Goal: Information Seeking & Learning: Find specific fact

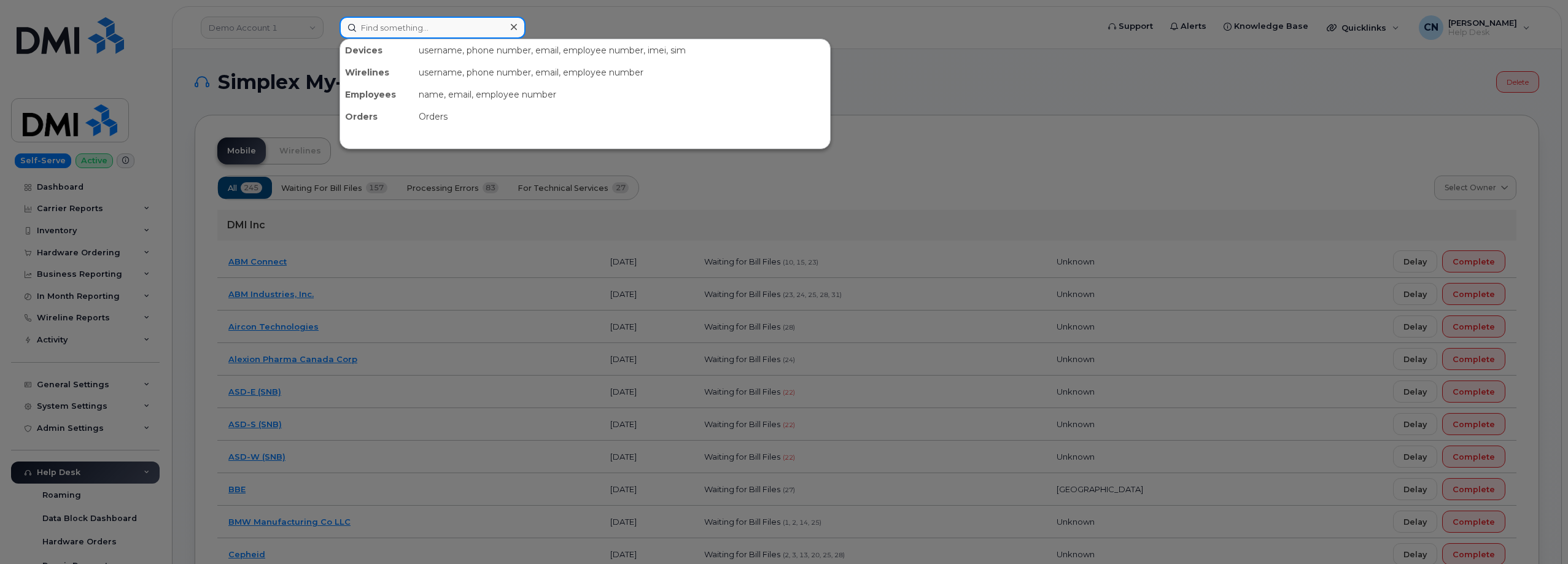
click at [376, 23] on input at bounding box center [433, 27] width 186 height 22
paste input "GABRIELA SALDIERNA"
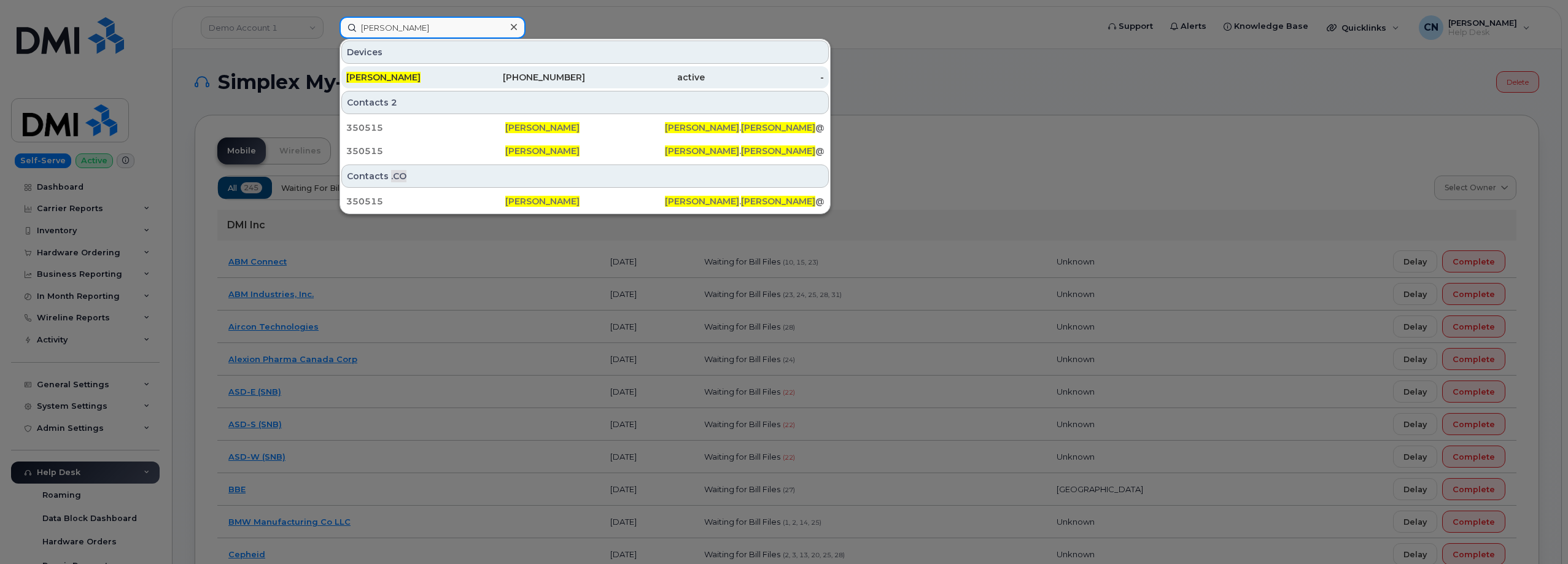
type input "GABRIELA SALDIERNA"
click at [444, 71] on div "GABRIELA SALDIERNA" at bounding box center [406, 76] width 120 height 22
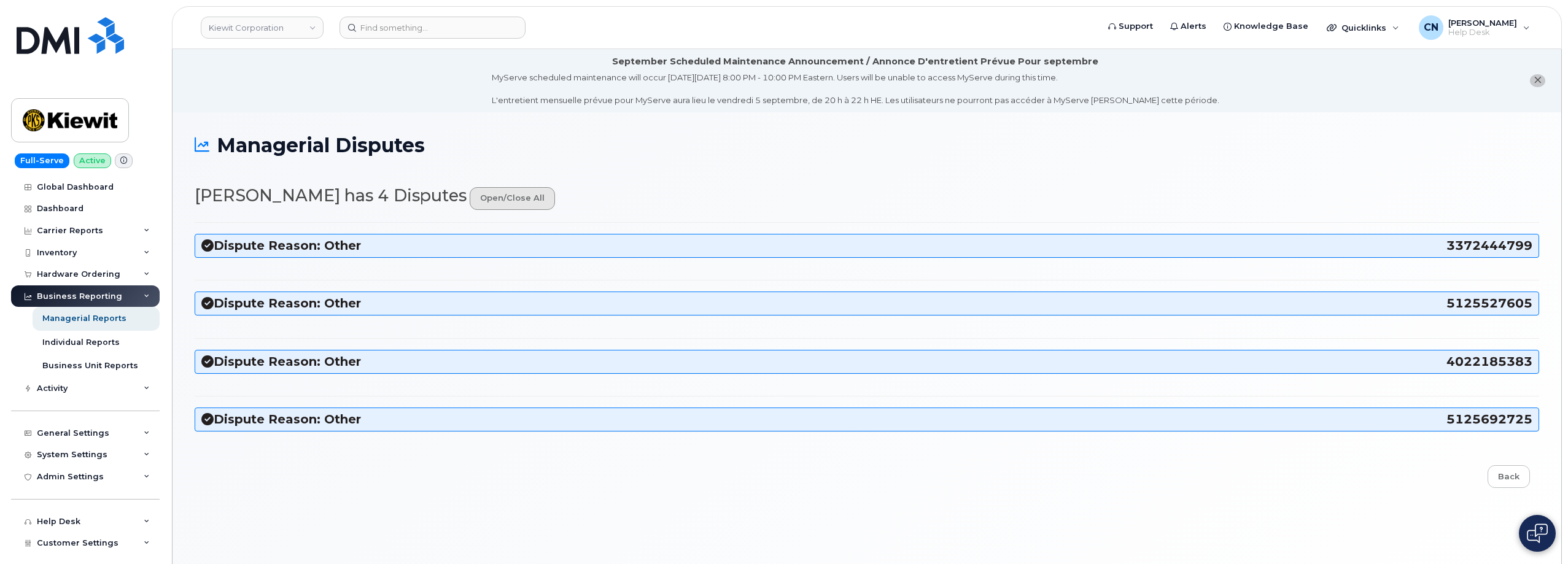
click at [514, 199] on link "open/close all" at bounding box center [512, 198] width 85 height 23
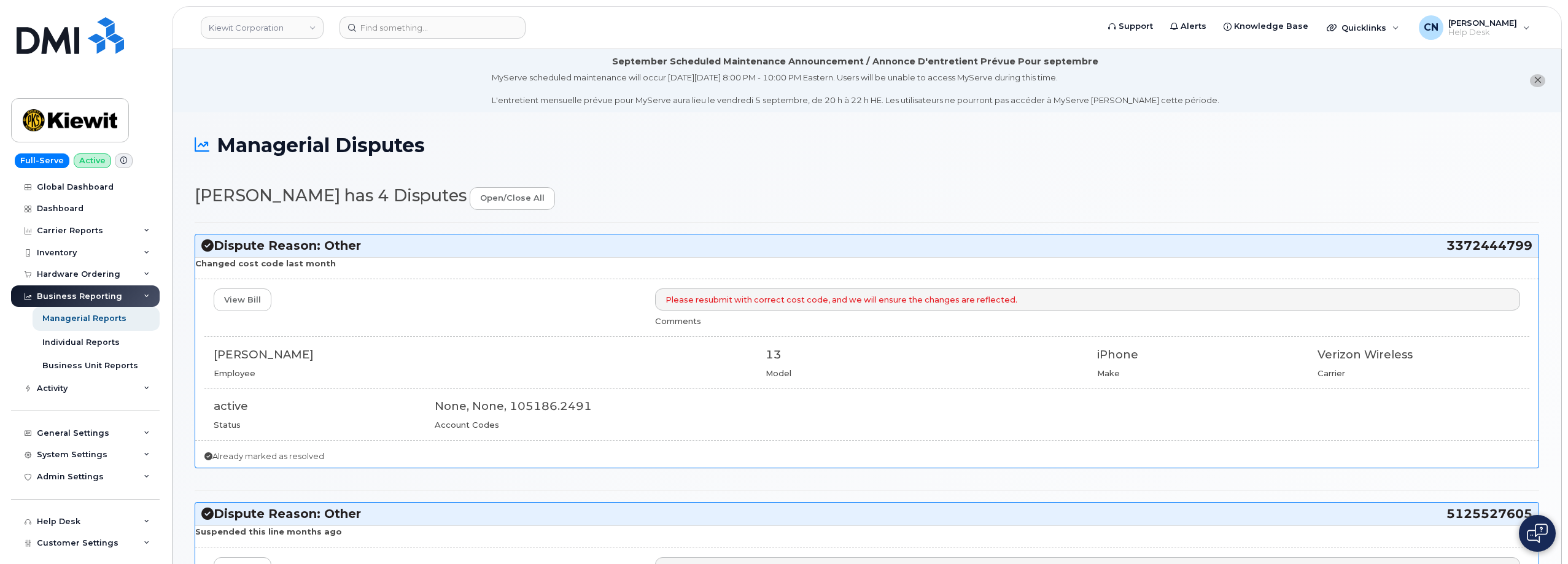
drag, startPoint x: 356, startPoint y: 340, endPoint x: 189, endPoint y: 226, distance: 202.2
click at [205, 346] on div "View Bill Please resubmit with correct cost code, and we will ensure the change…" at bounding box center [867, 359] width 1344 height 142
copy div "GABRIELA SALDIERNA"
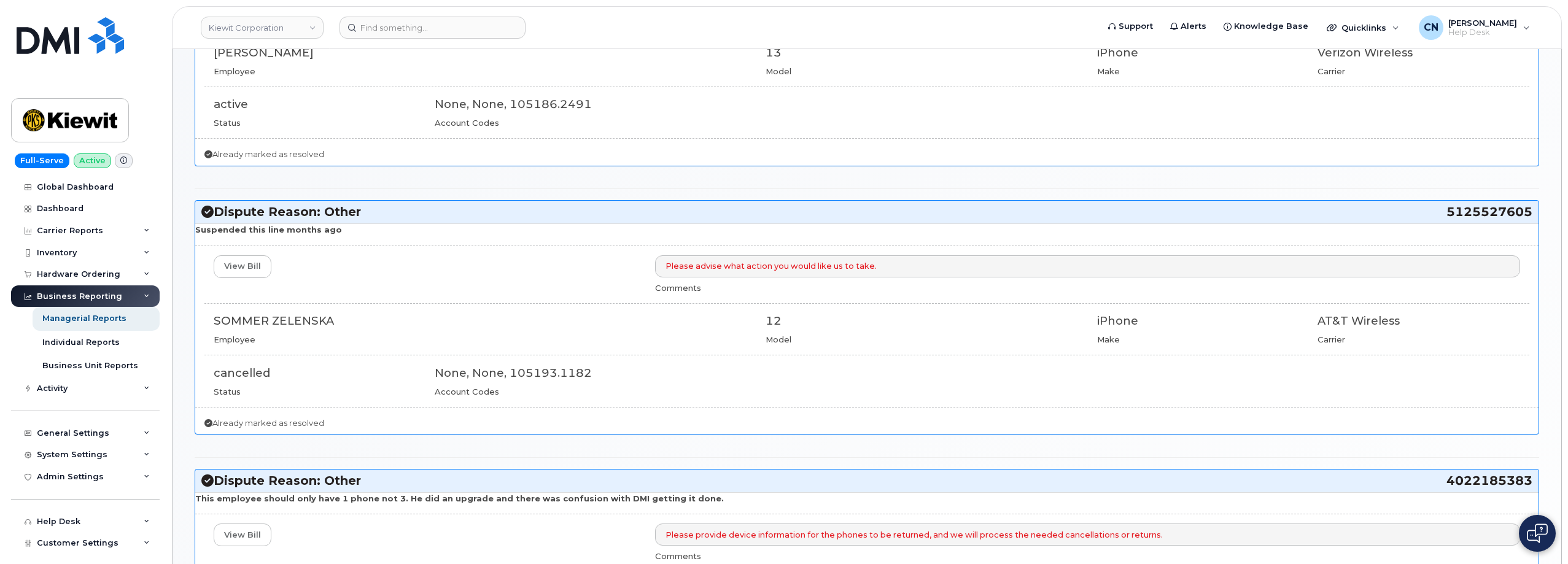
scroll to position [307, 0]
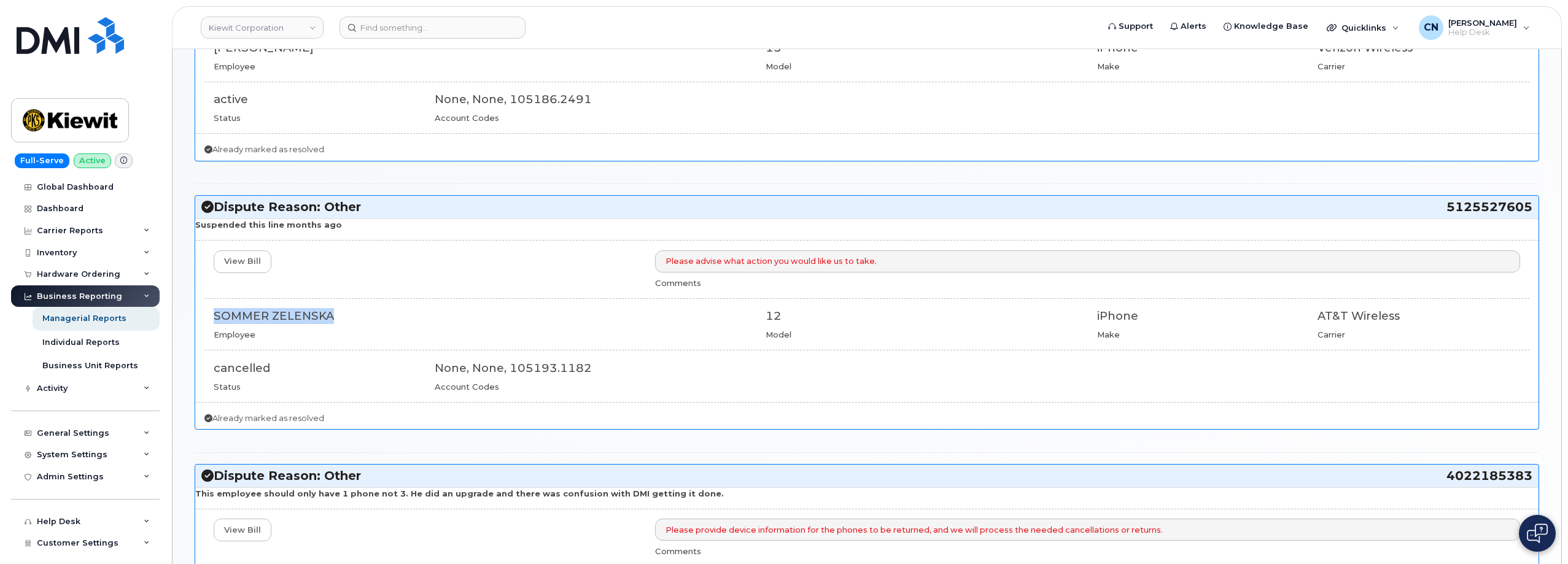
drag, startPoint x: 356, startPoint y: 311, endPoint x: 196, endPoint y: 315, distance: 160.0
click at [196, 315] on div "View Bill Please advise what action you would like us to take. Comments SOMMER …" at bounding box center [867, 321] width 1344 height 142
copy div "SOMMER ZELENSKA"
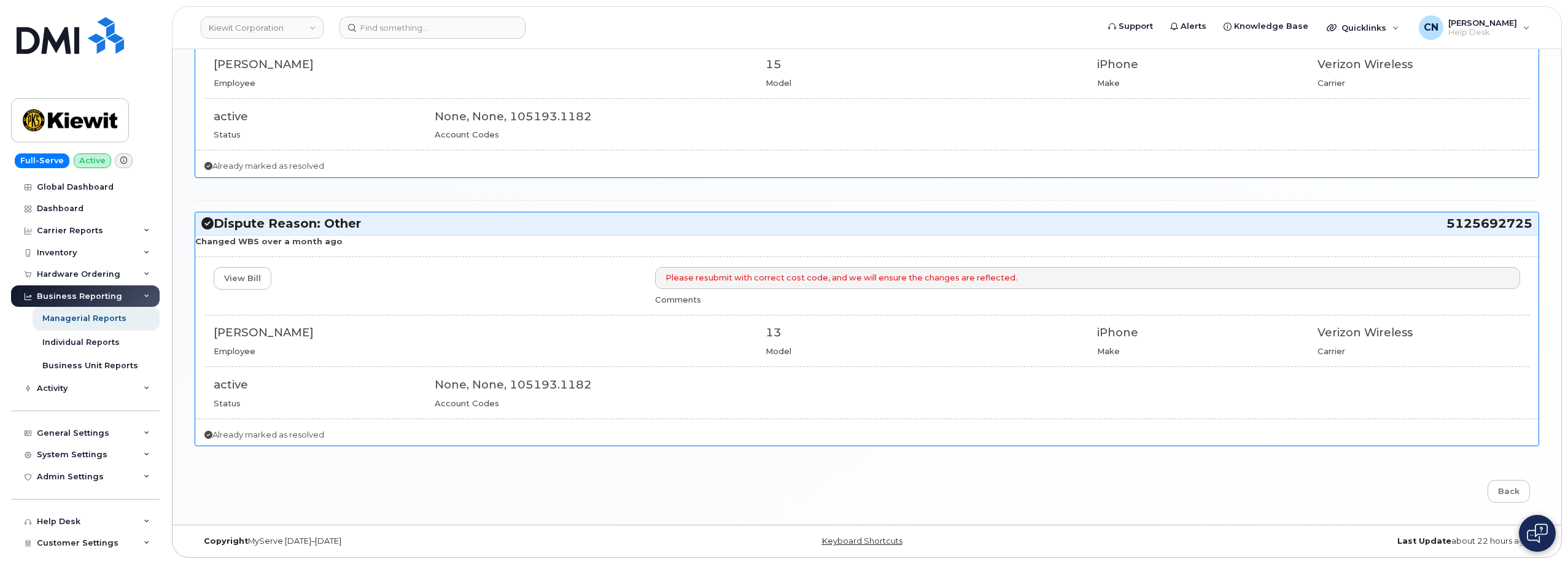
scroll to position [766, 0]
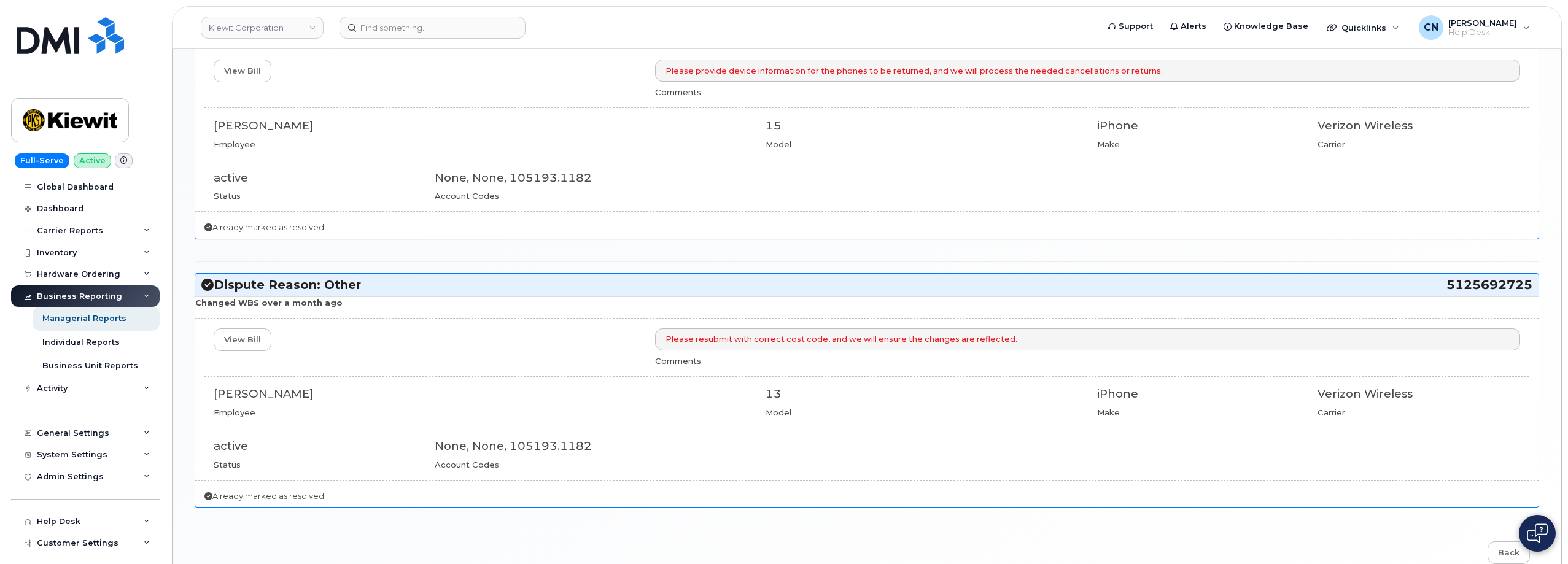
drag, startPoint x: 363, startPoint y: 393, endPoint x: 211, endPoint y: 395, distance: 152.0
click at [211, 395] on div "JERRY BLANKENSHIP Employee" at bounding box center [480, 401] width 552 height 32
copy div "[PERSON_NAME]"
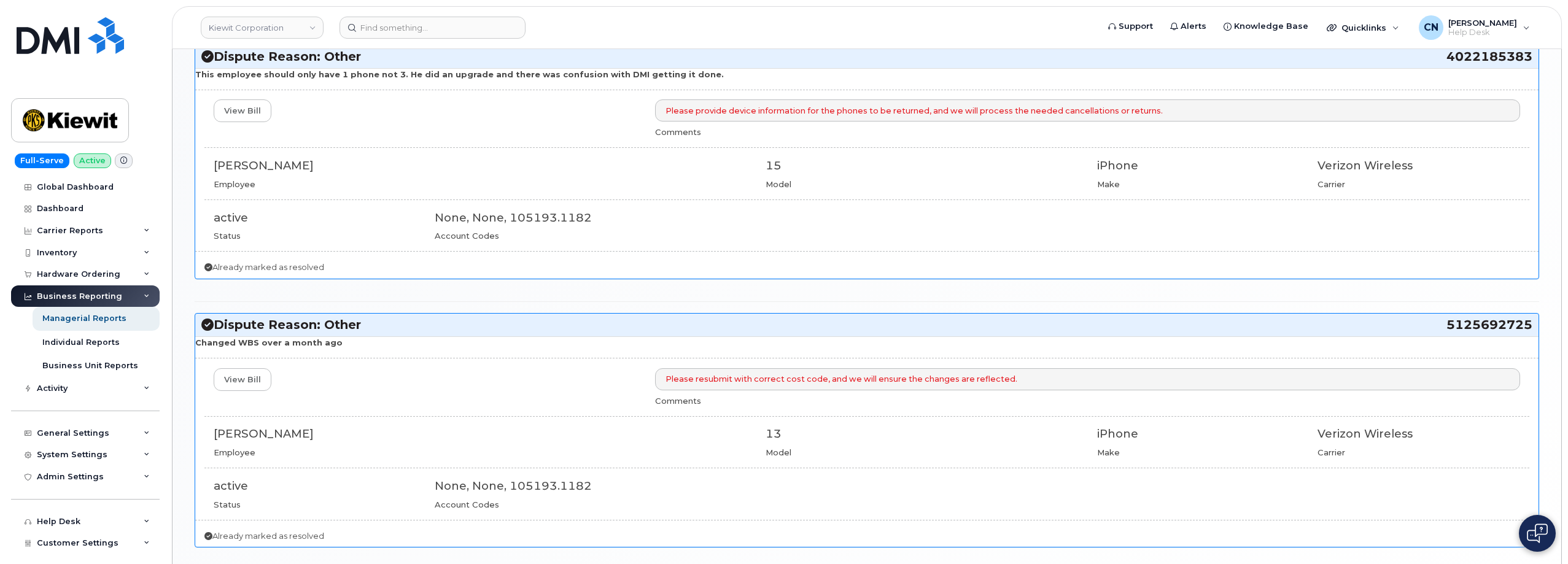
scroll to position [643, 0]
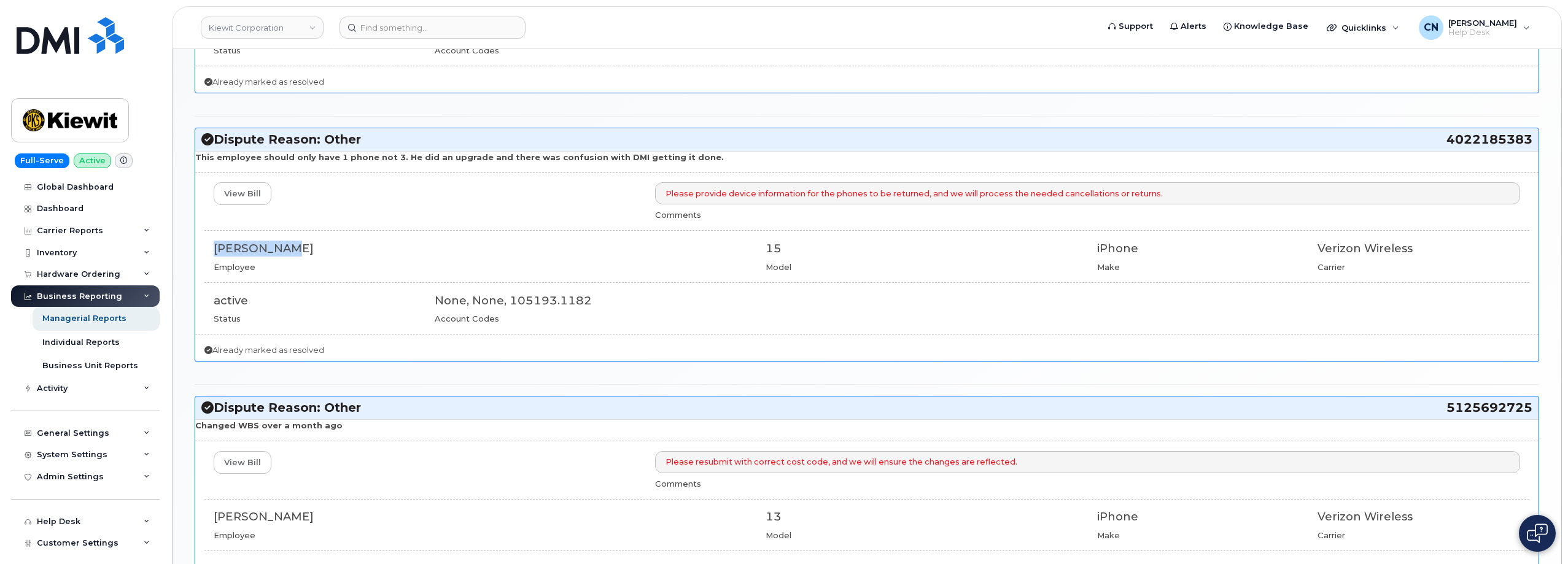
drag, startPoint x: 328, startPoint y: 249, endPoint x: 215, endPoint y: 234, distance: 114.0
click at [215, 234] on div "View Bill Please provide device information for the phones to be returned, and …" at bounding box center [867, 253] width 1344 height 142
copy div "MATHEW LUSK"
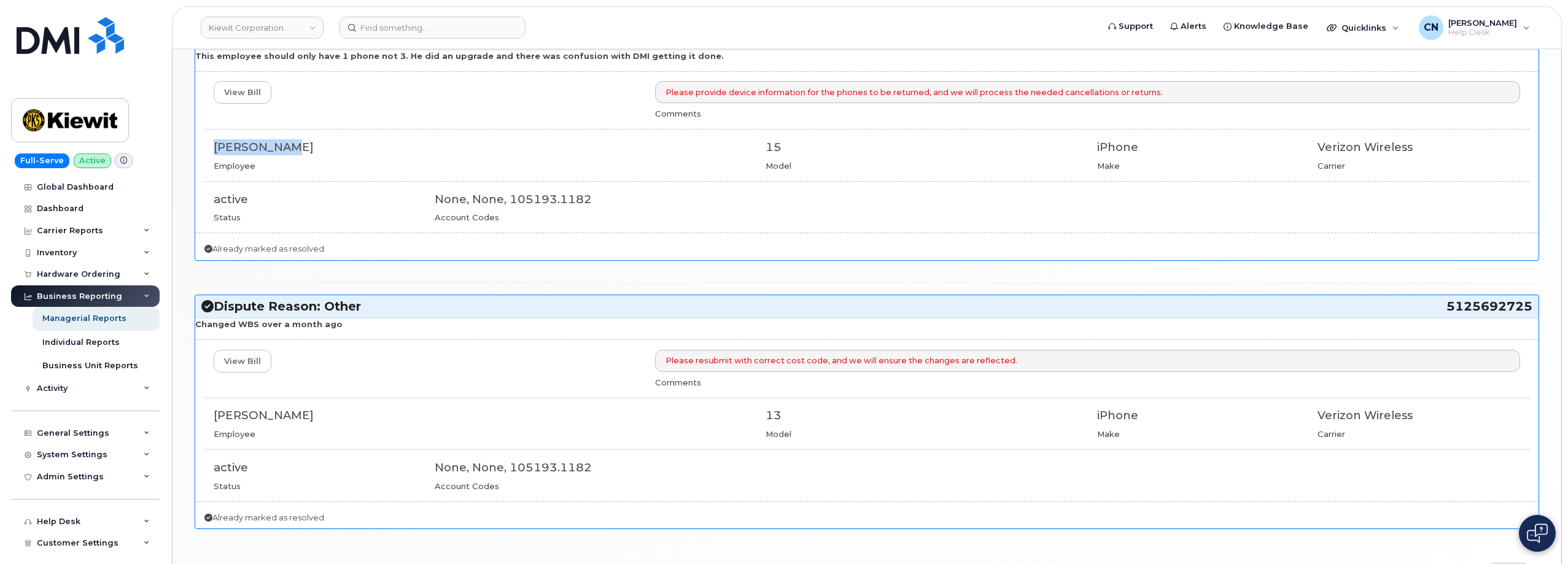
scroll to position [827, 0]
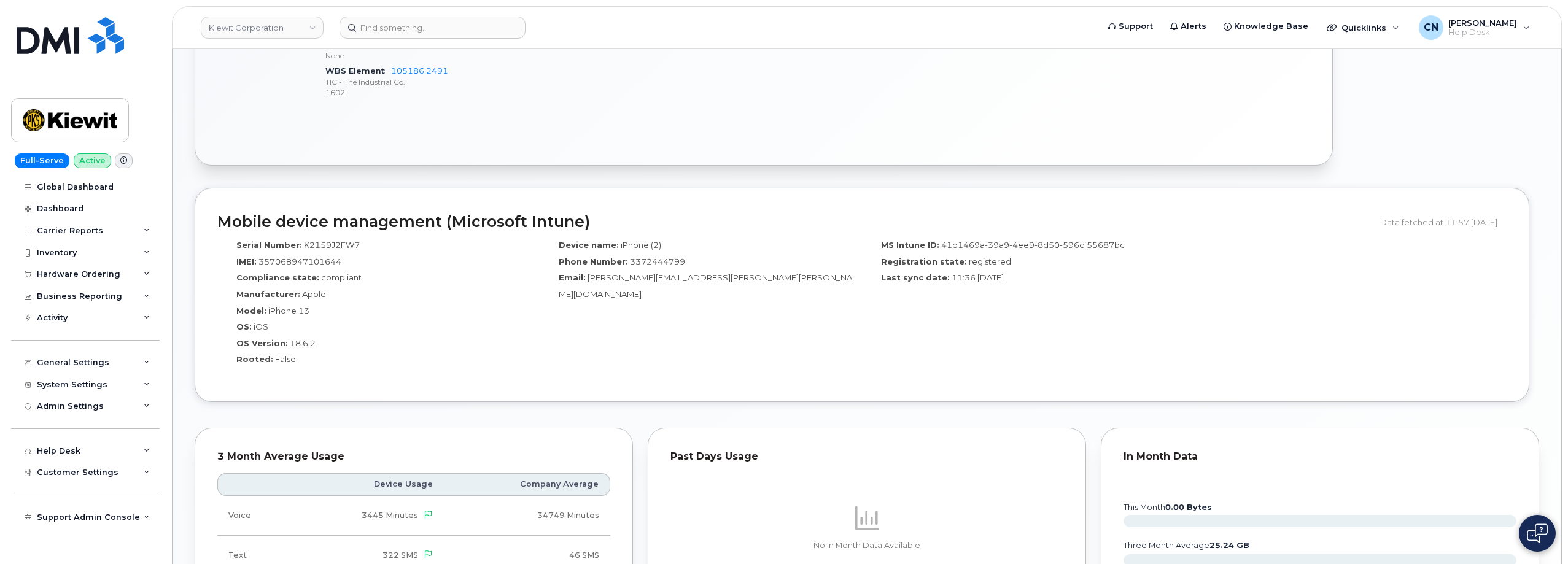
scroll to position [1078, 0]
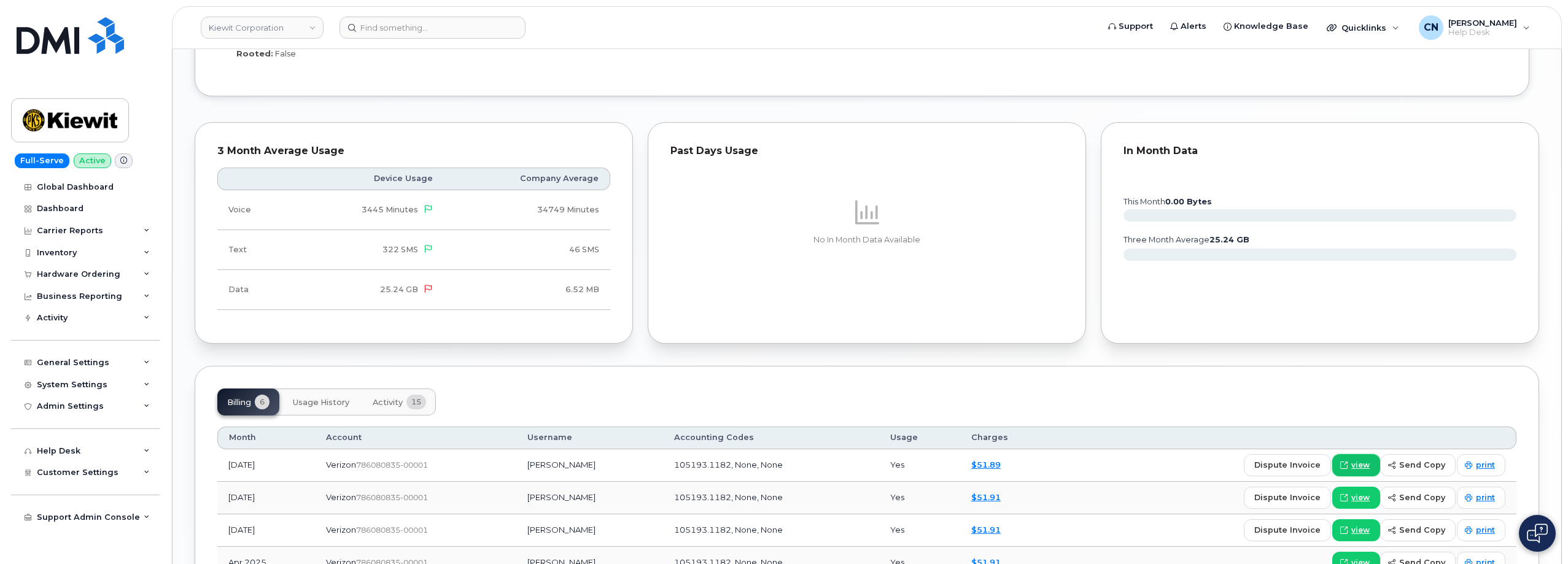
click at [1362, 466] on span "view" at bounding box center [1360, 465] width 18 height 11
click at [380, 409] on button "Activity 15" at bounding box center [400, 401] width 73 height 27
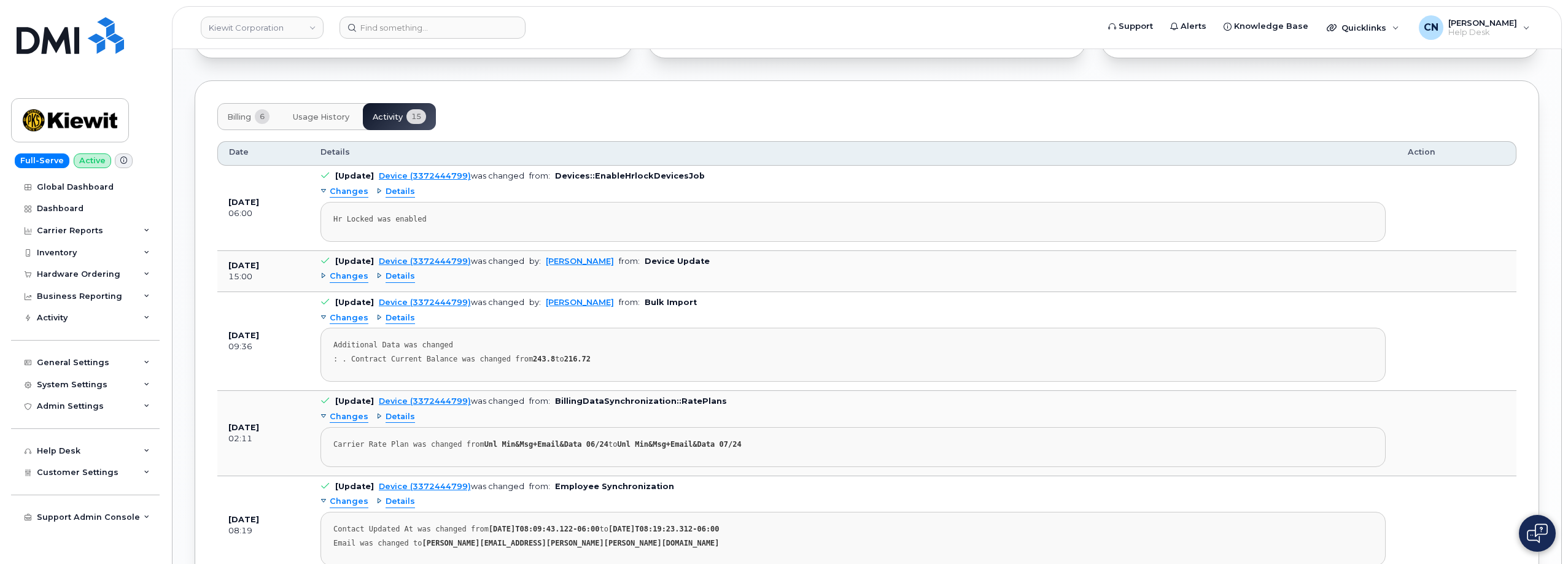
scroll to position [1385, 0]
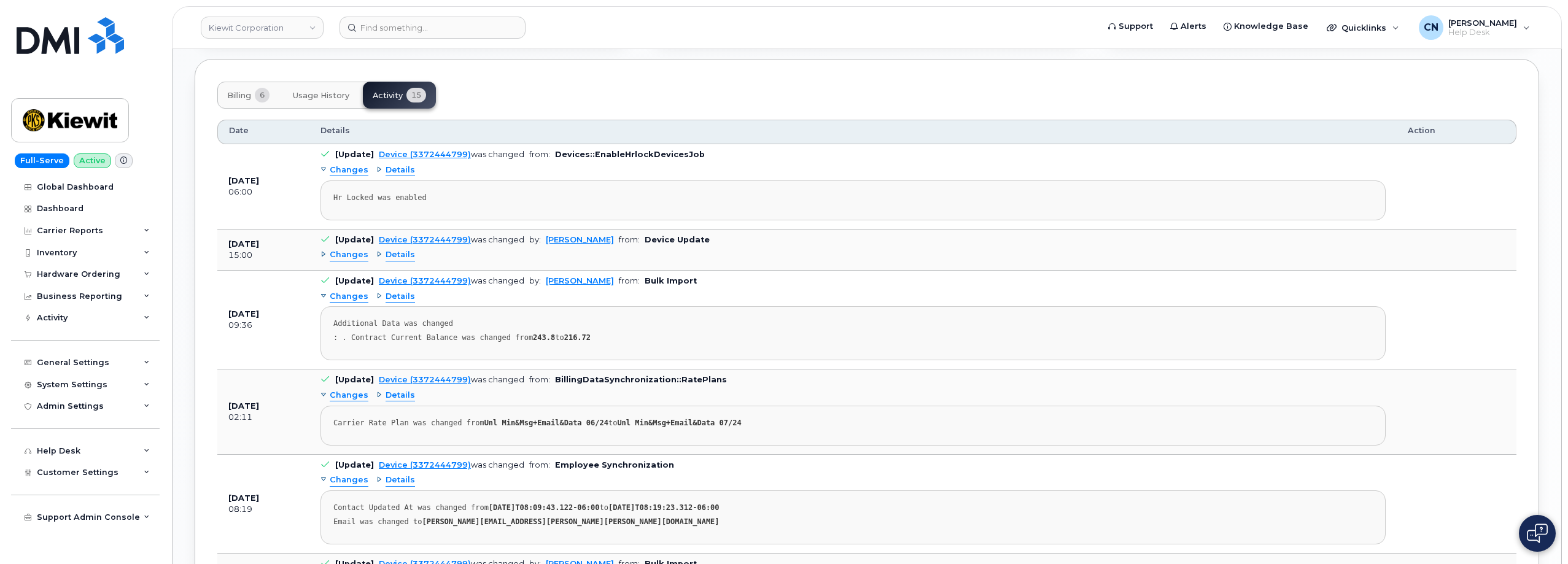
click at [396, 256] on span "Details" at bounding box center [401, 255] width 30 height 11
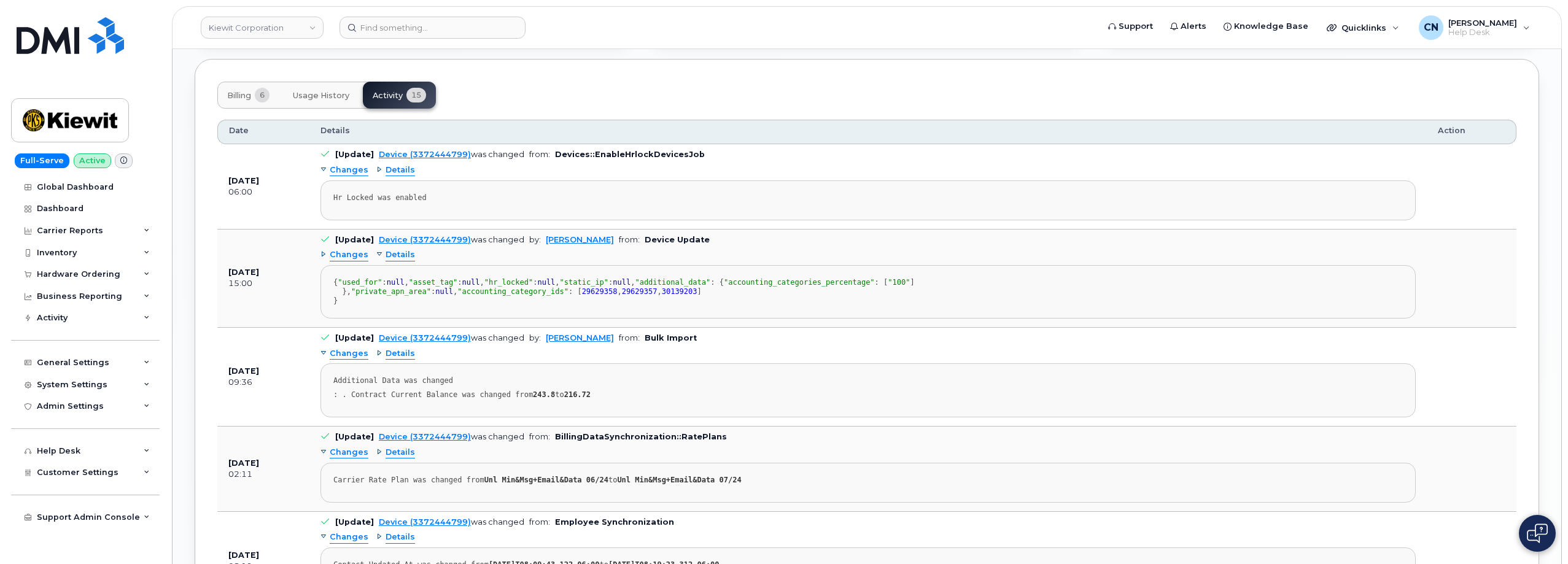
click at [399, 256] on span "Details" at bounding box center [401, 255] width 30 height 11
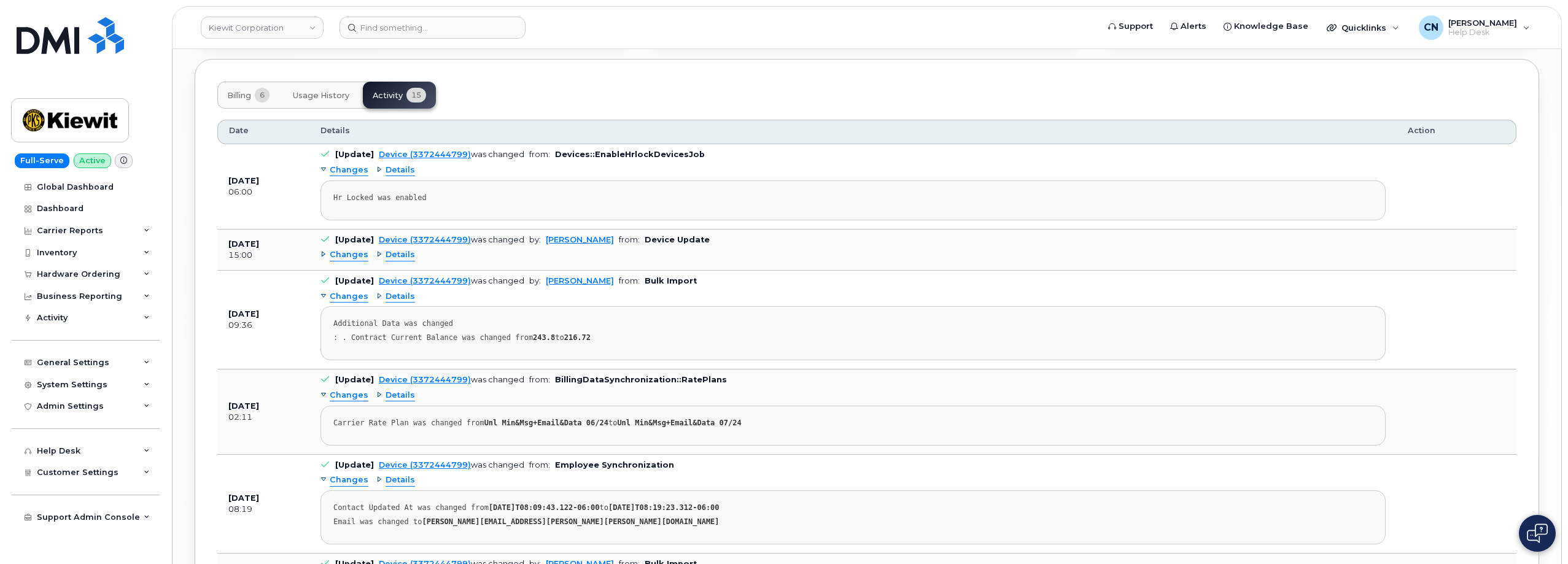
click at [351, 255] on span "Changes" at bounding box center [349, 255] width 39 height 11
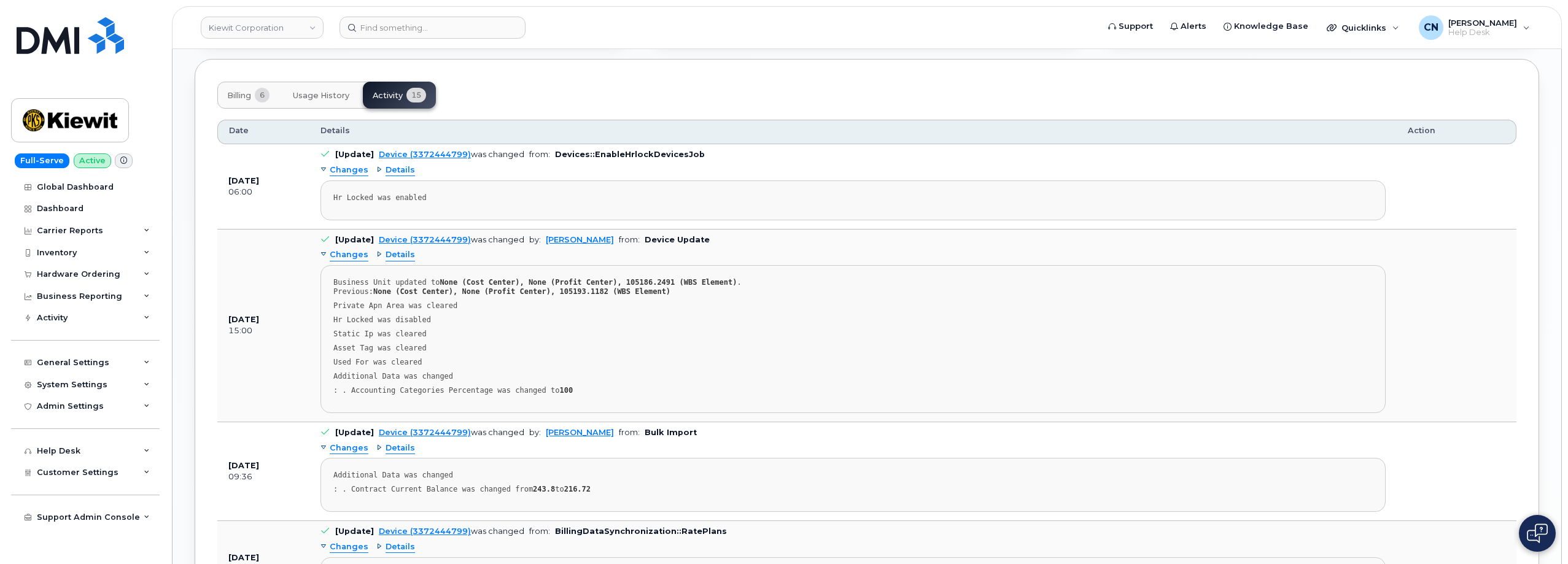
scroll to position [1569, 0]
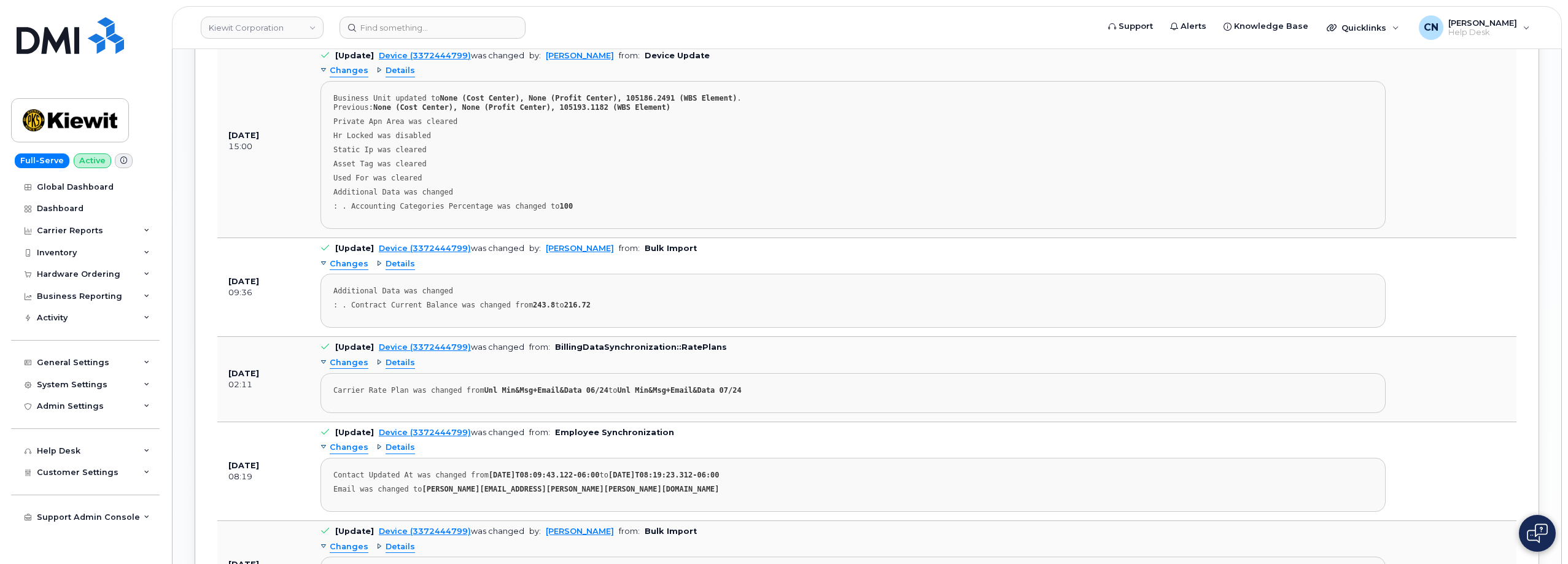
click at [342, 258] on span "Changes" at bounding box center [349, 263] width 39 height 11
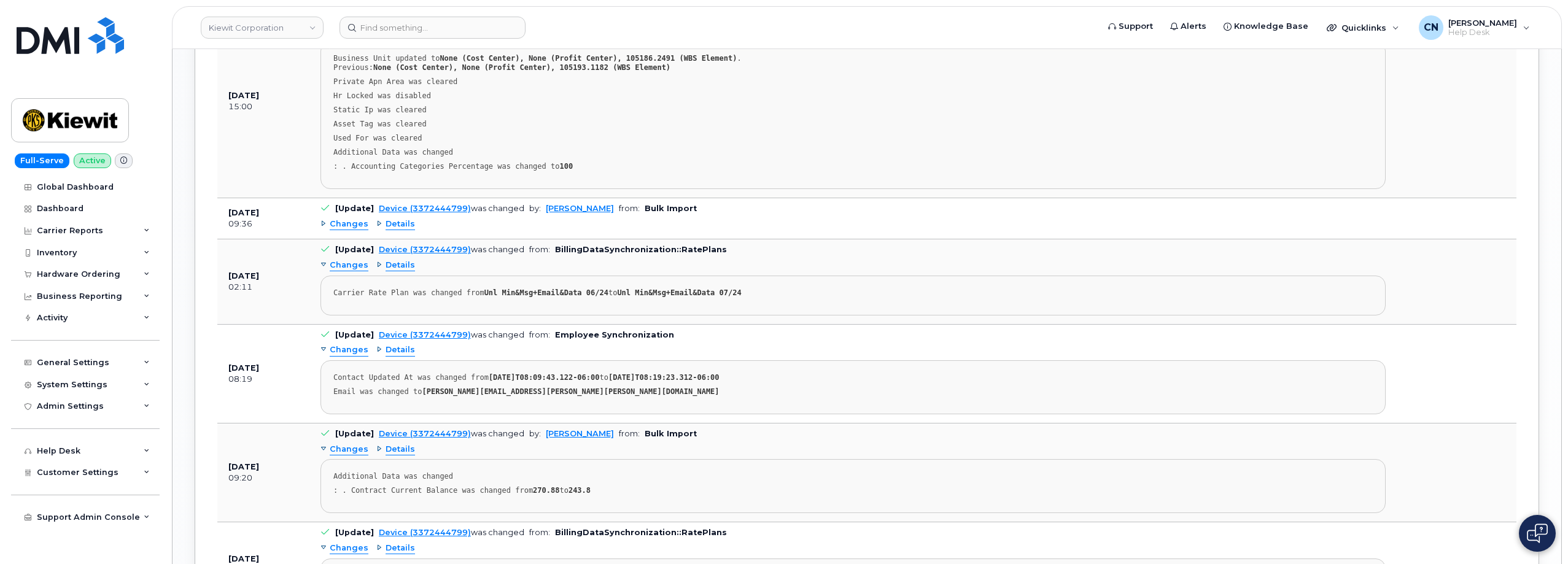
scroll to position [1630, 0]
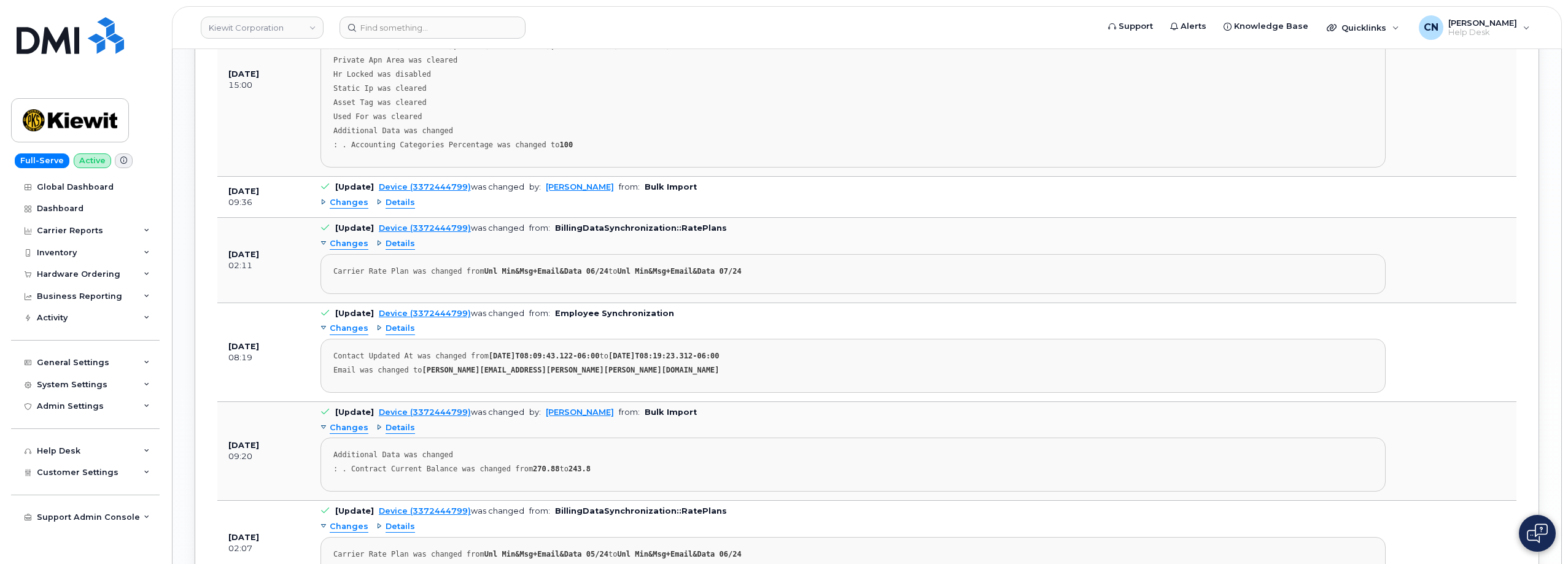
click at [352, 334] on span "Changes" at bounding box center [349, 328] width 39 height 11
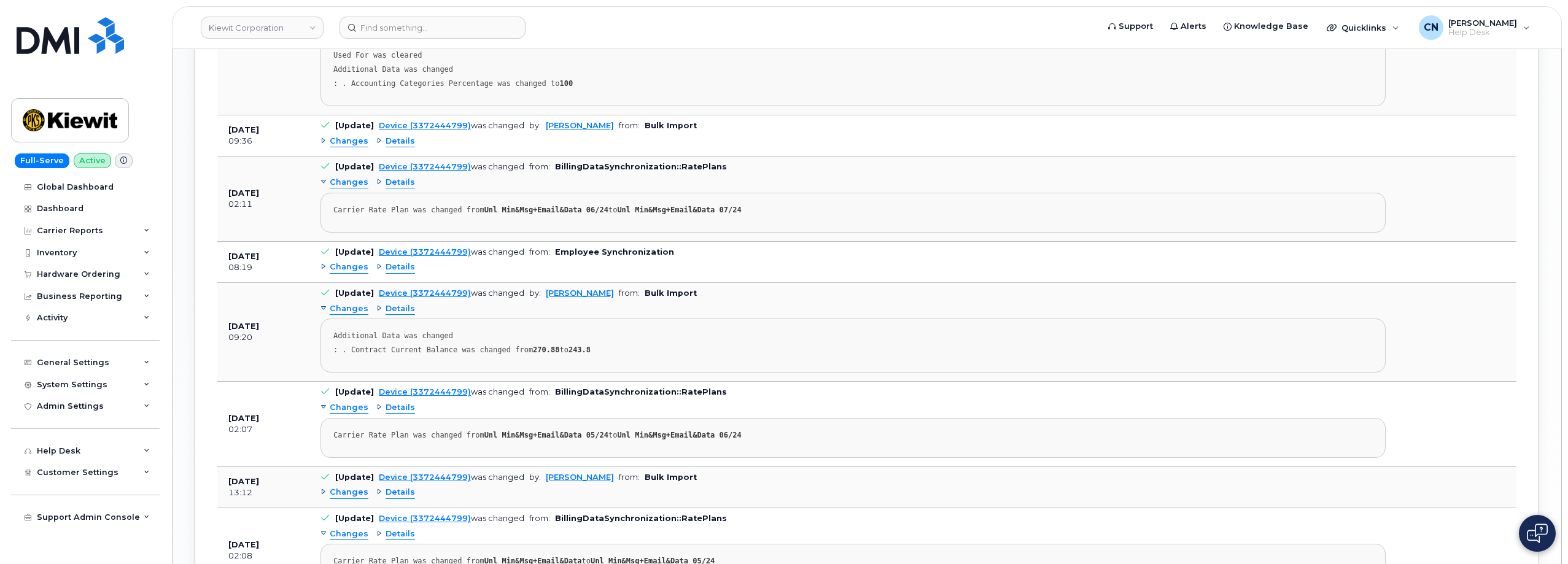
scroll to position [1815, 0]
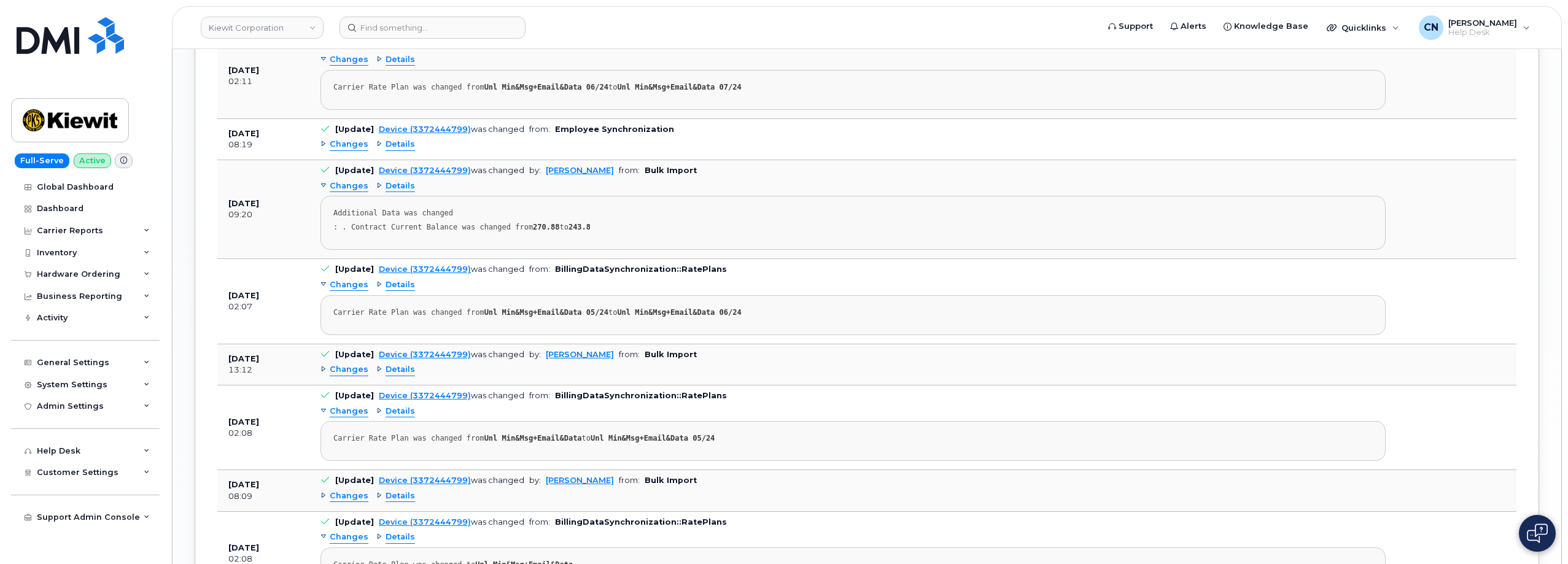
click at [337, 371] on span "Changes" at bounding box center [349, 369] width 39 height 11
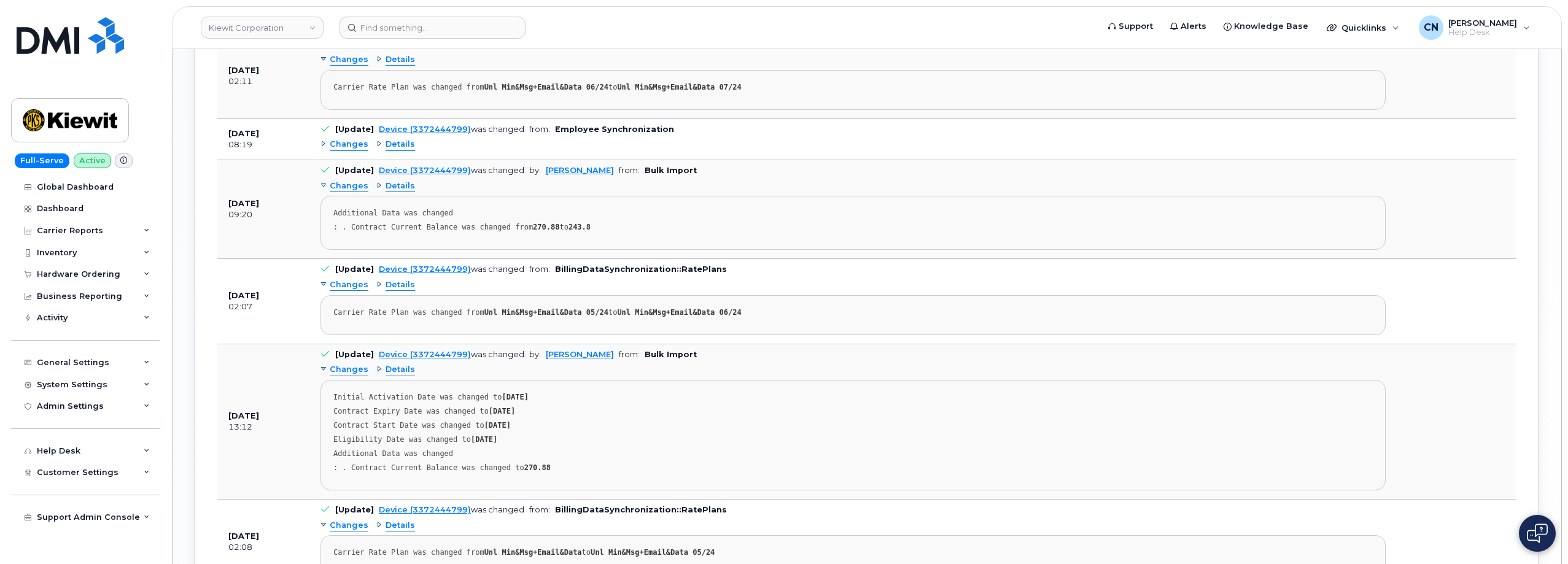
click at [337, 371] on span "Changes" at bounding box center [349, 369] width 39 height 11
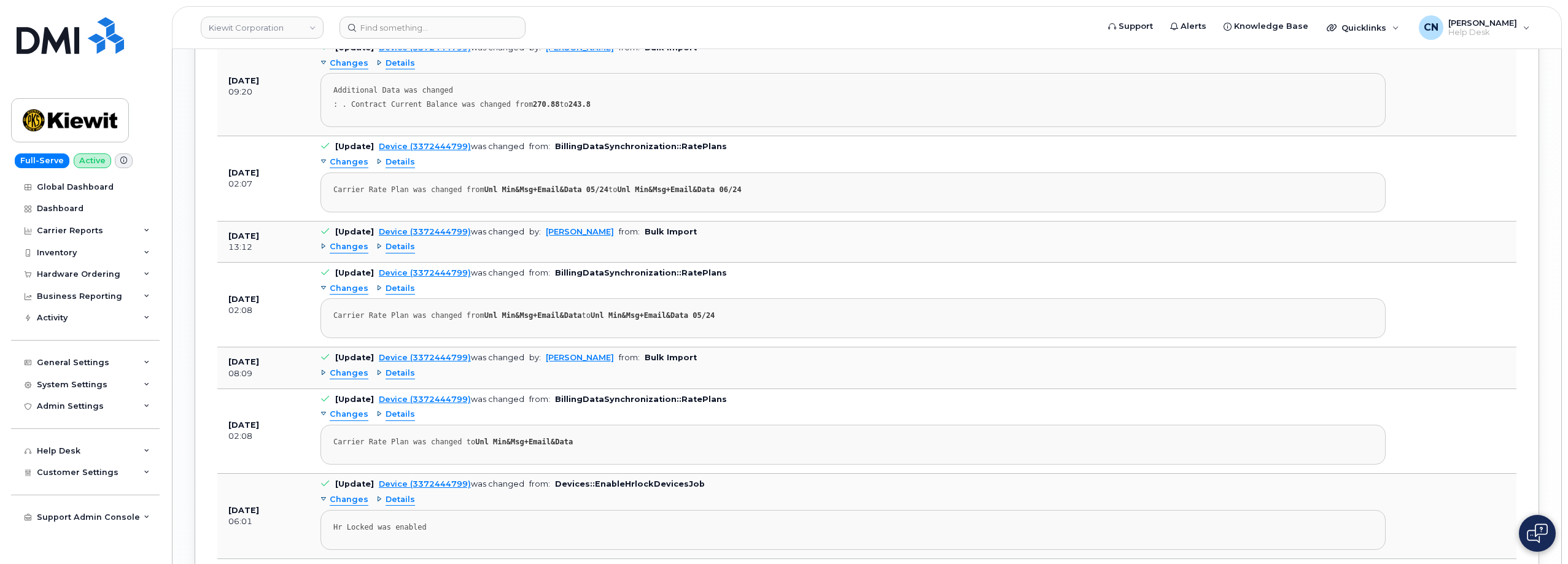
scroll to position [2060, 0]
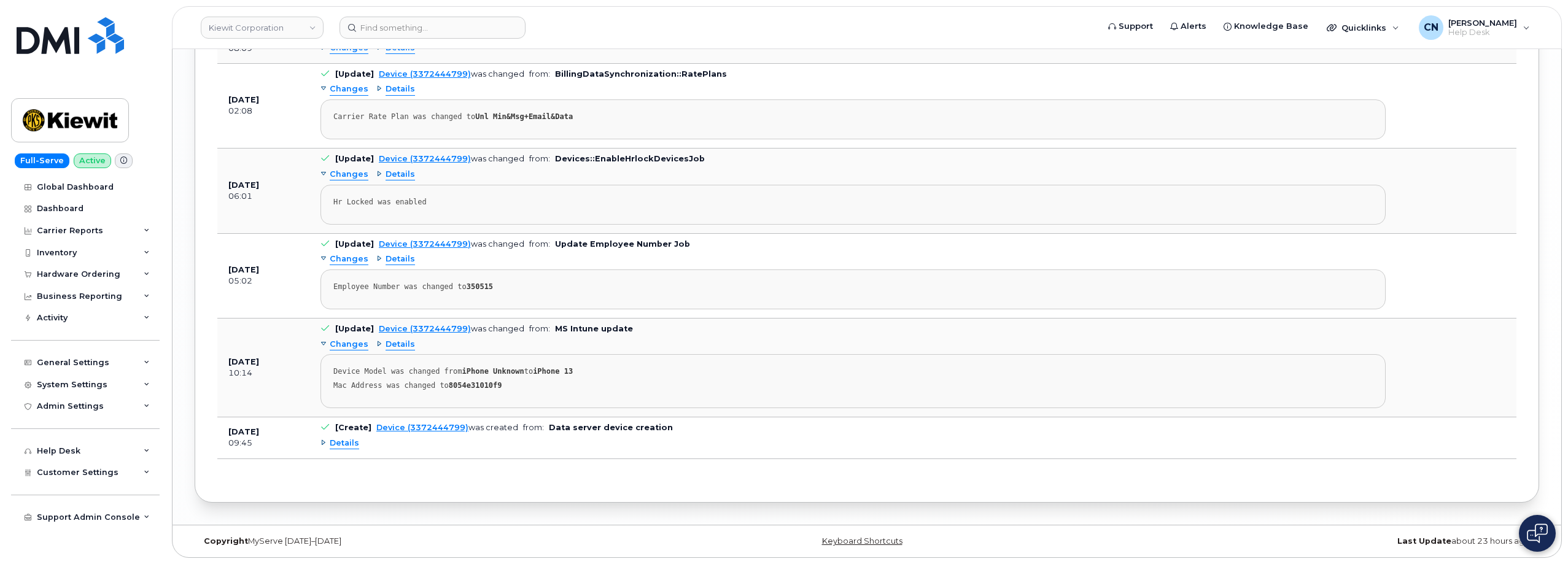
click at [350, 262] on span "Changes" at bounding box center [349, 259] width 39 height 11
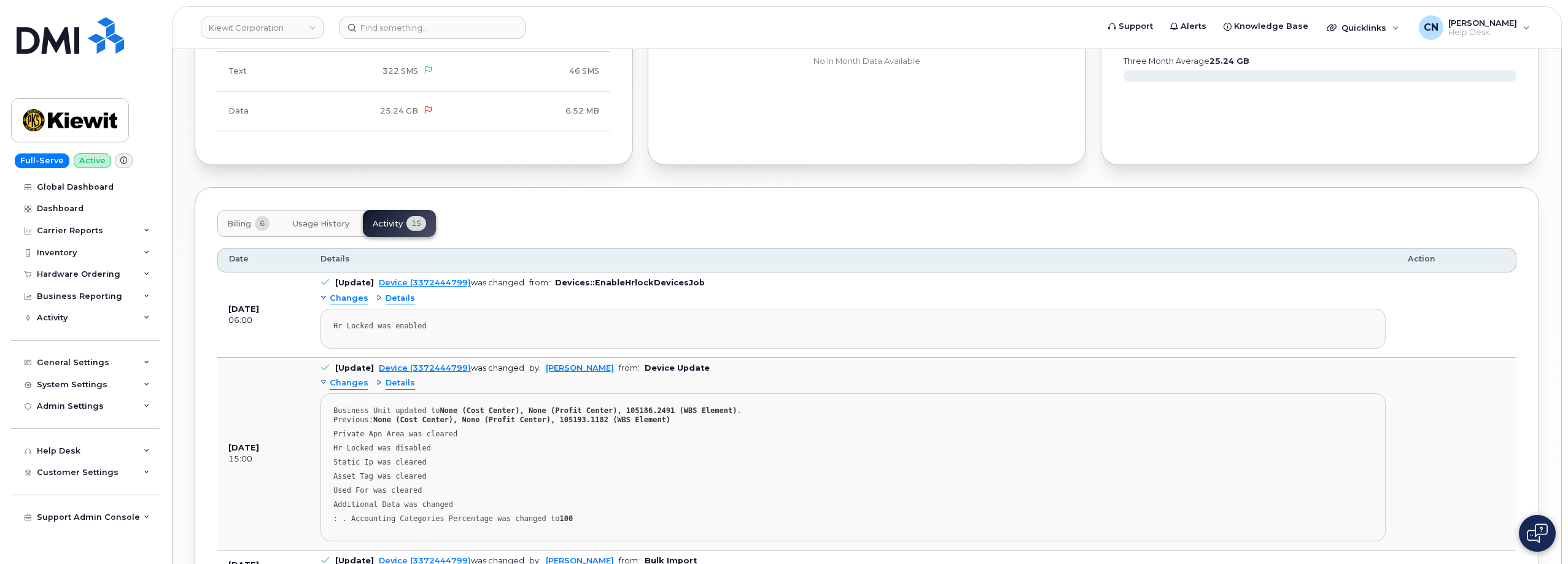
scroll to position [1114, 0]
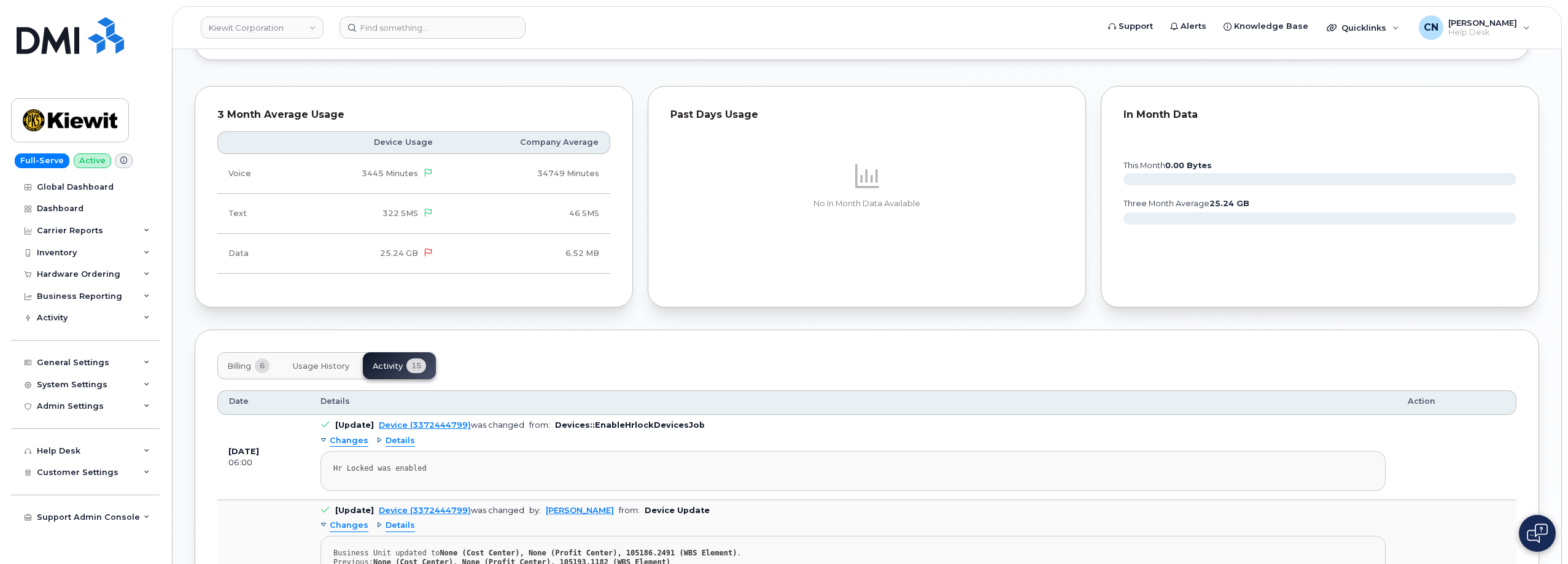
click at [261, 366] on span "6" at bounding box center [262, 366] width 15 height 15
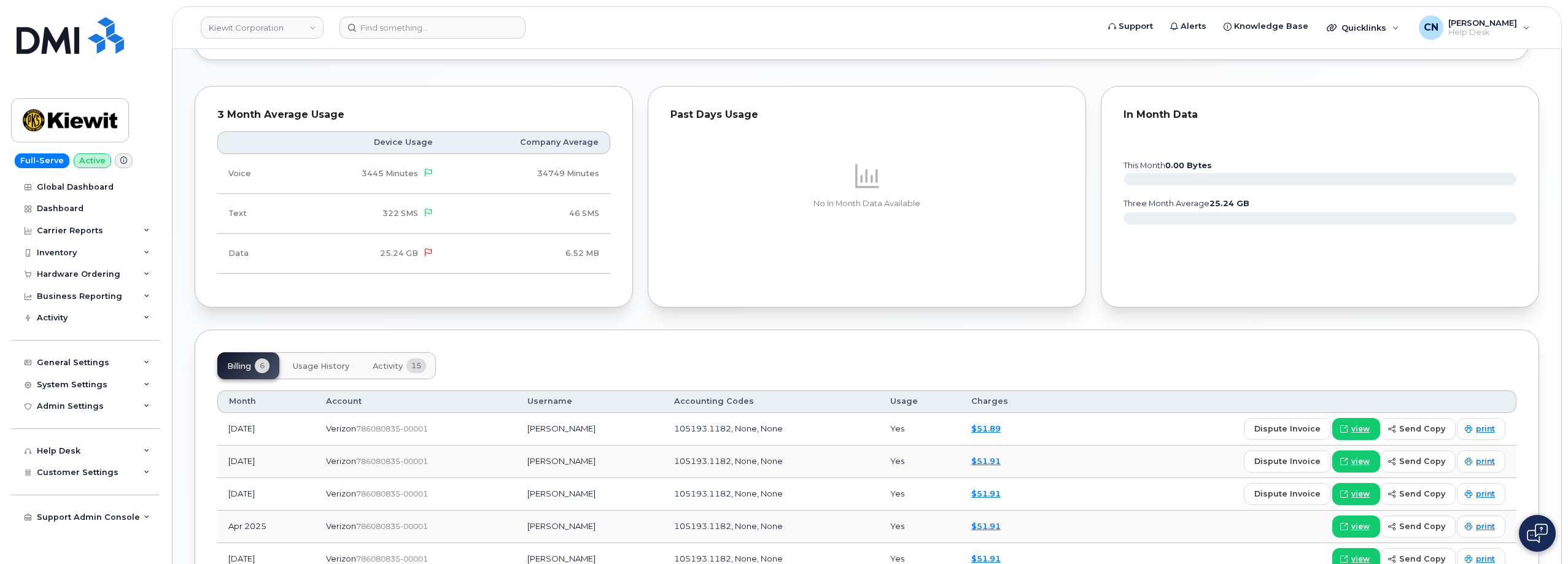
click at [395, 375] on button "Activity 15" at bounding box center [400, 365] width 73 height 27
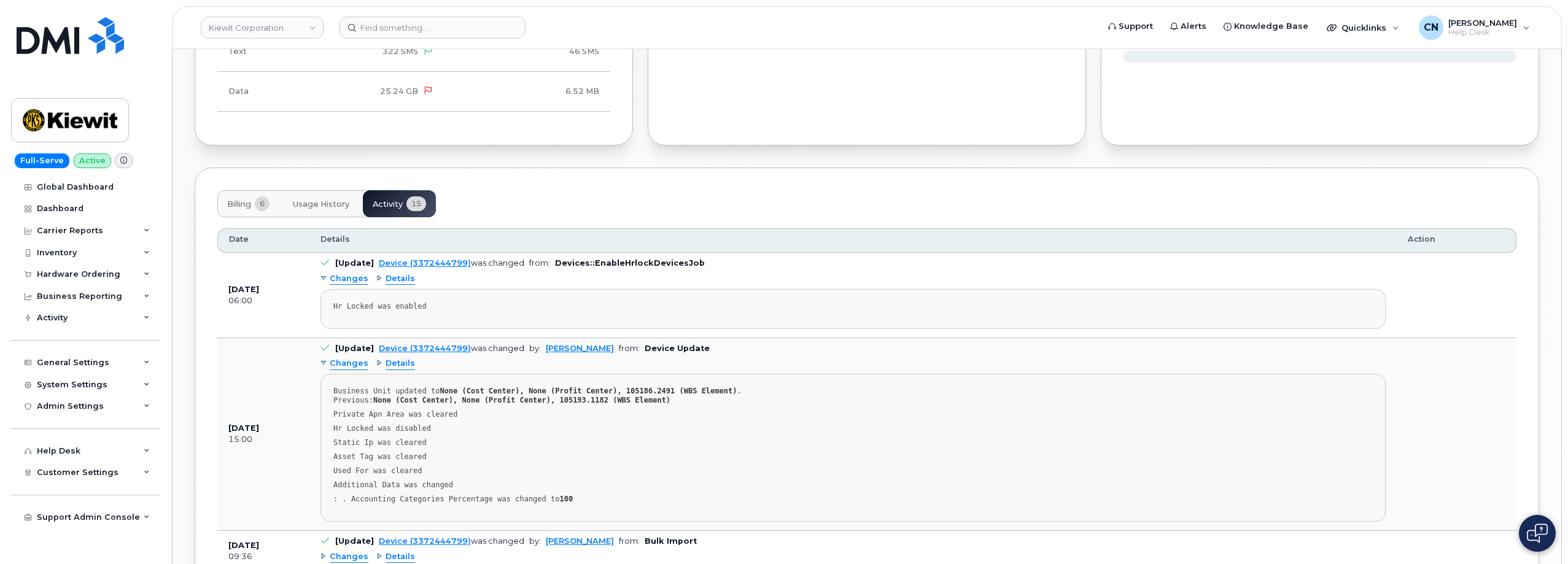
scroll to position [1298, 0]
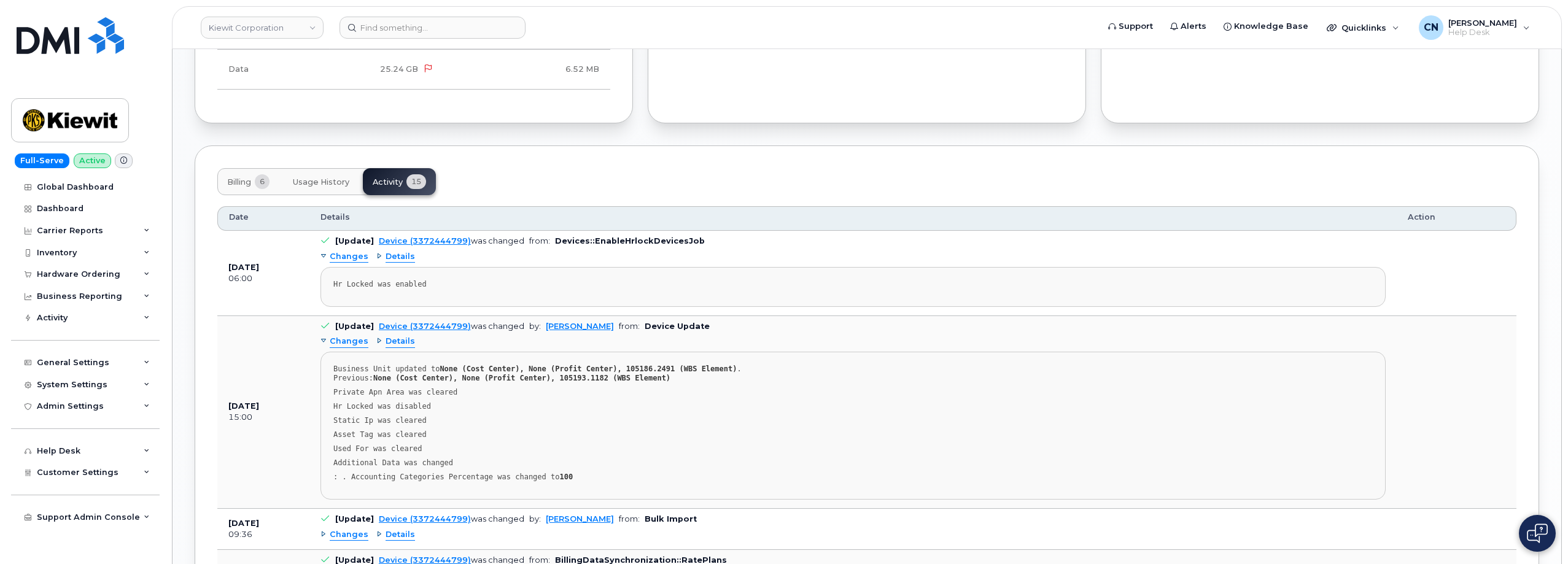
click at [241, 186] on span "Billing" at bounding box center [239, 182] width 24 height 10
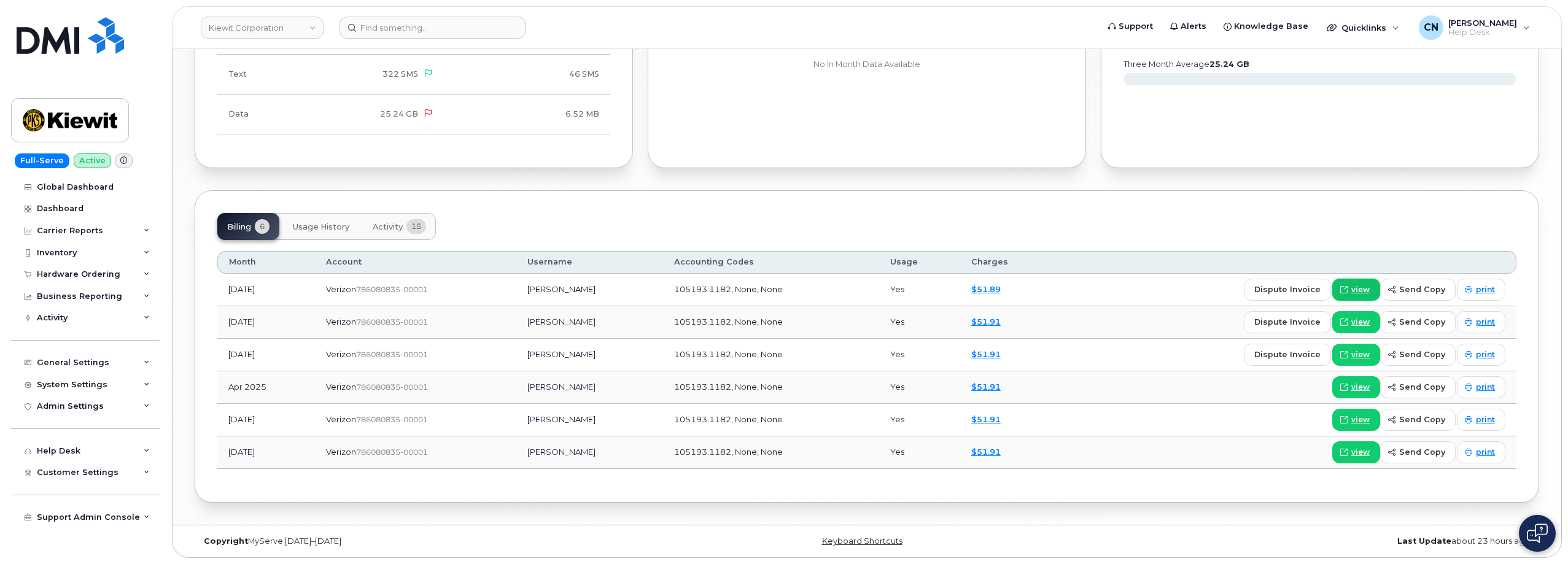
click at [1348, 290] on icon at bounding box center [1344, 289] width 7 height 7
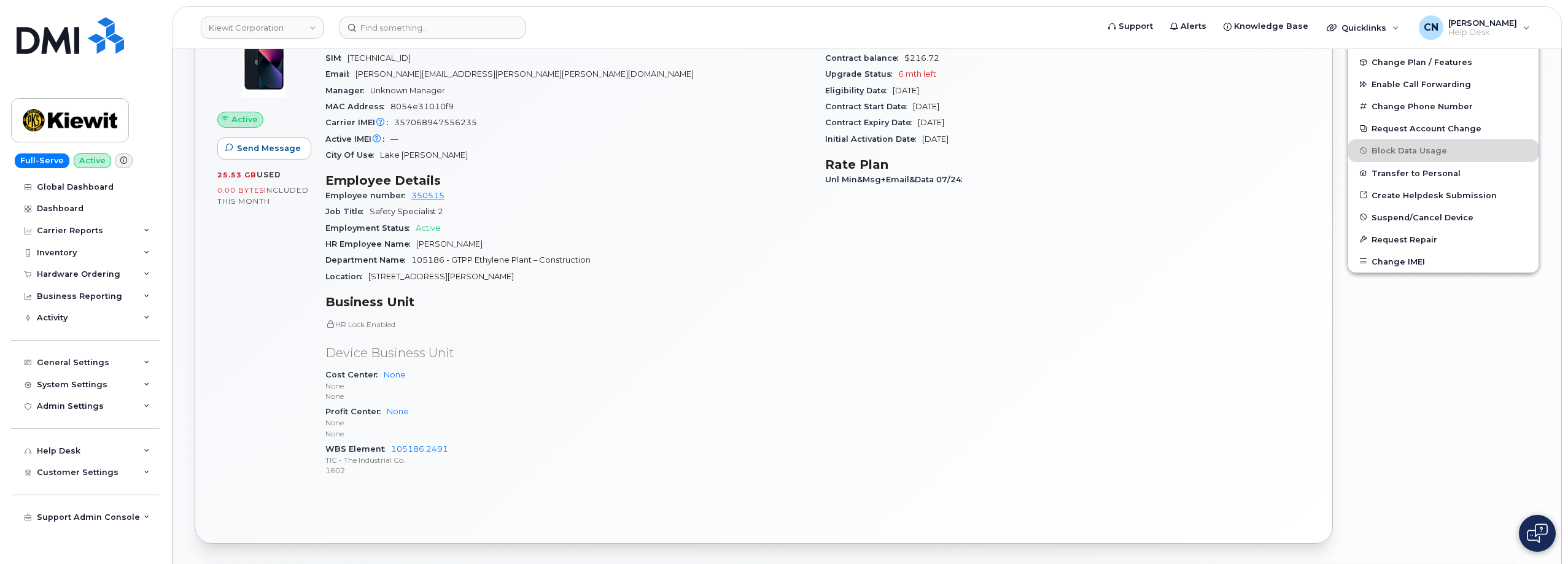
scroll to position [0, 0]
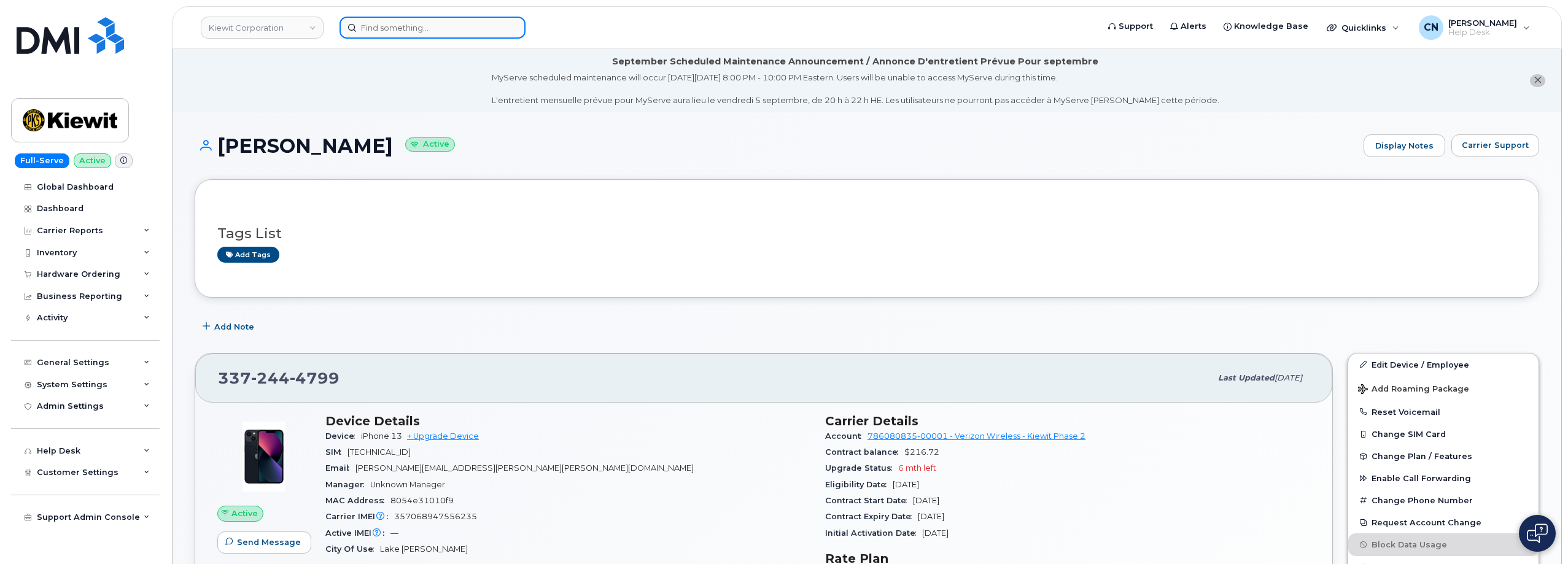
click at [429, 35] on input at bounding box center [433, 27] width 186 height 22
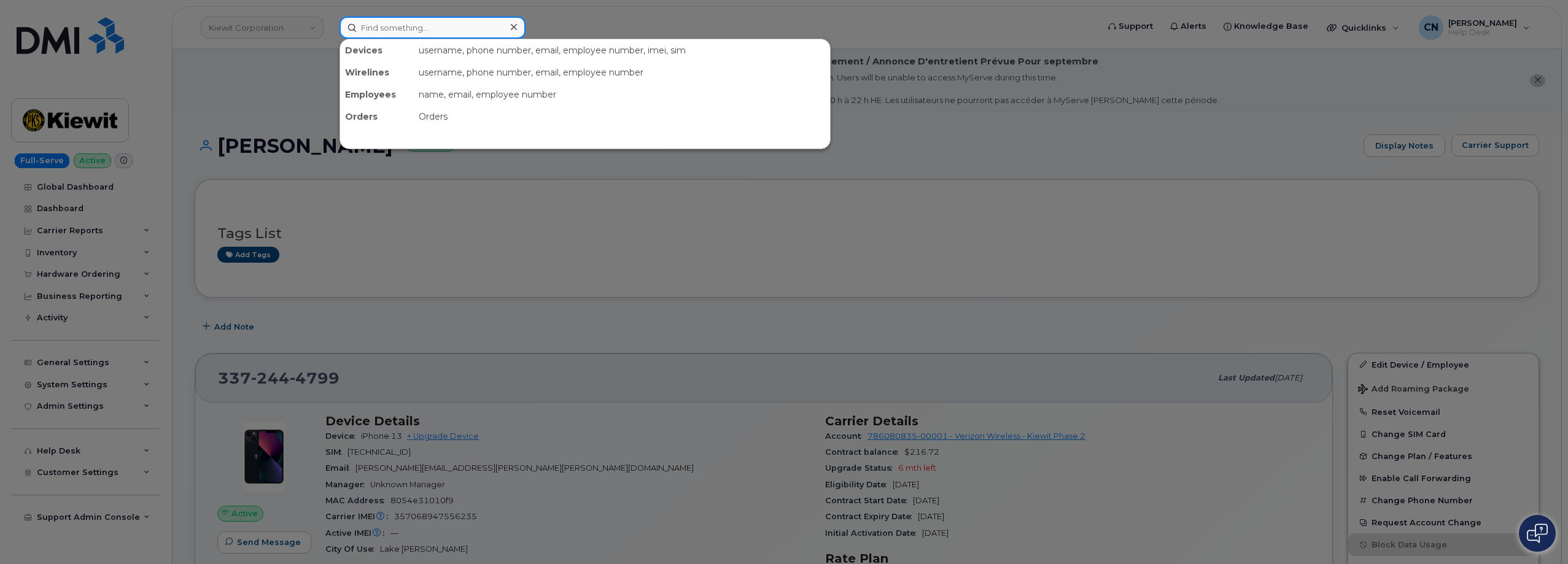
paste input "SOMMER ZELENSKA"
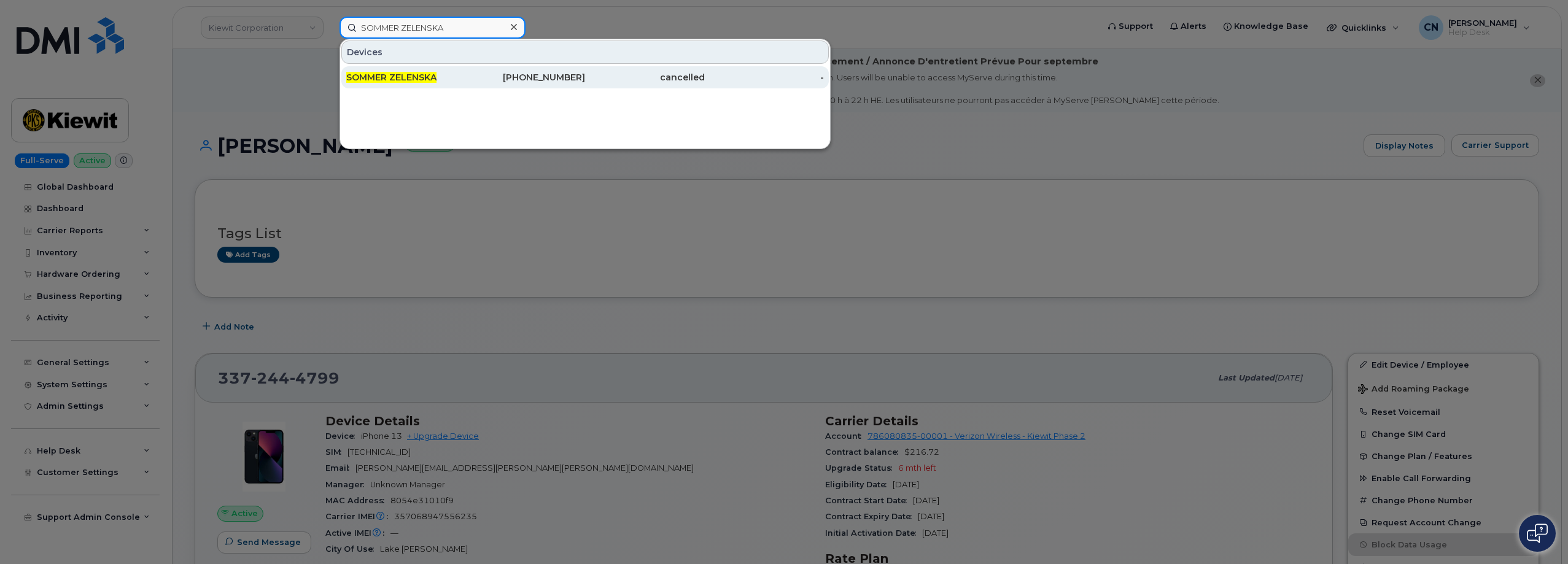
type input "SOMMER ZELENSKA"
click at [466, 71] on div "SOMMER ZELENSKA" at bounding box center [526, 76] width 120 height 22
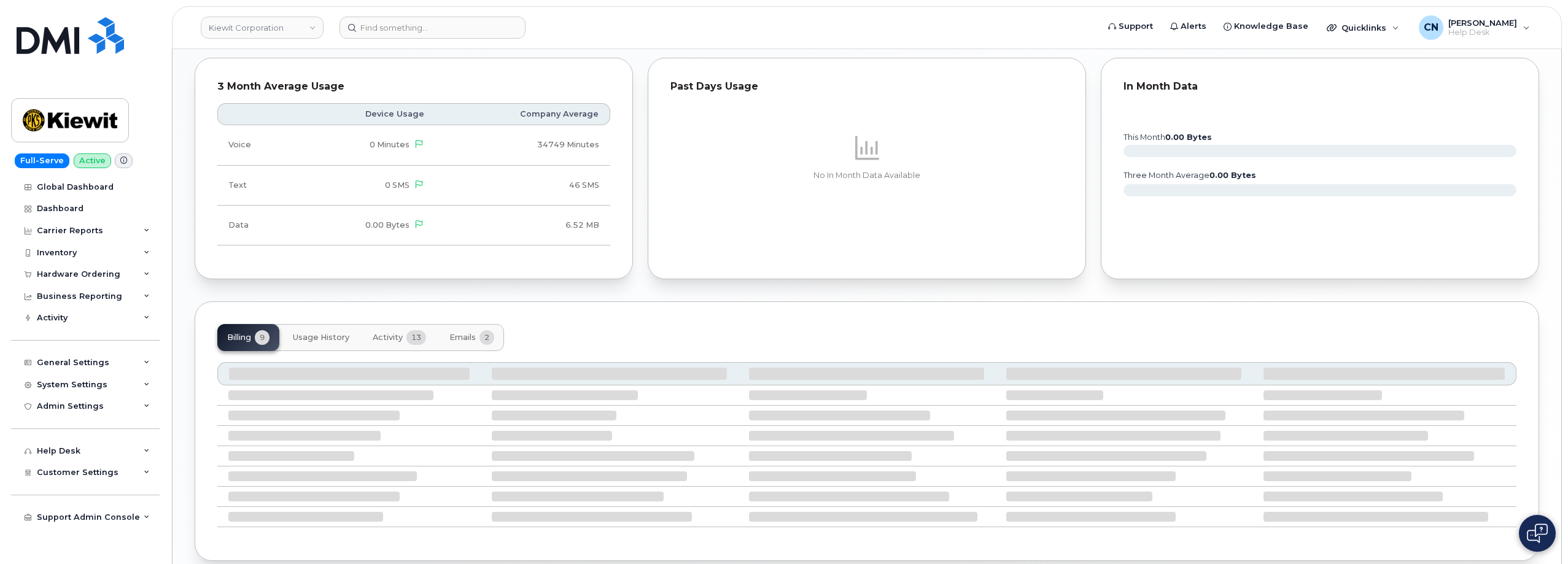
scroll to position [1086, 0]
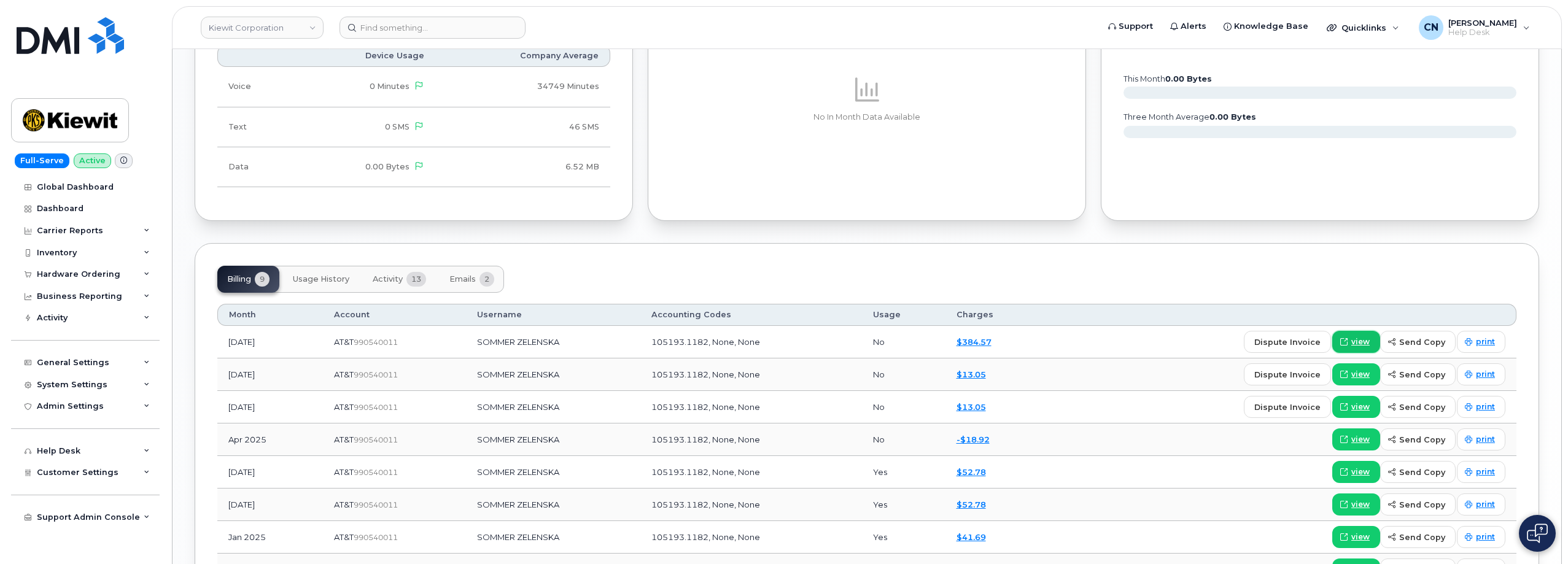
click at [1359, 346] on span "view" at bounding box center [1360, 342] width 18 height 11
click at [461, 274] on button "Emails 2" at bounding box center [472, 279] width 64 height 27
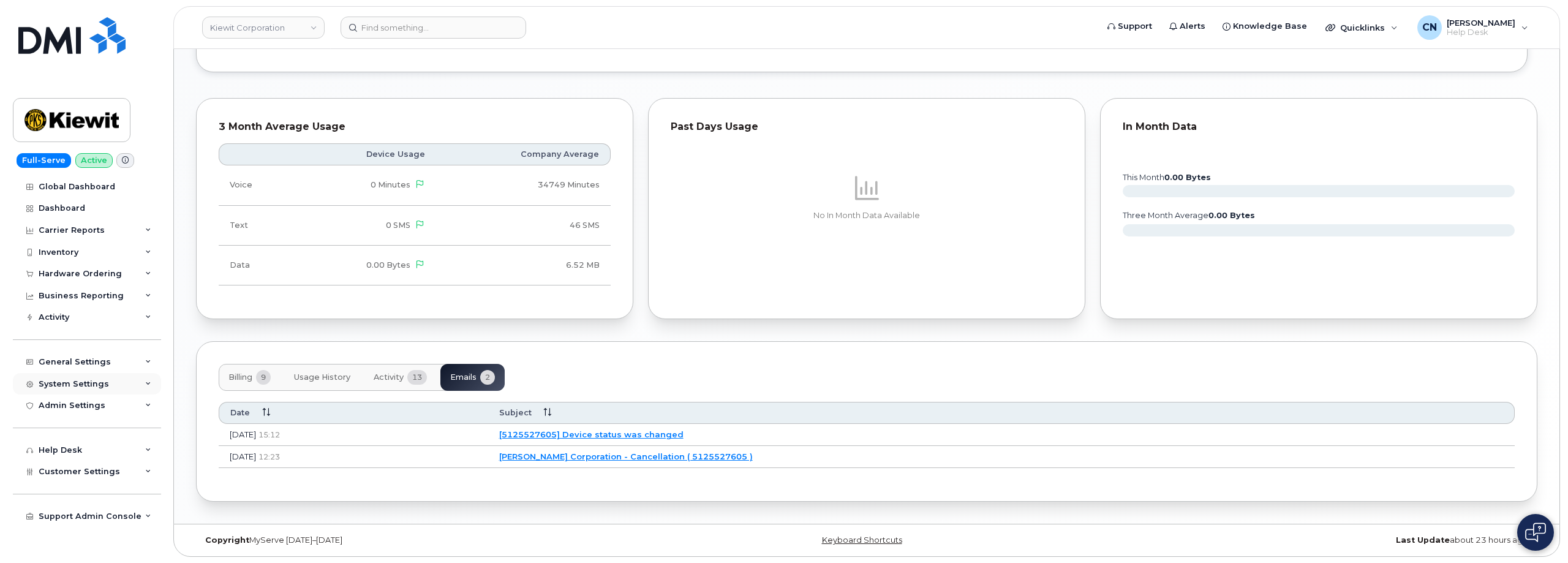
scroll to position [986, 0]
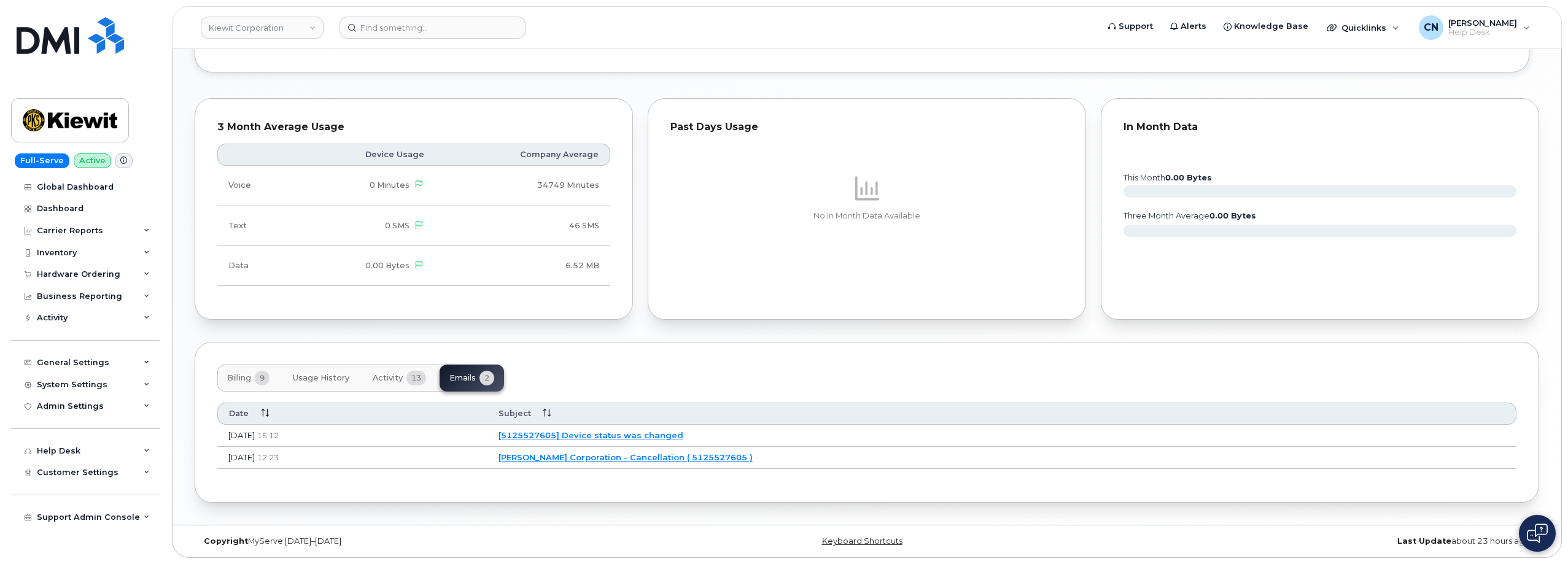
click at [722, 457] on link "[PERSON_NAME] Corporation - Cancellation ( 5125527605 )" at bounding box center [626, 457] width 254 height 10
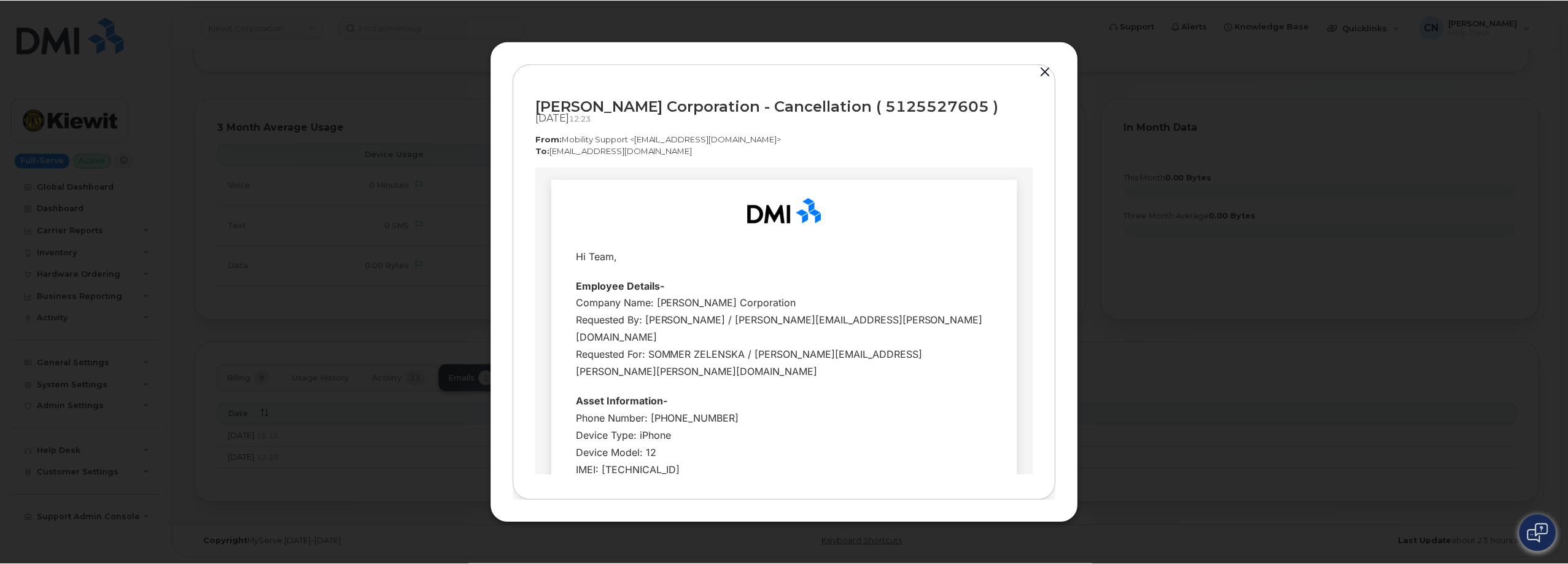
scroll to position [0, 0]
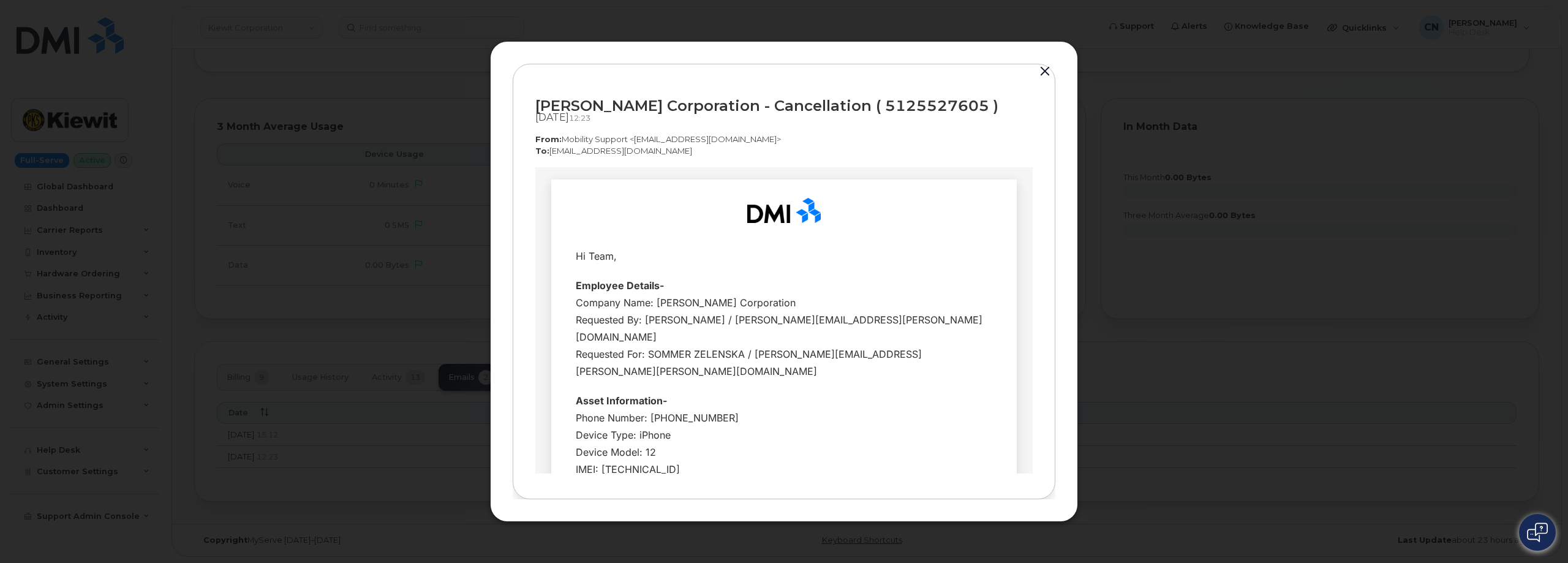
click at [1041, 69] on button "button" at bounding box center [1045, 72] width 18 height 17
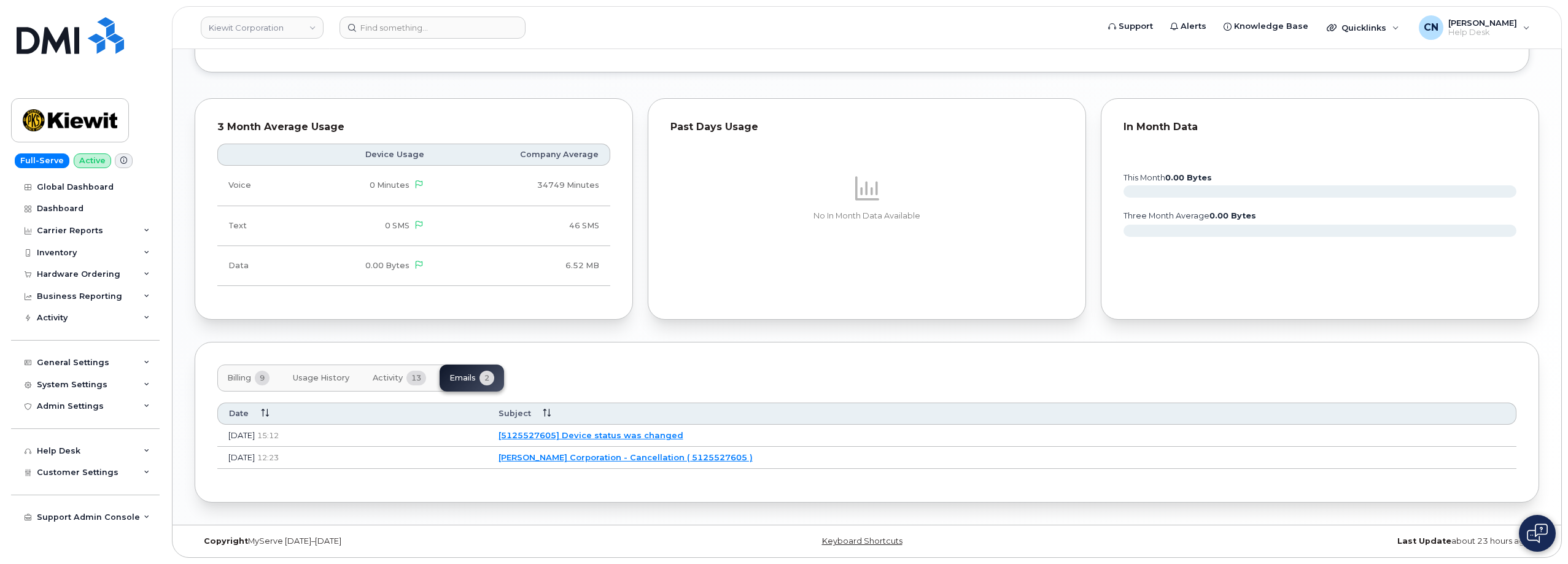
click at [236, 375] on span "Billing" at bounding box center [239, 378] width 24 height 10
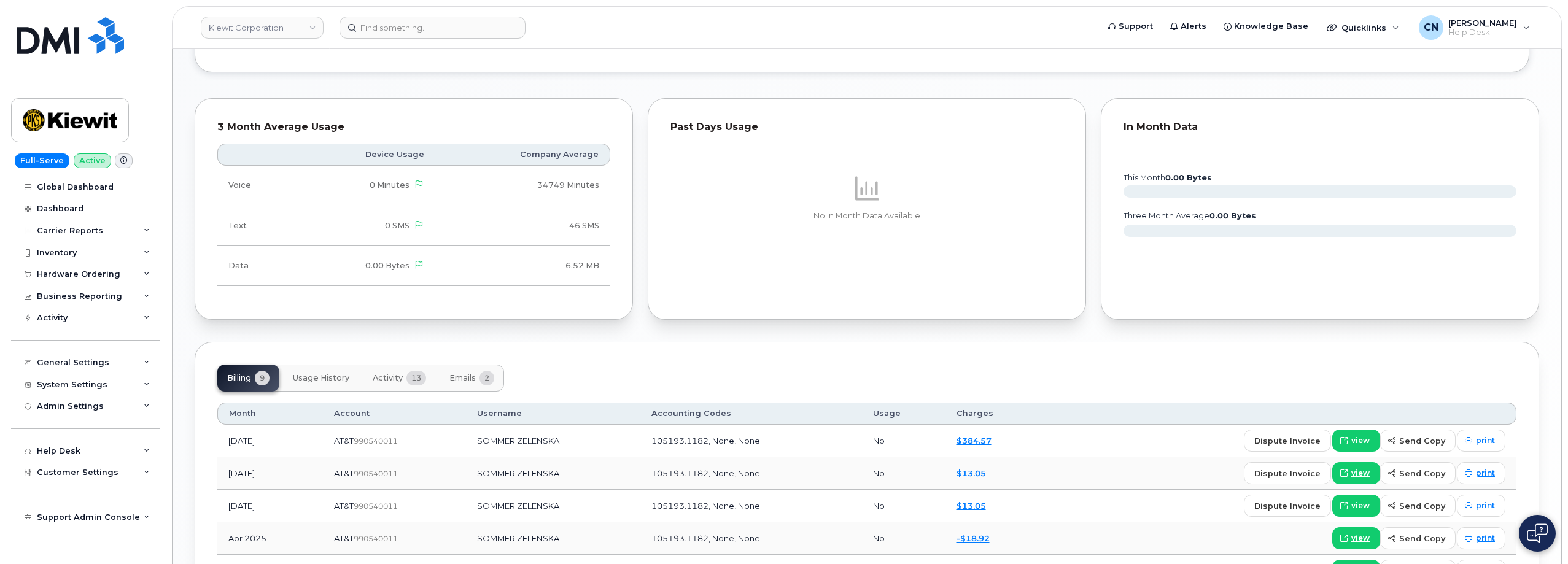
click at [384, 382] on span "Activity" at bounding box center [388, 378] width 30 height 10
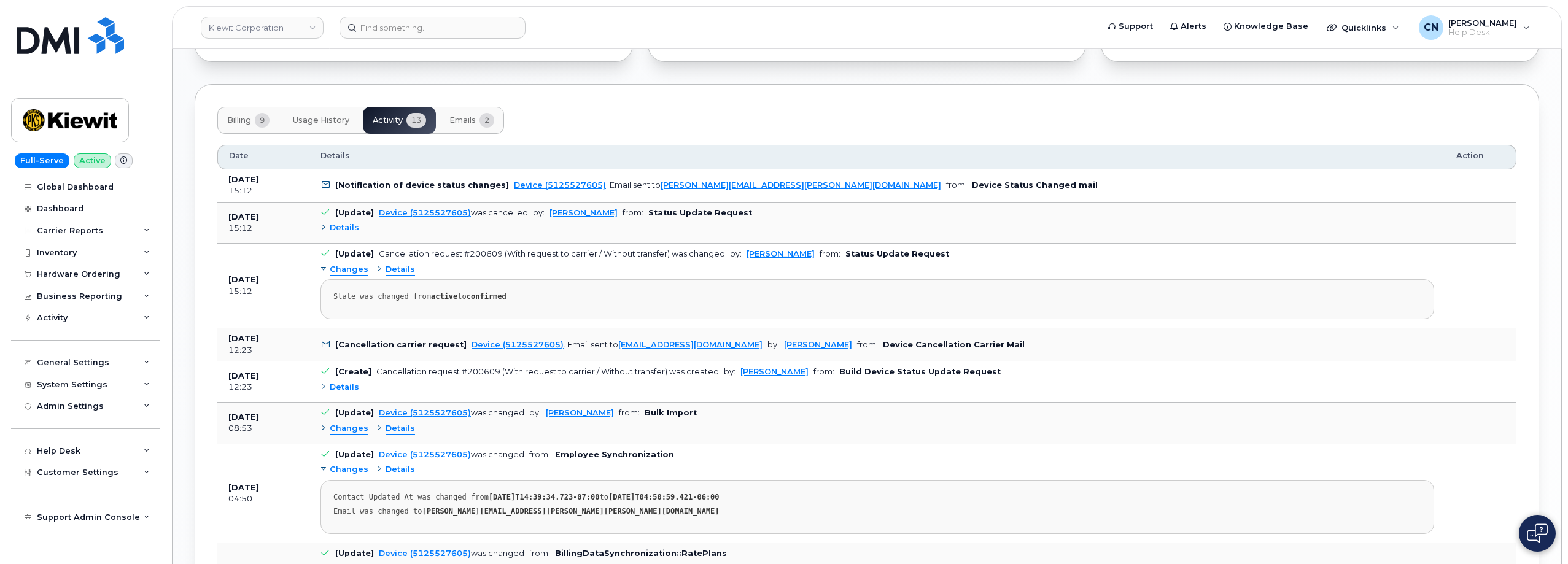
scroll to position [1086, 0]
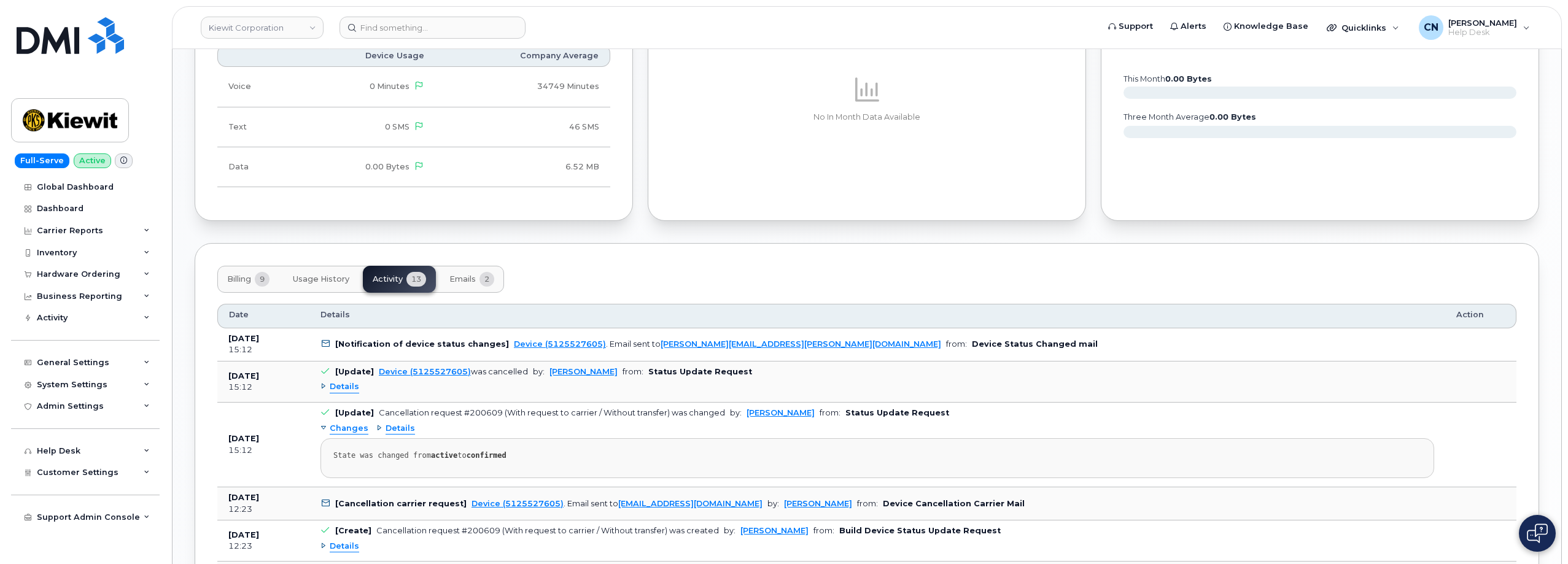
click at [462, 280] on span "Emails" at bounding box center [462, 279] width 26 height 10
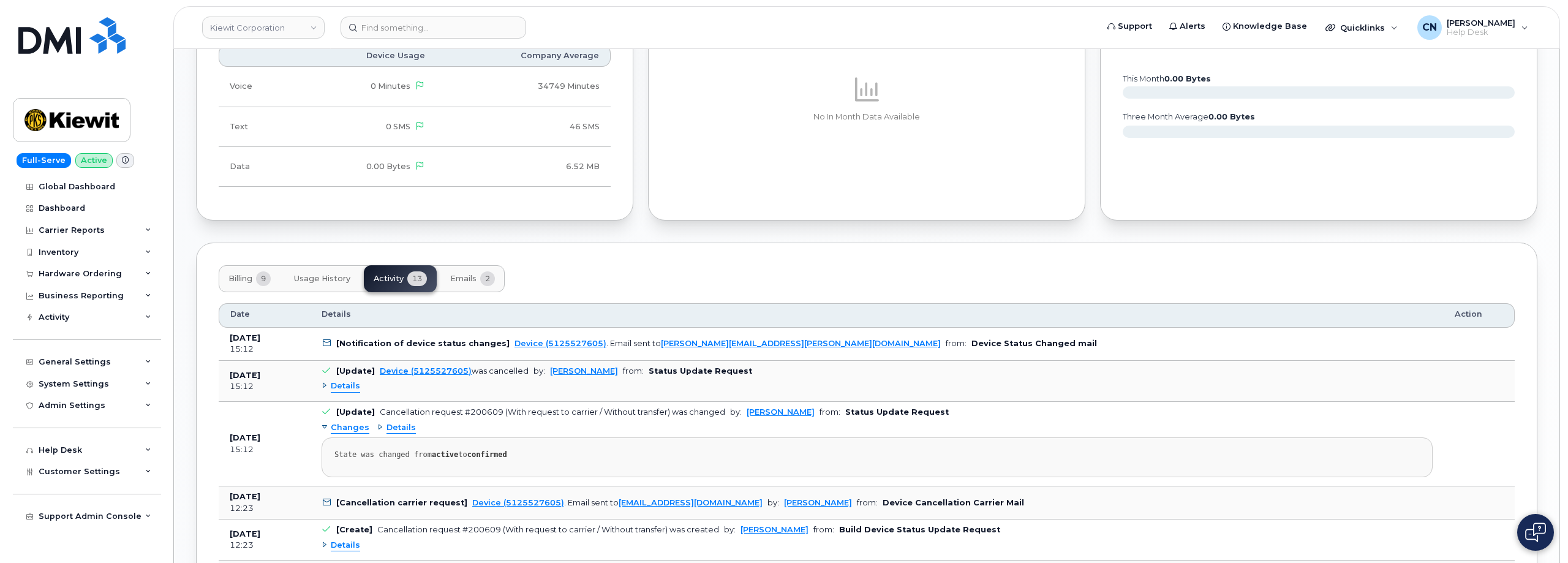
scroll to position [986, 0]
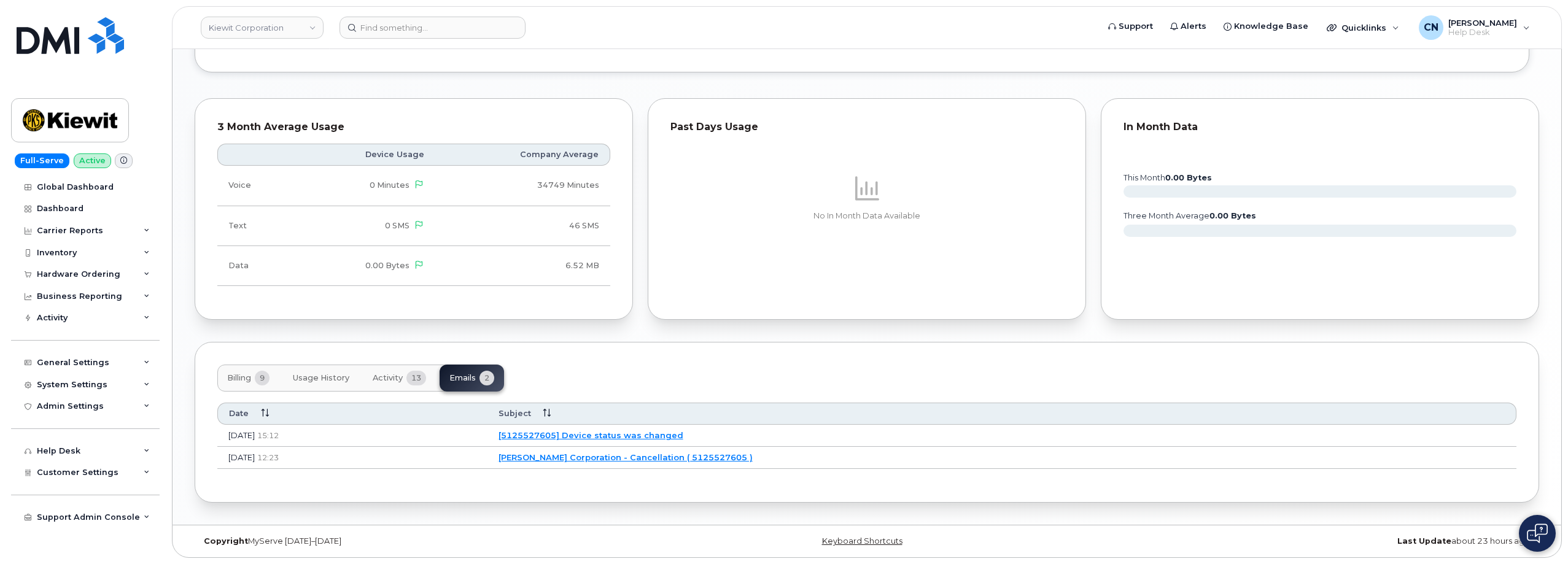
click at [702, 456] on link "Kiewit Corporation - Cancellation ( 5125527605 )" at bounding box center [626, 457] width 254 height 10
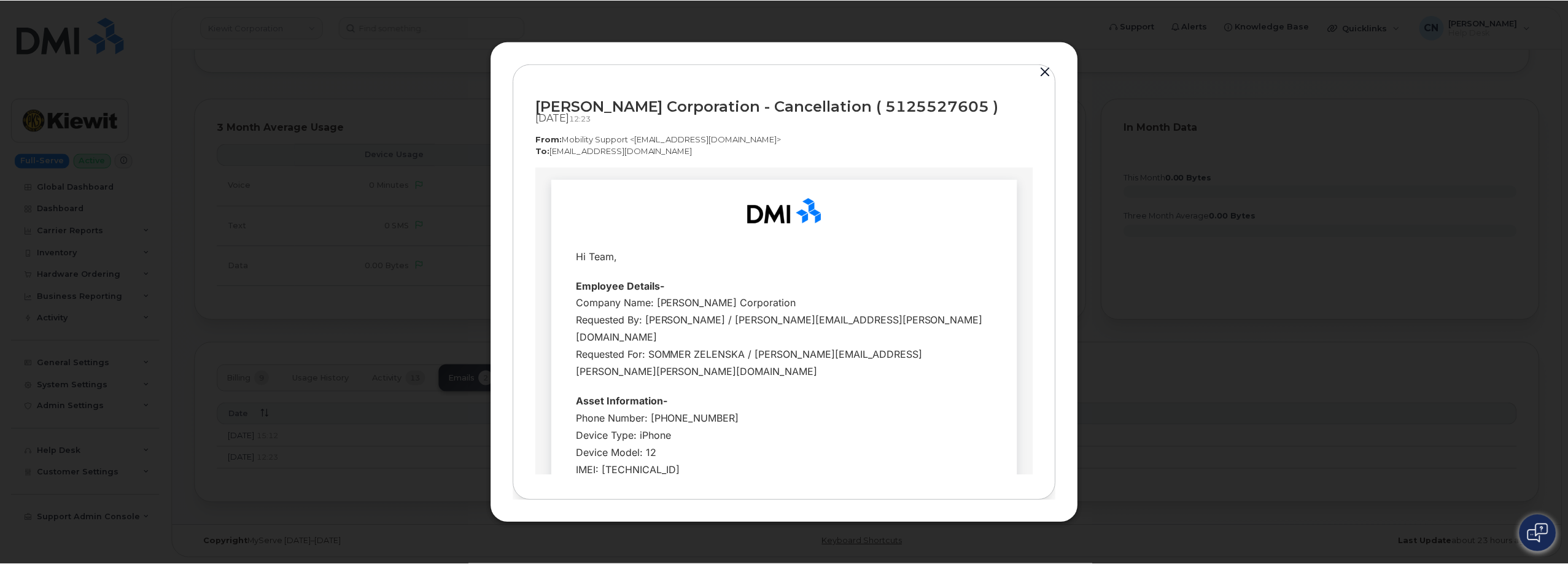
scroll to position [0, 0]
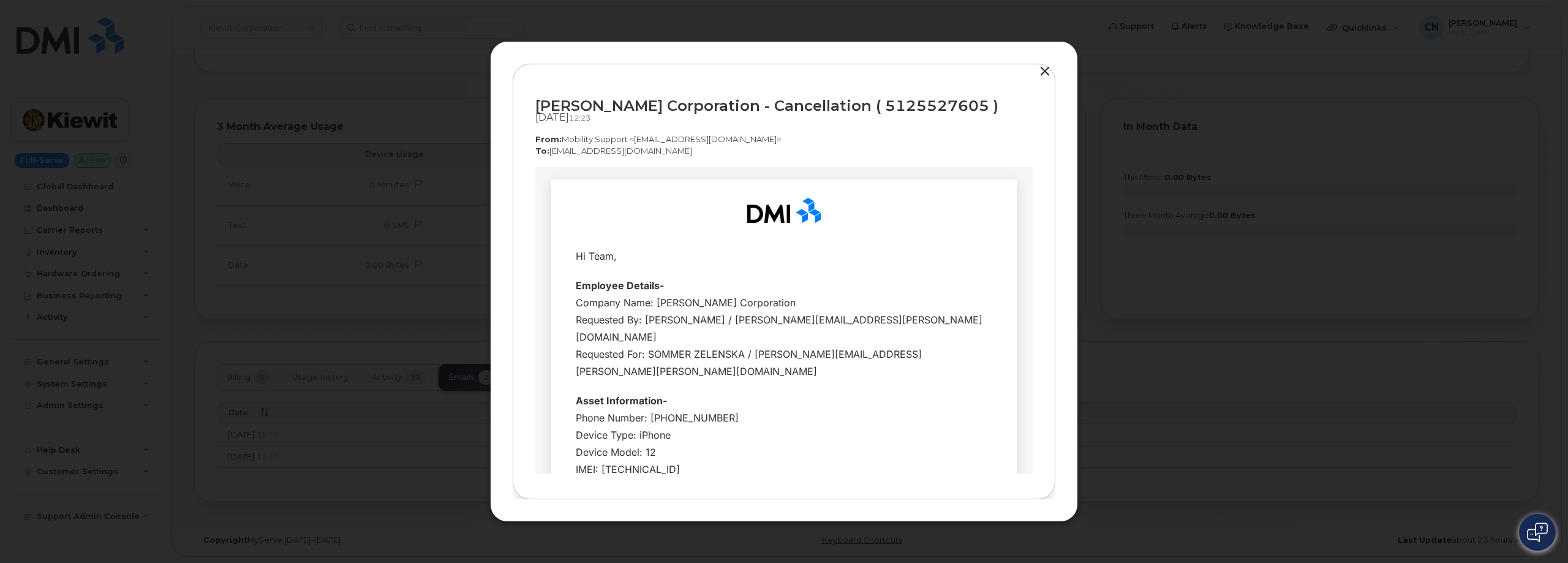
drag, startPoint x: 218, startPoint y: 134, endPoint x: 1046, endPoint y: 72, distance: 830.3
click at [1046, 72] on button "button" at bounding box center [1045, 72] width 18 height 17
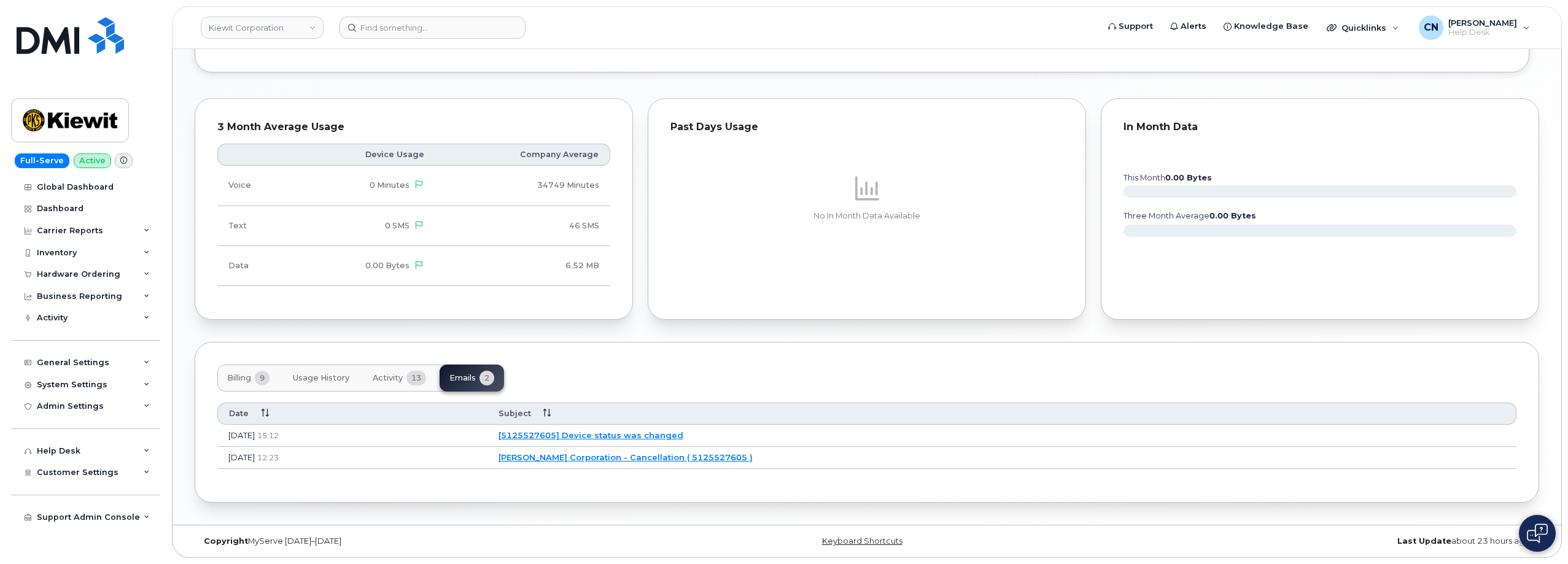
click at [229, 380] on span "Billing" at bounding box center [239, 378] width 24 height 10
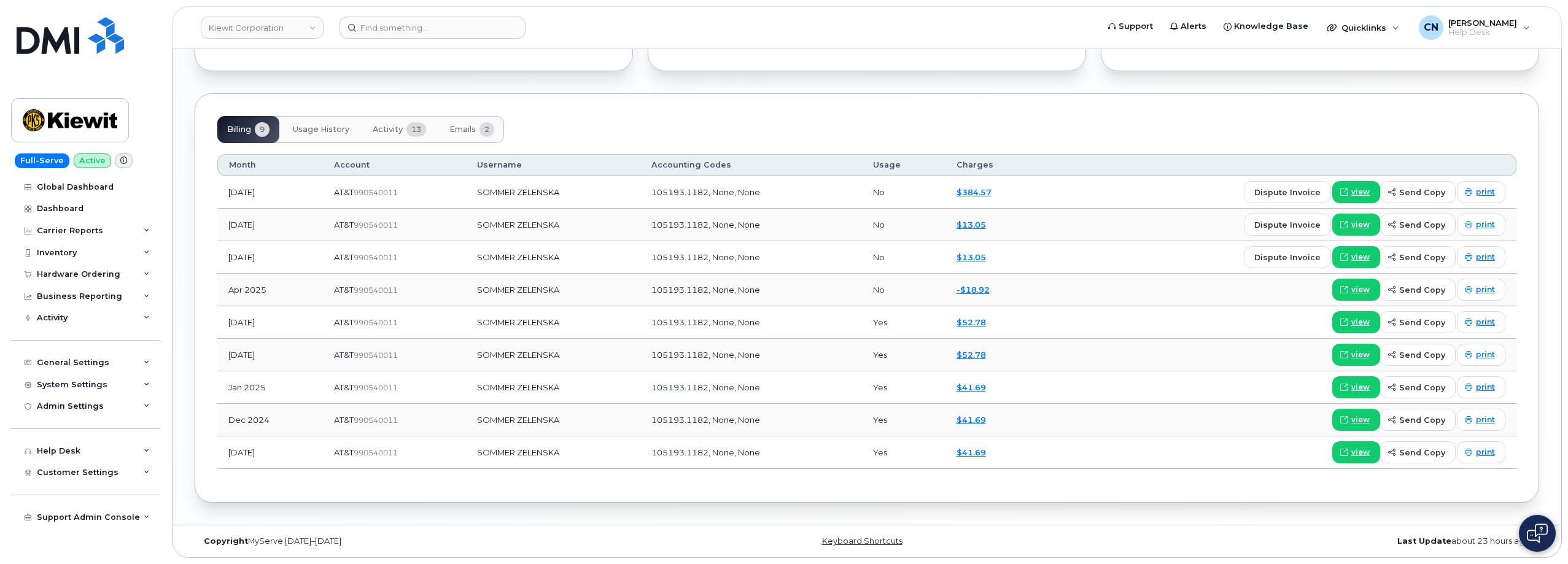
scroll to position [1175, 0]
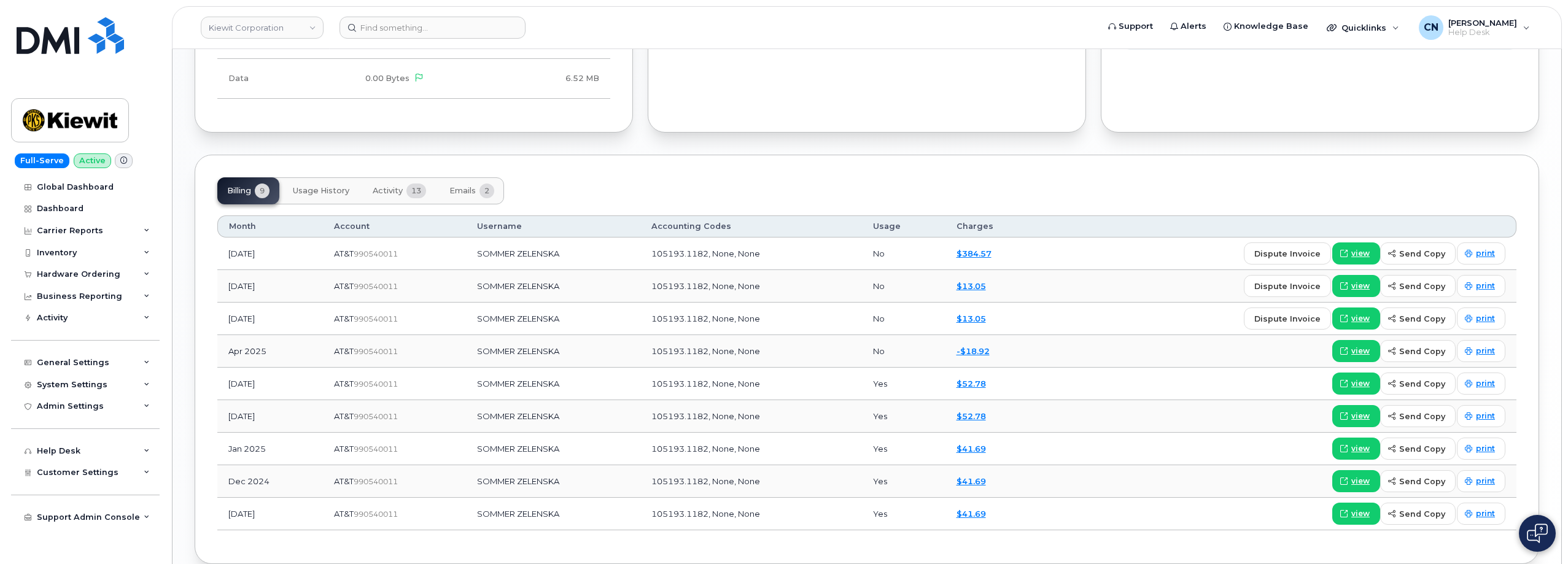
click at [412, 196] on span "13" at bounding box center [416, 190] width 20 height 15
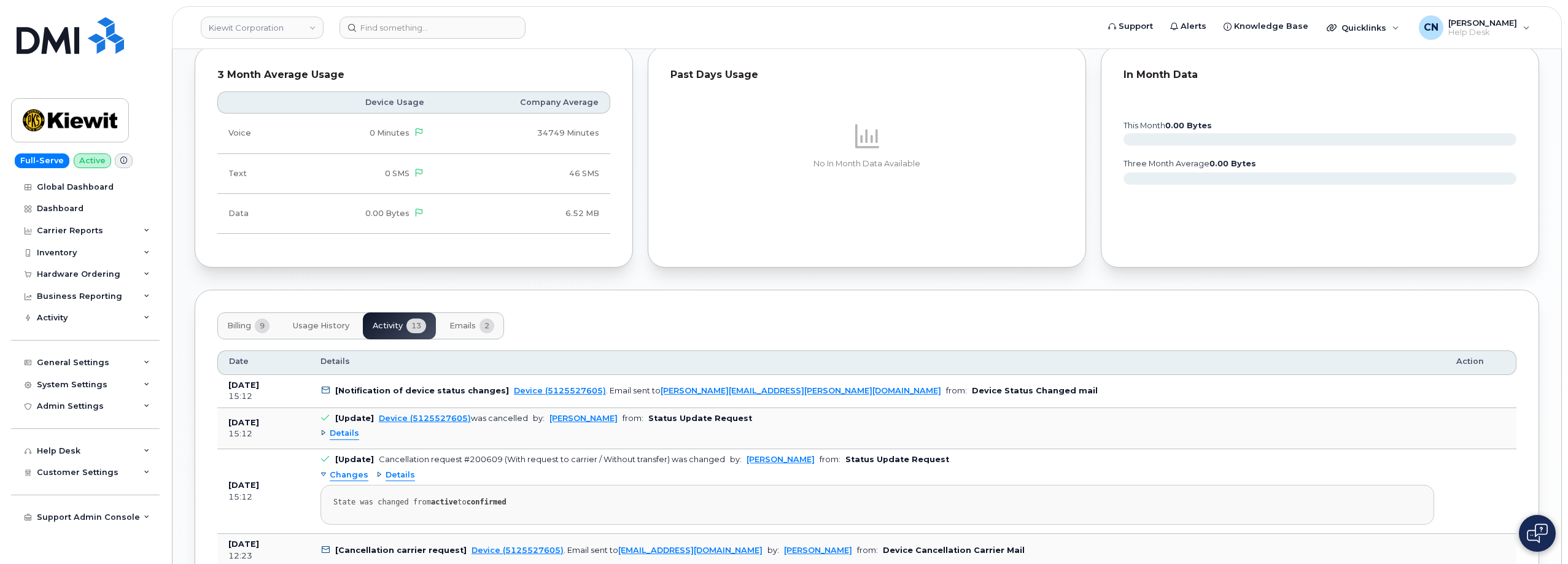
scroll to position [1105, 0]
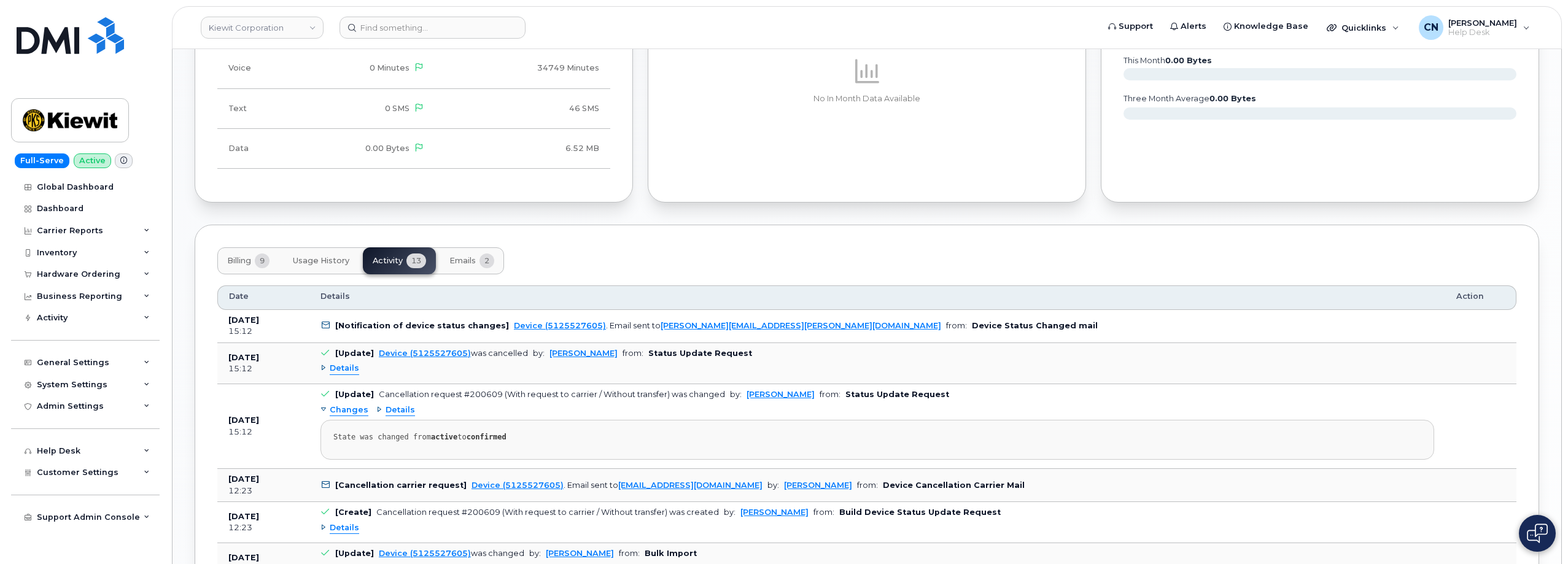
click at [228, 269] on button "Billing 9" at bounding box center [248, 261] width 62 height 27
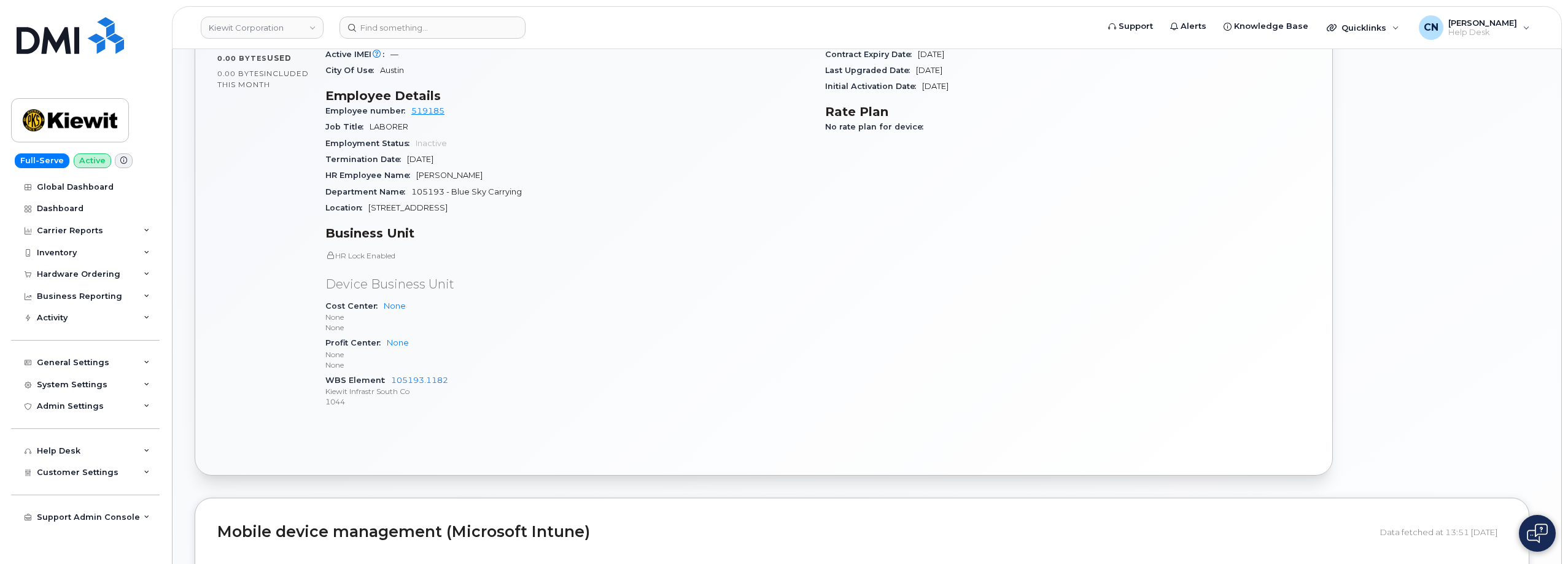
scroll to position [491, 0]
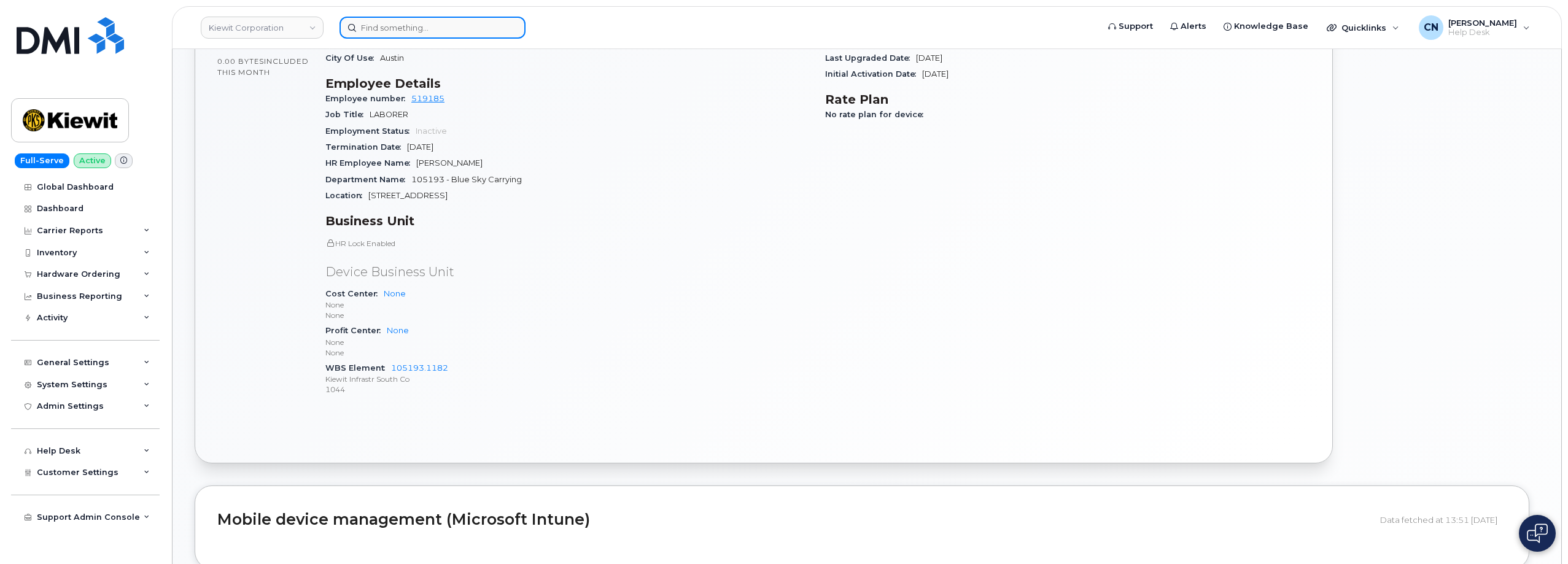
click at [379, 34] on input at bounding box center [433, 27] width 186 height 22
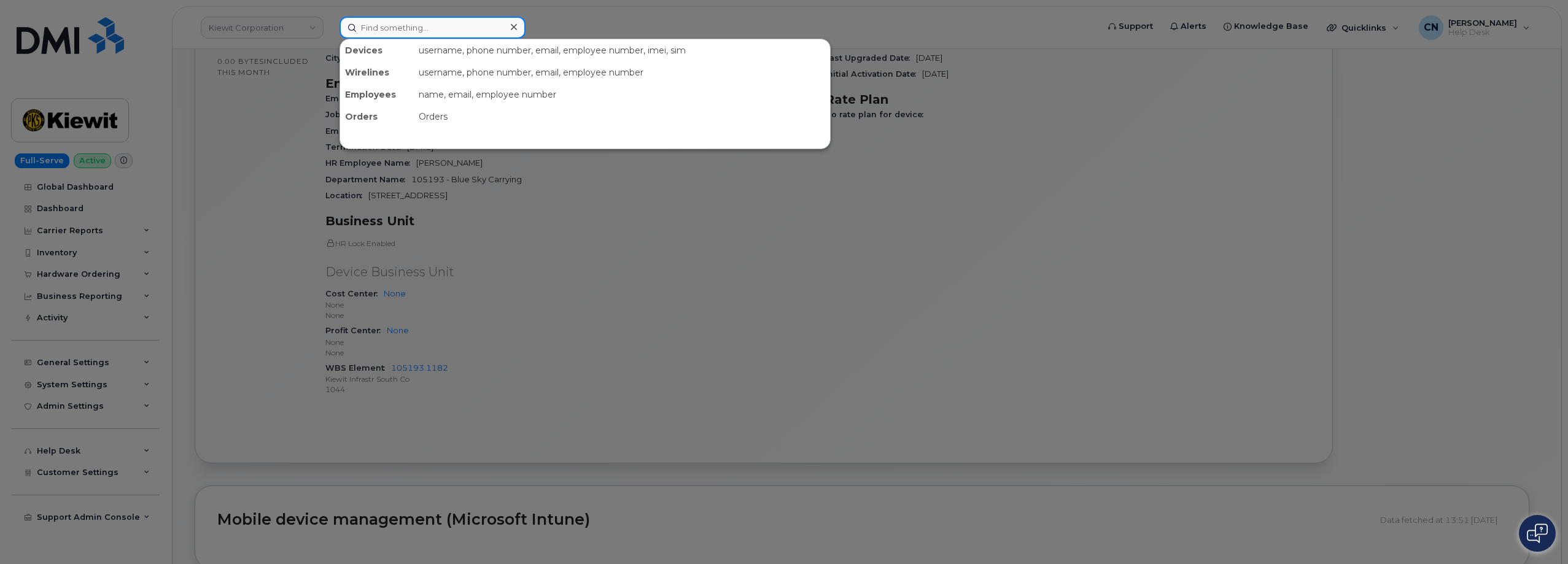
paste input "JERRY BLANKENSHIP"
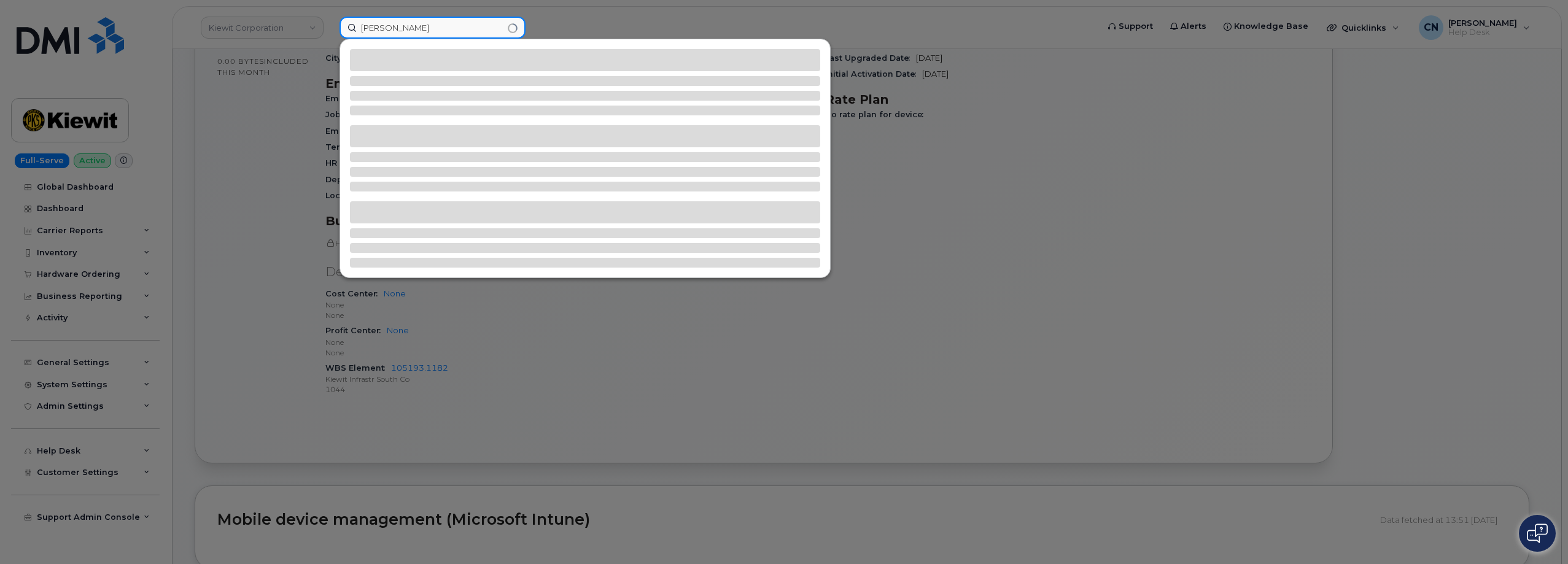
type input "JERRY BLANKENSHIP"
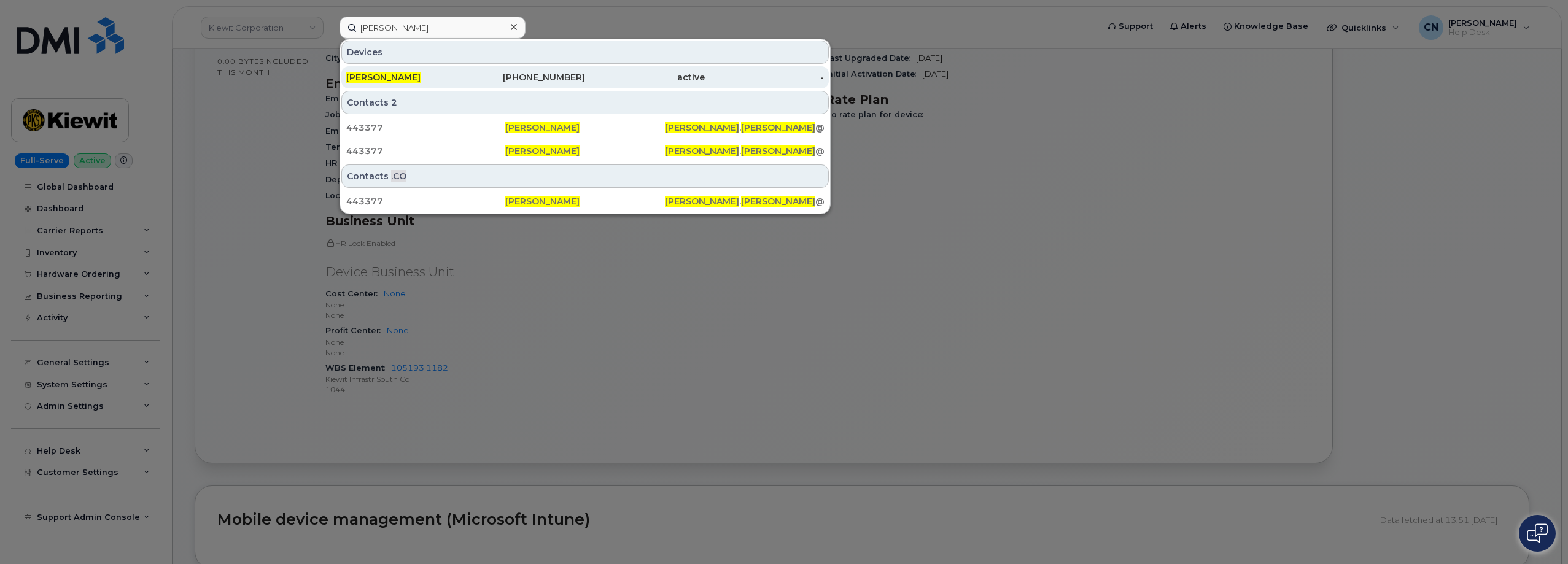
click at [380, 81] on span "JERRY BLANKENSHIP" at bounding box center [382, 77] width 74 height 11
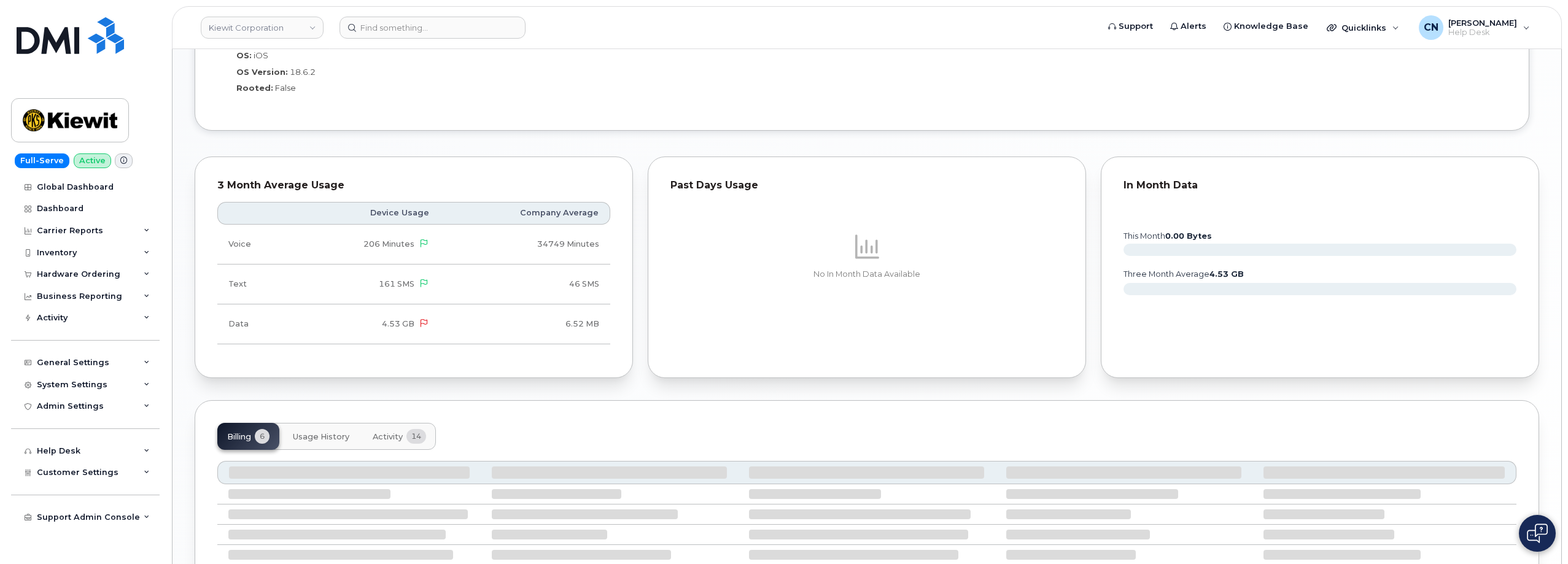
scroll to position [1201, 0]
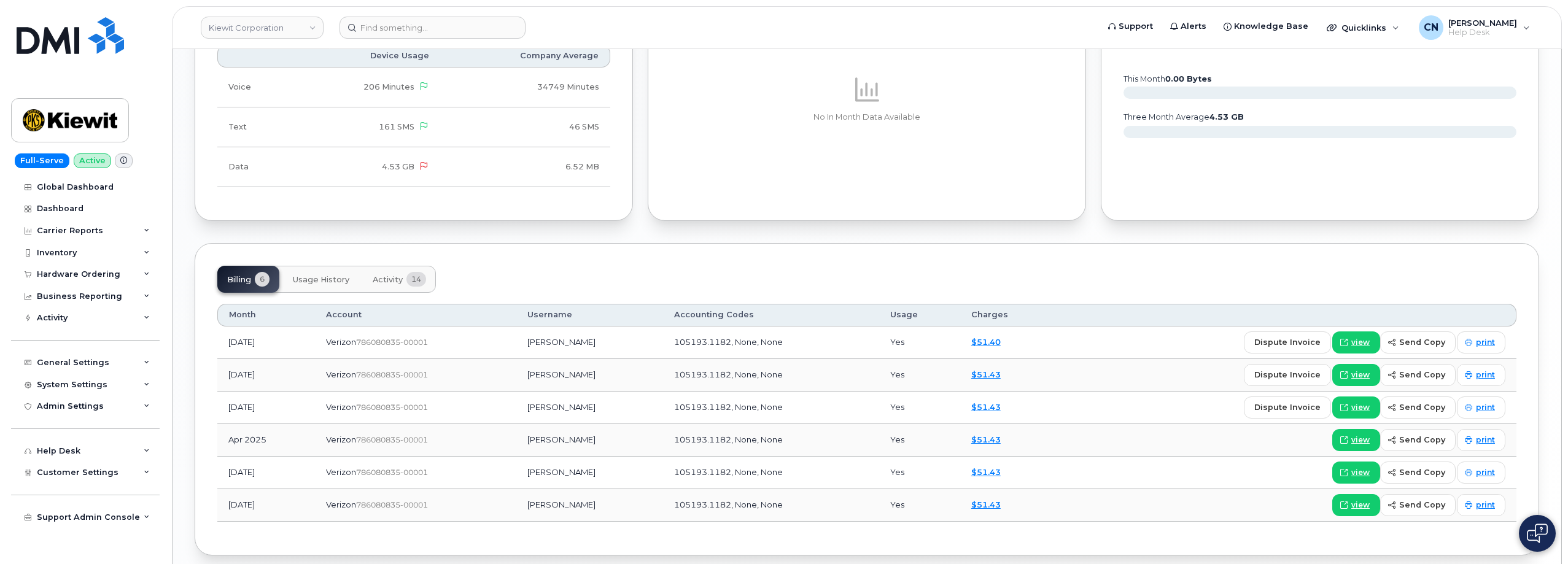
click at [383, 285] on button "Activity 14" at bounding box center [400, 279] width 73 height 27
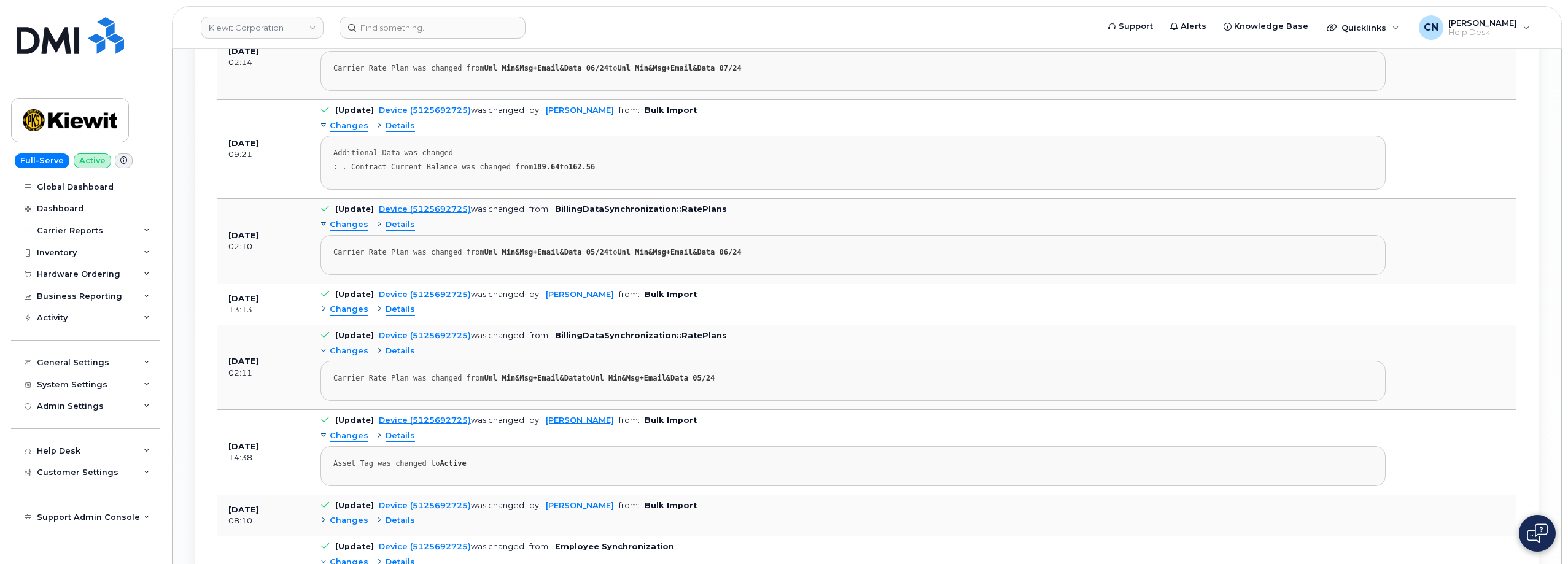
scroll to position [1630, 0]
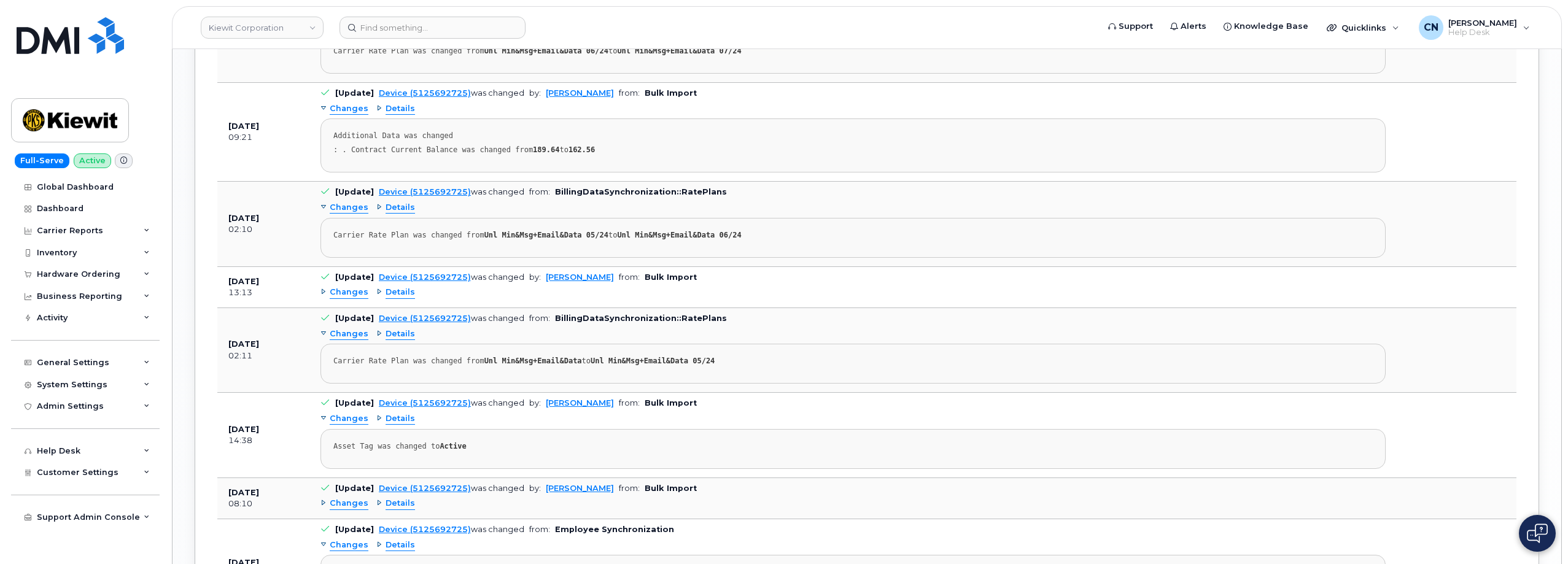
click at [359, 413] on div "Changes Details Asset Tag was changed to Active" at bounding box center [854, 439] width 1066 height 60
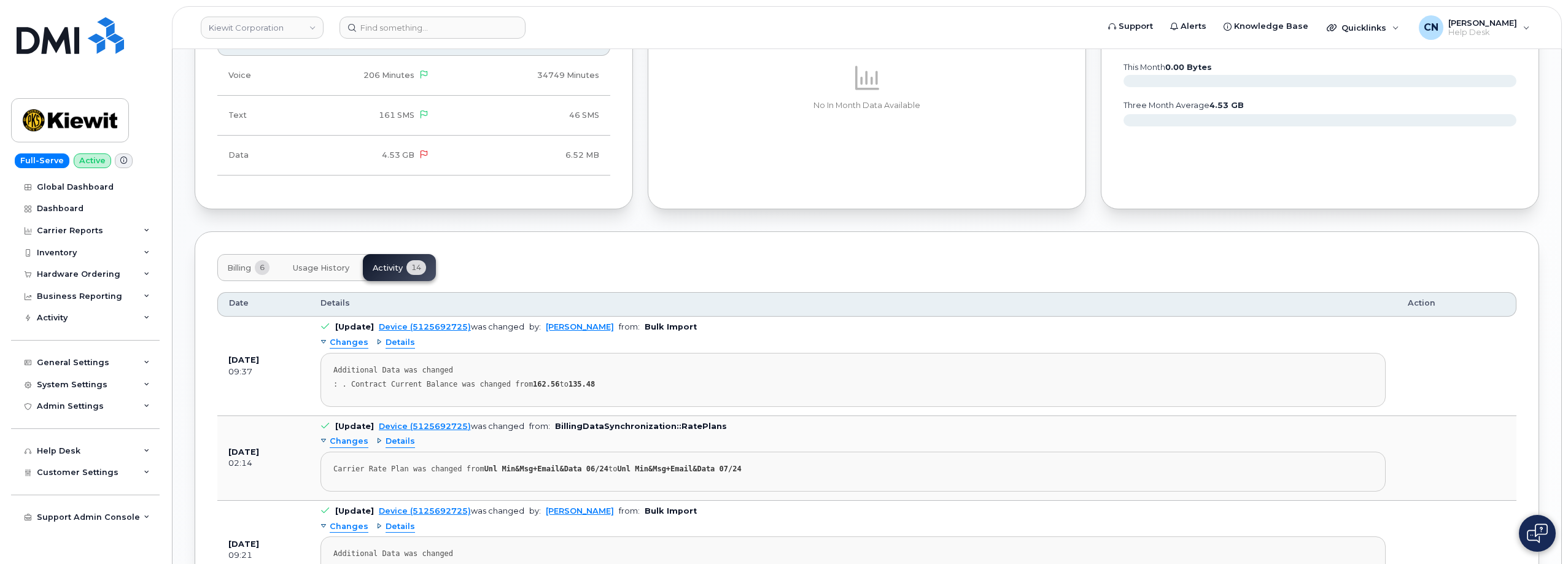
scroll to position [1203, 0]
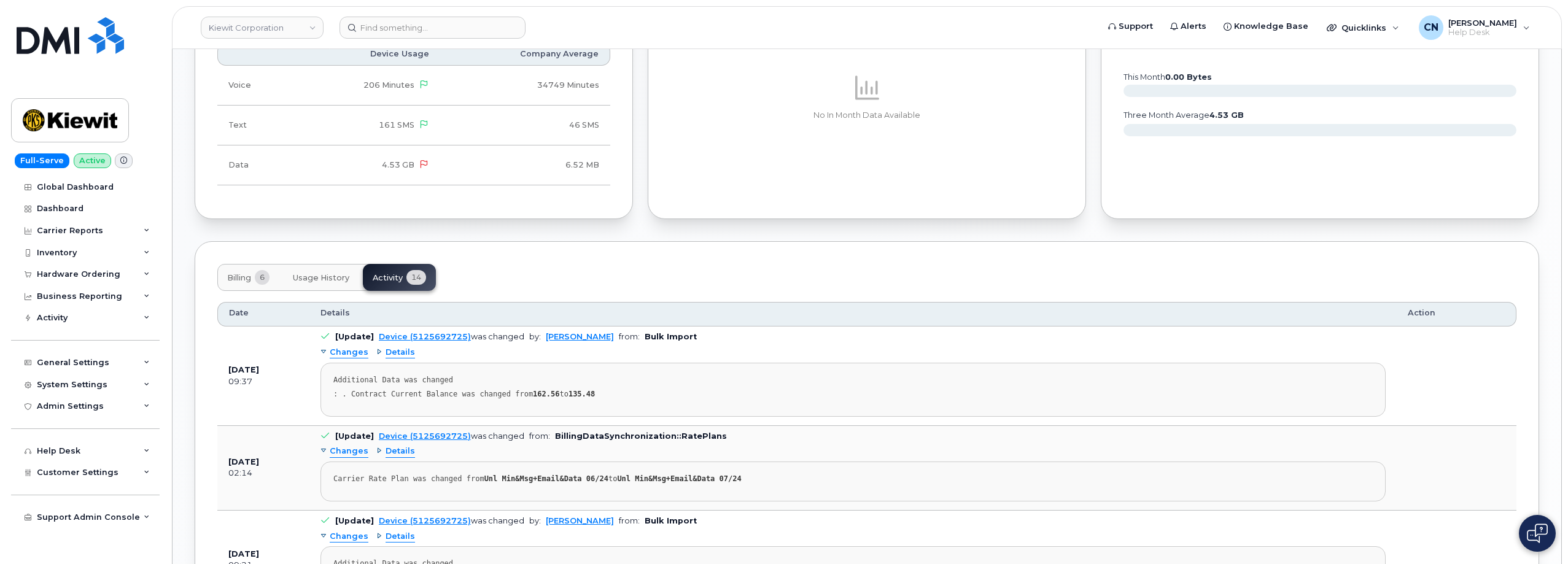
click at [235, 279] on span "Billing" at bounding box center [239, 277] width 24 height 10
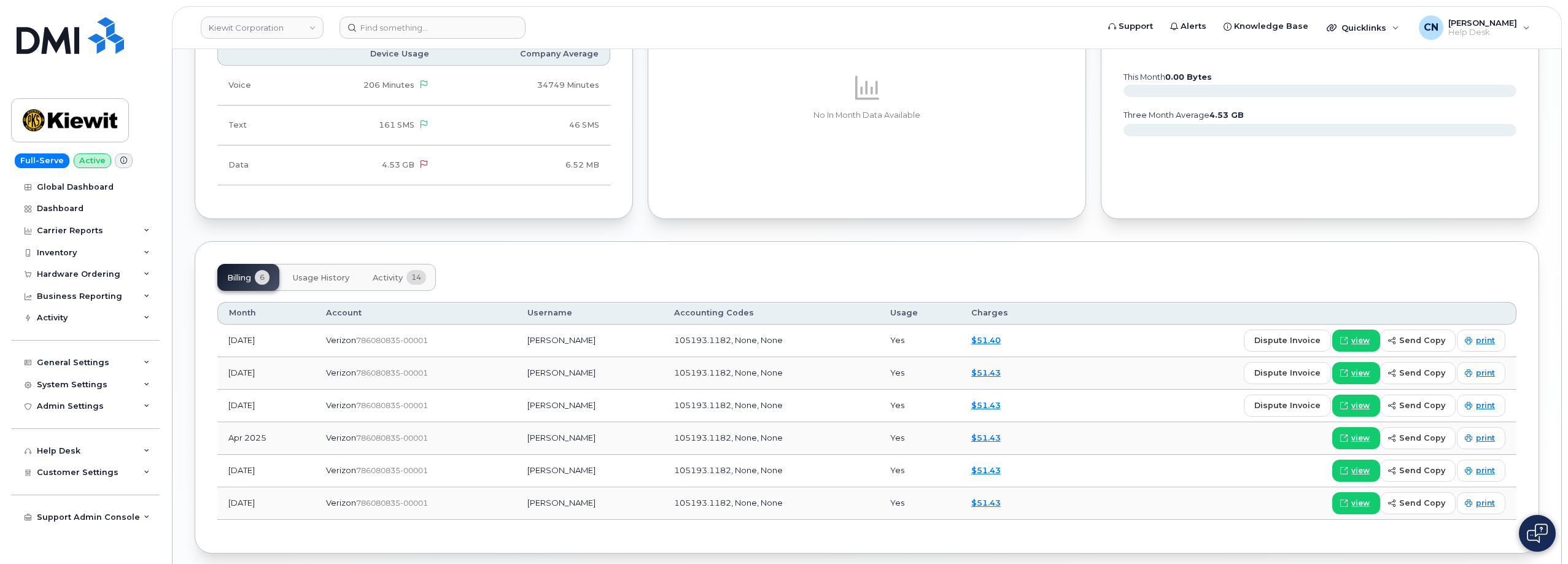
click at [402, 266] on button "Activity 14" at bounding box center [400, 277] width 73 height 27
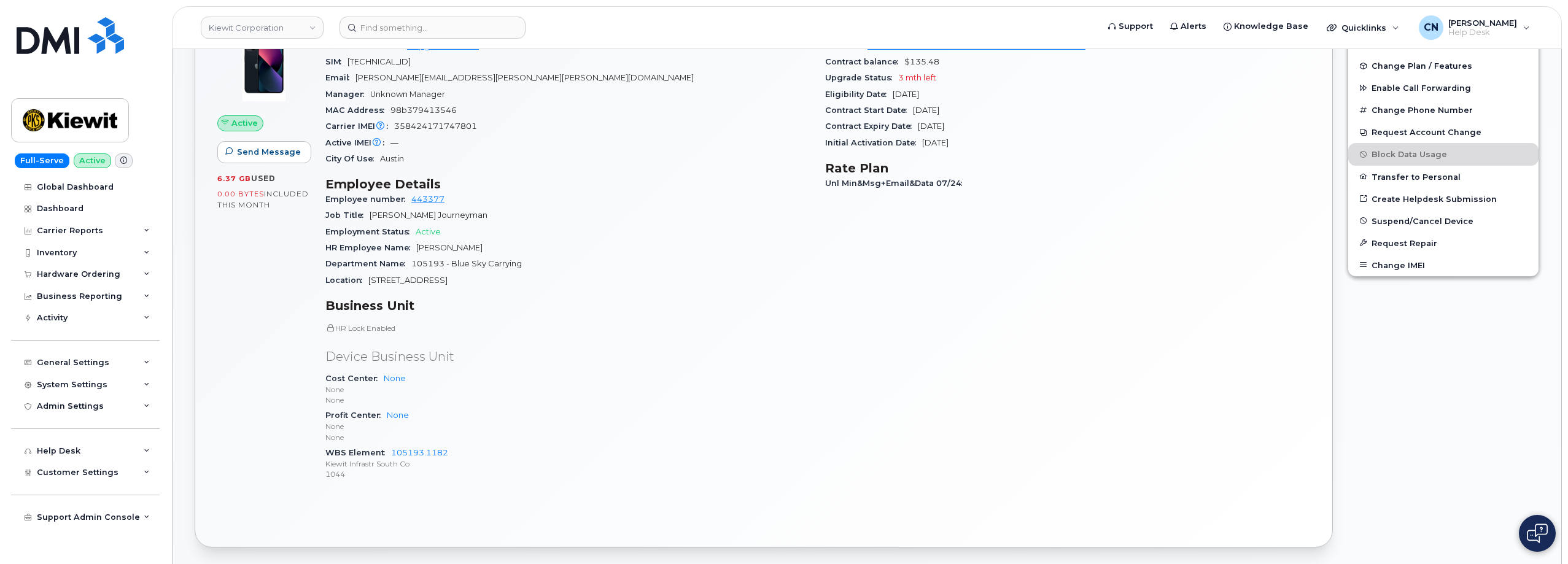
scroll to position [368, 0]
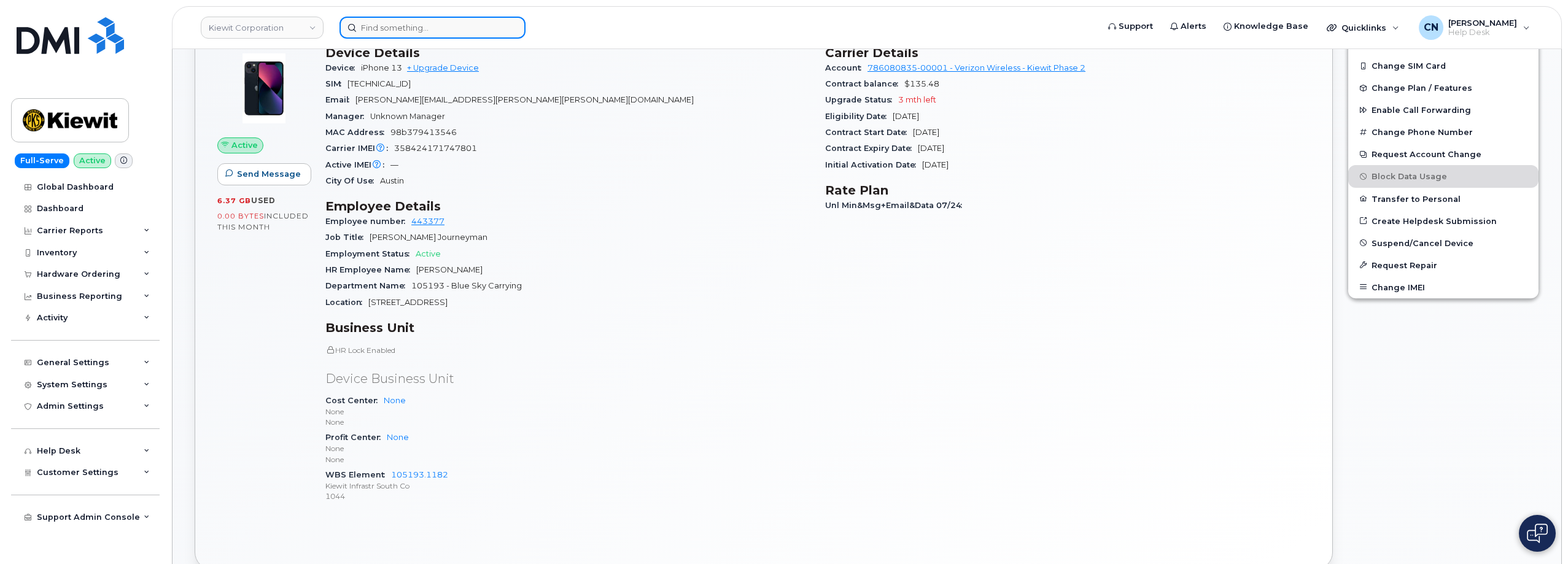
drag, startPoint x: 374, startPoint y: 30, endPoint x: 367, endPoint y: 28, distance: 7.3
click at [374, 30] on input at bounding box center [433, 27] width 186 height 22
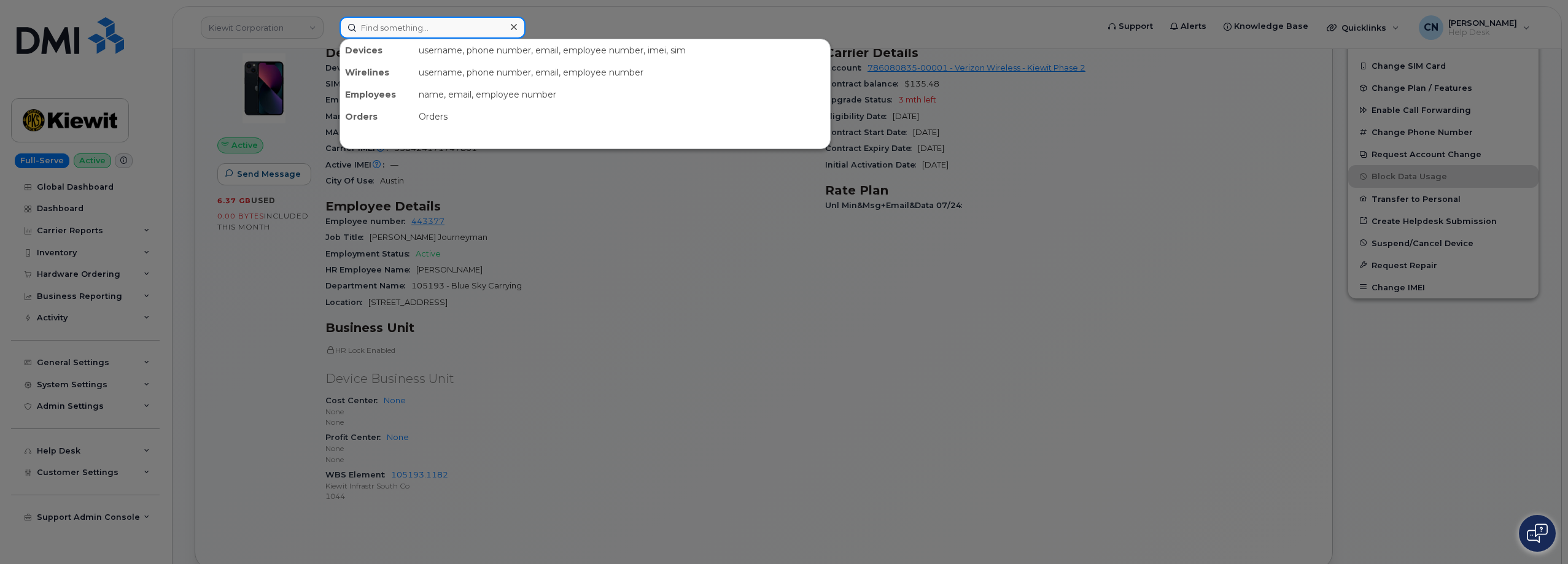
paste input "[PERSON_NAME]"
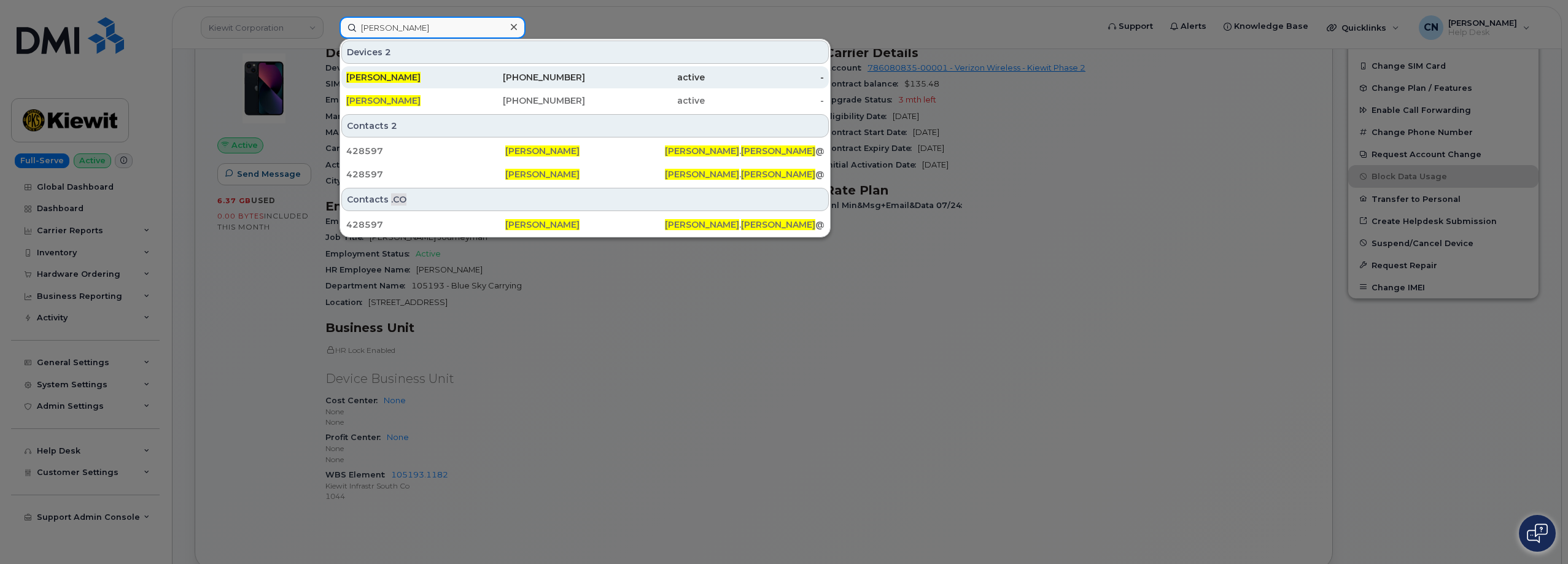
type input "[PERSON_NAME]"
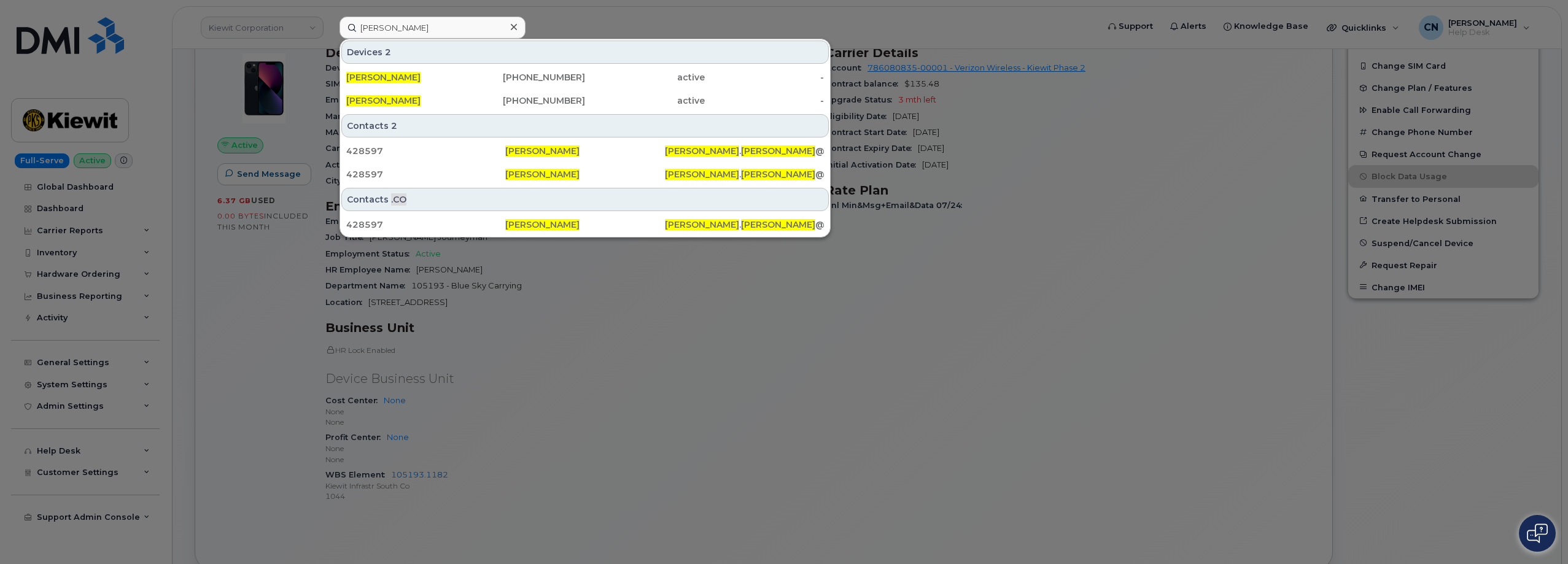
click at [249, 310] on div at bounding box center [784, 282] width 1568 height 564
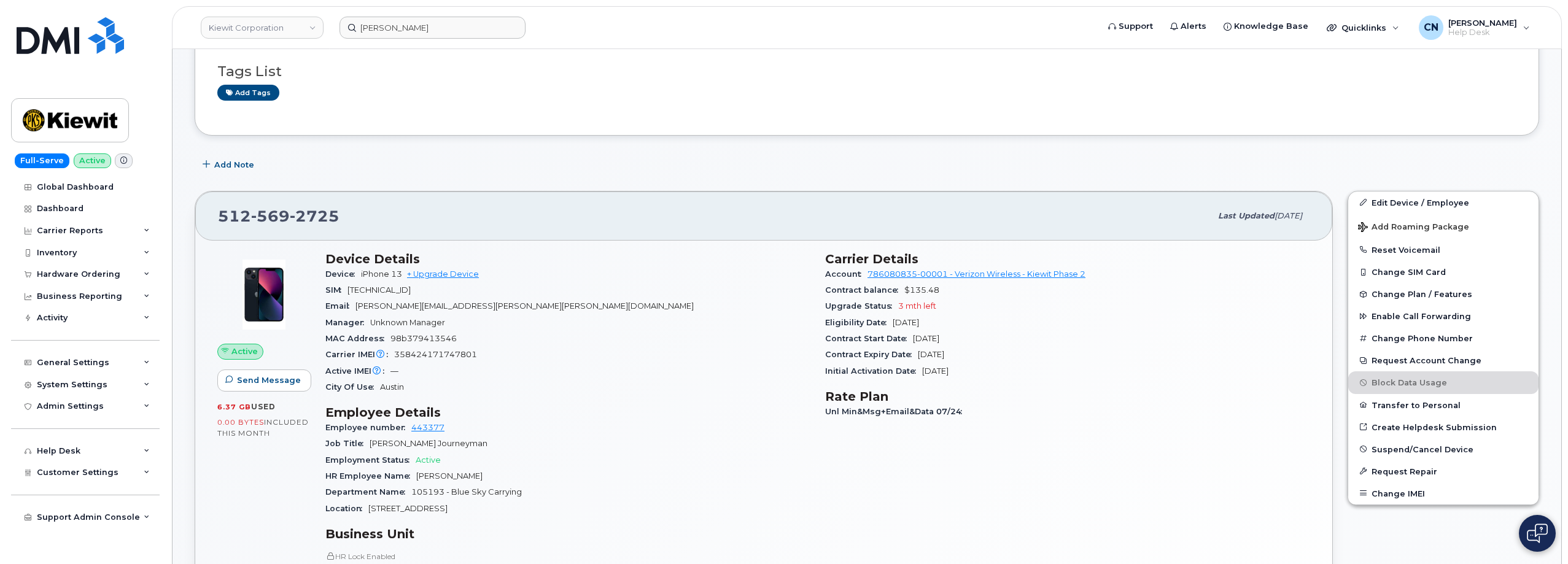
scroll to position [123, 0]
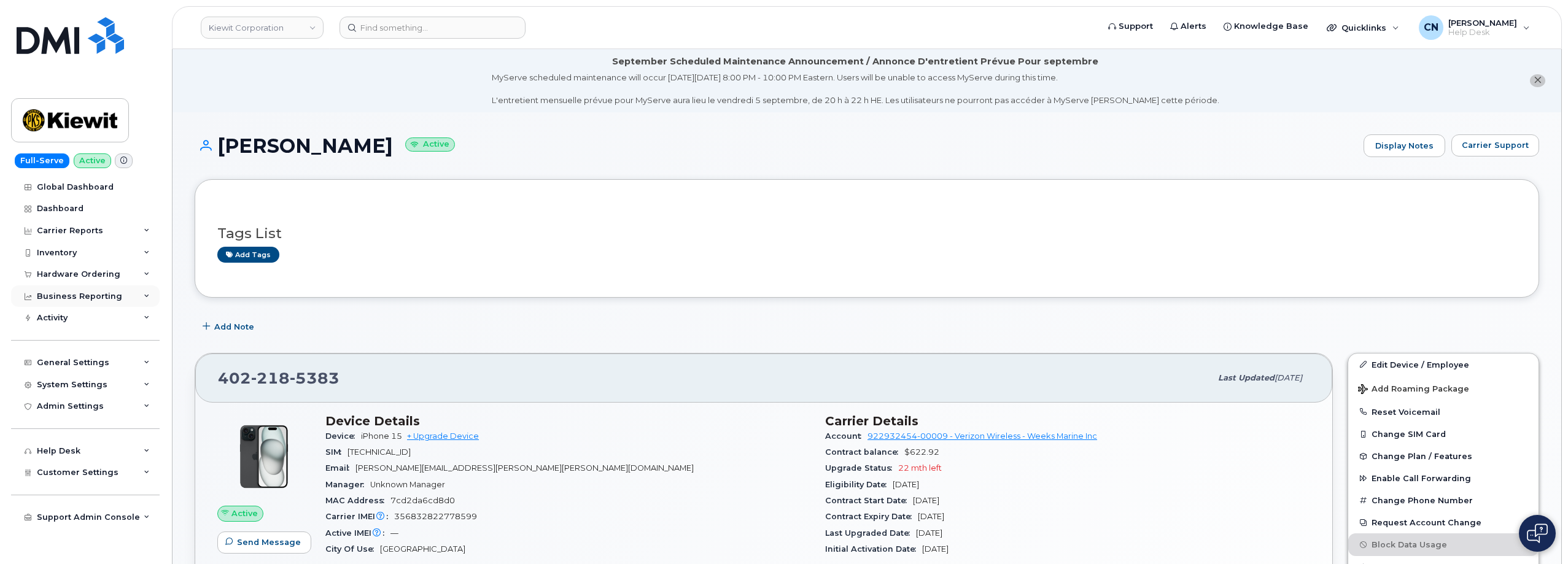
click at [78, 292] on div "Business Reporting" at bounding box center [79, 296] width 85 height 10
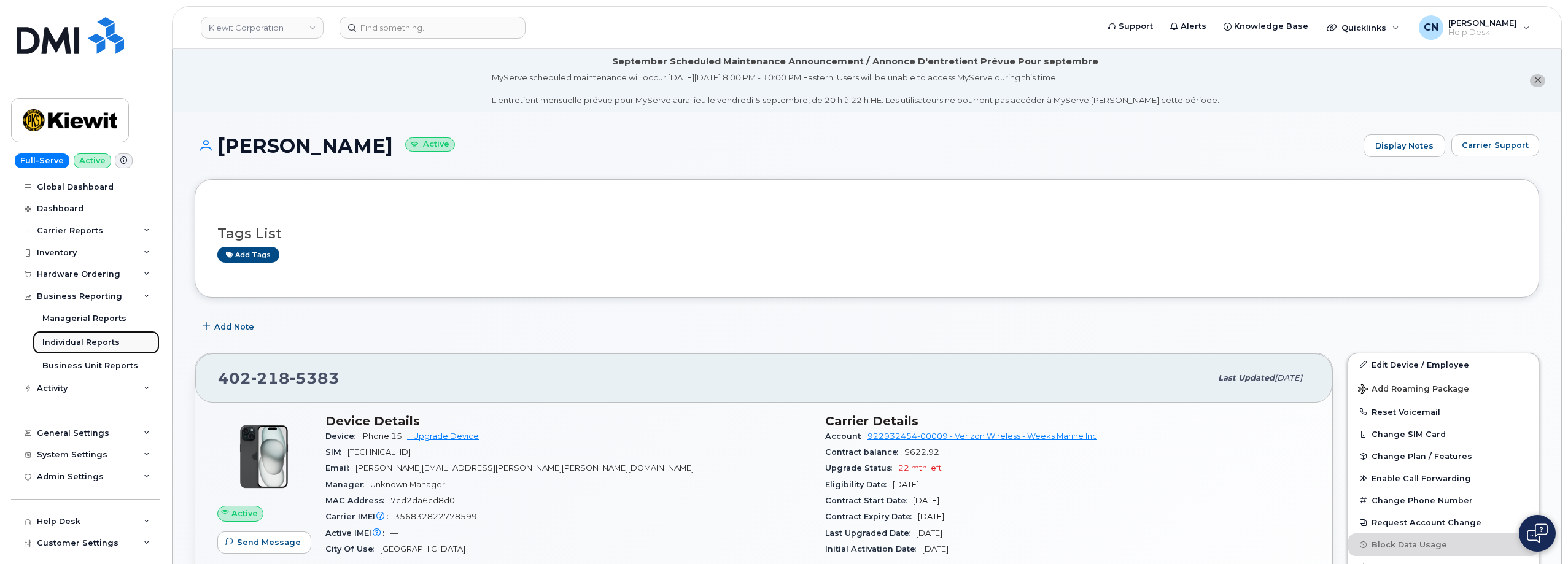
click at [91, 344] on div "Individual Reports" at bounding box center [81, 342] width 77 height 11
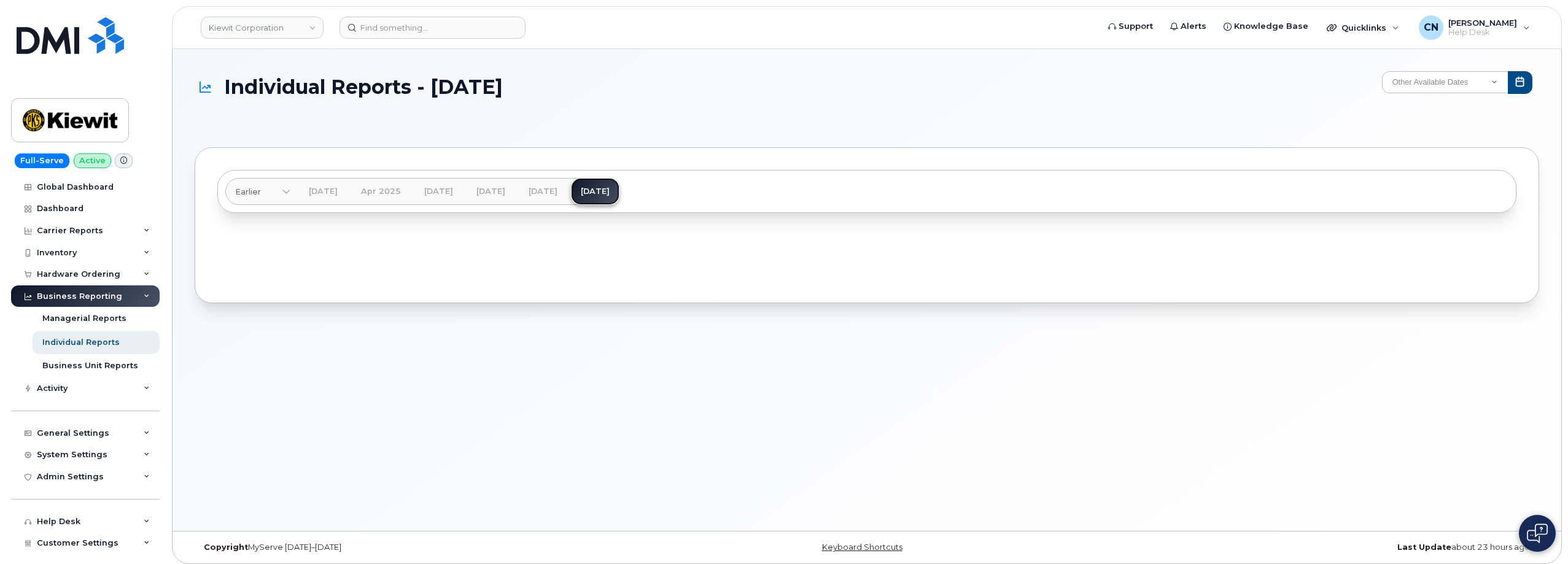
click at [620, 196] on link "[DATE]" at bounding box center [595, 191] width 49 height 27
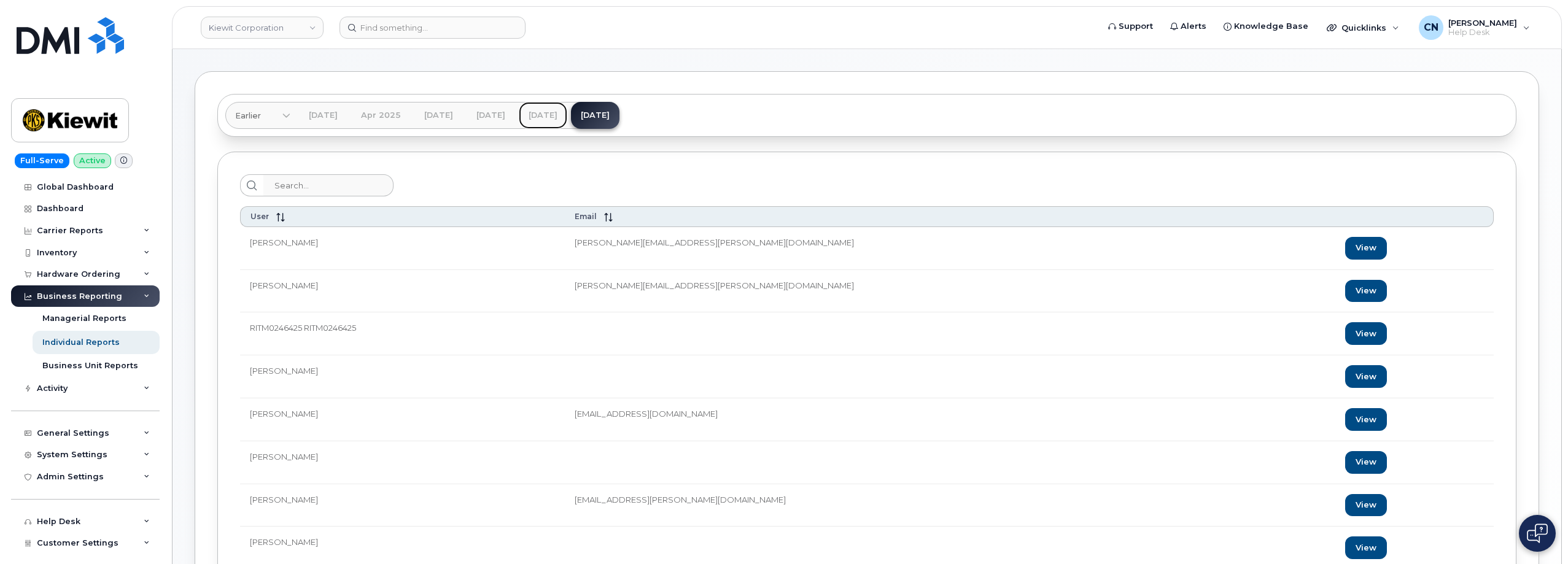
click at [568, 120] on link "[DATE]" at bounding box center [543, 115] width 49 height 27
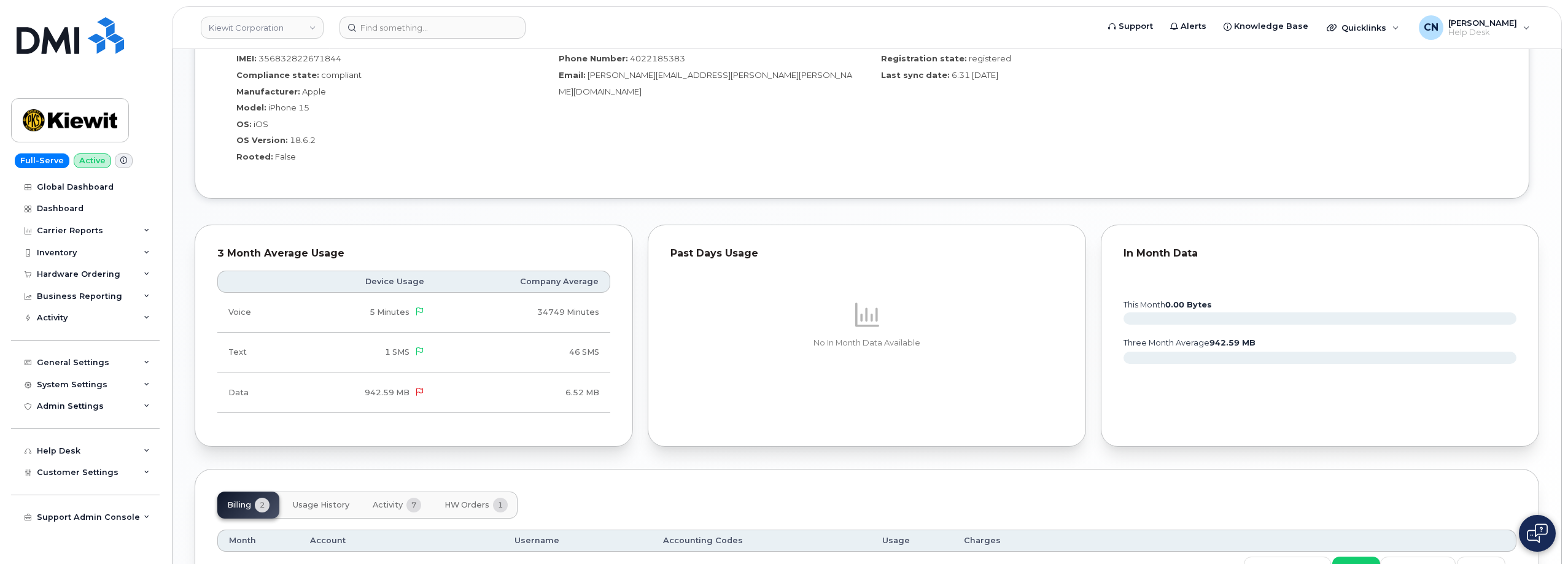
scroll to position [1018, 0]
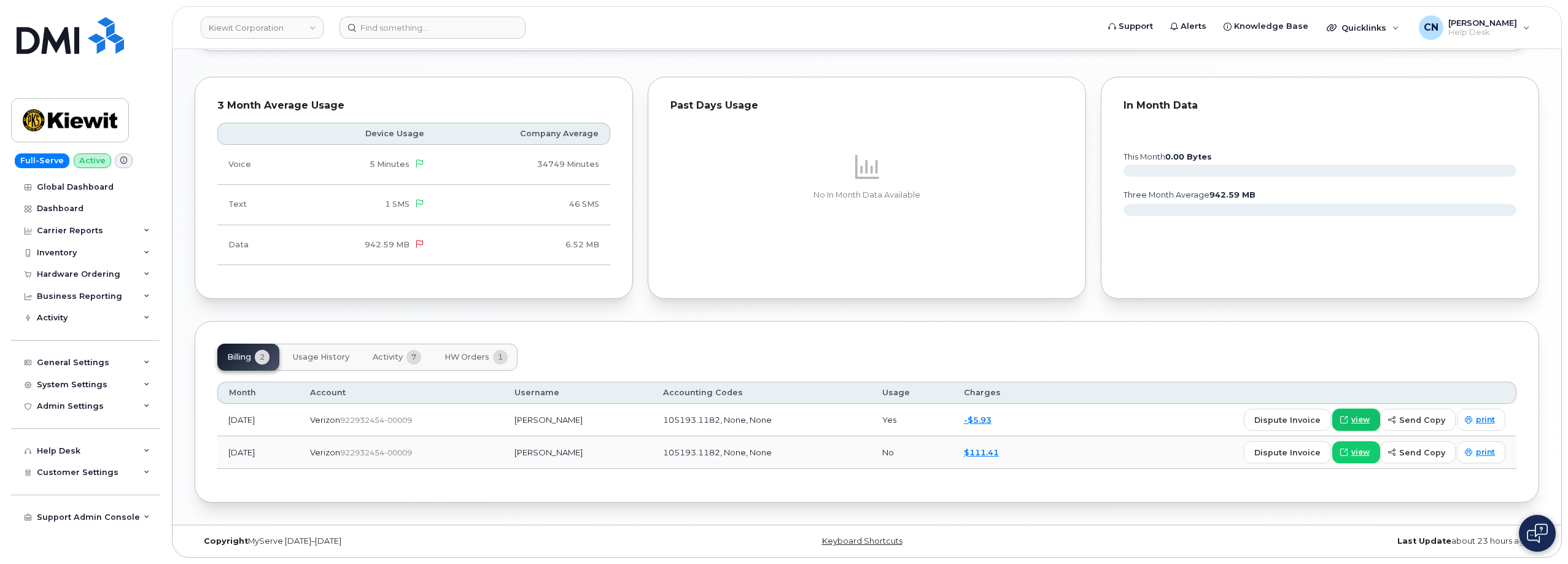
click at [1359, 418] on span "view" at bounding box center [1360, 420] width 18 height 11
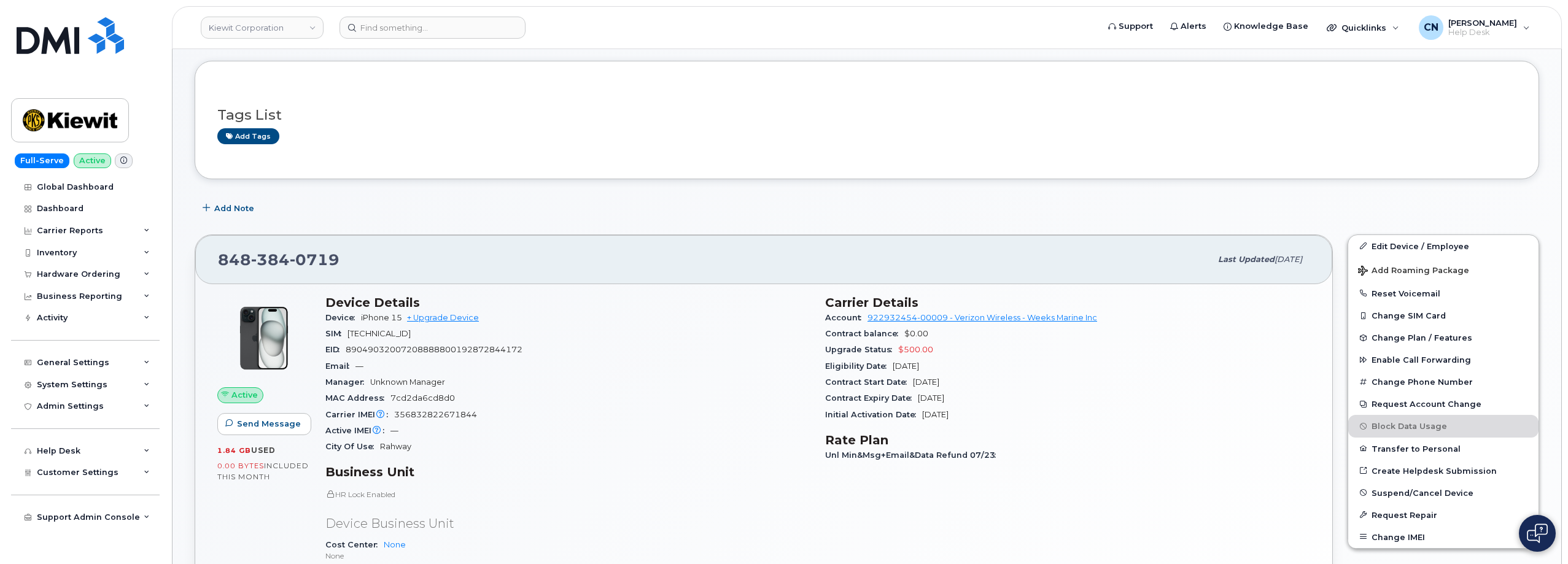
scroll to position [246, 0]
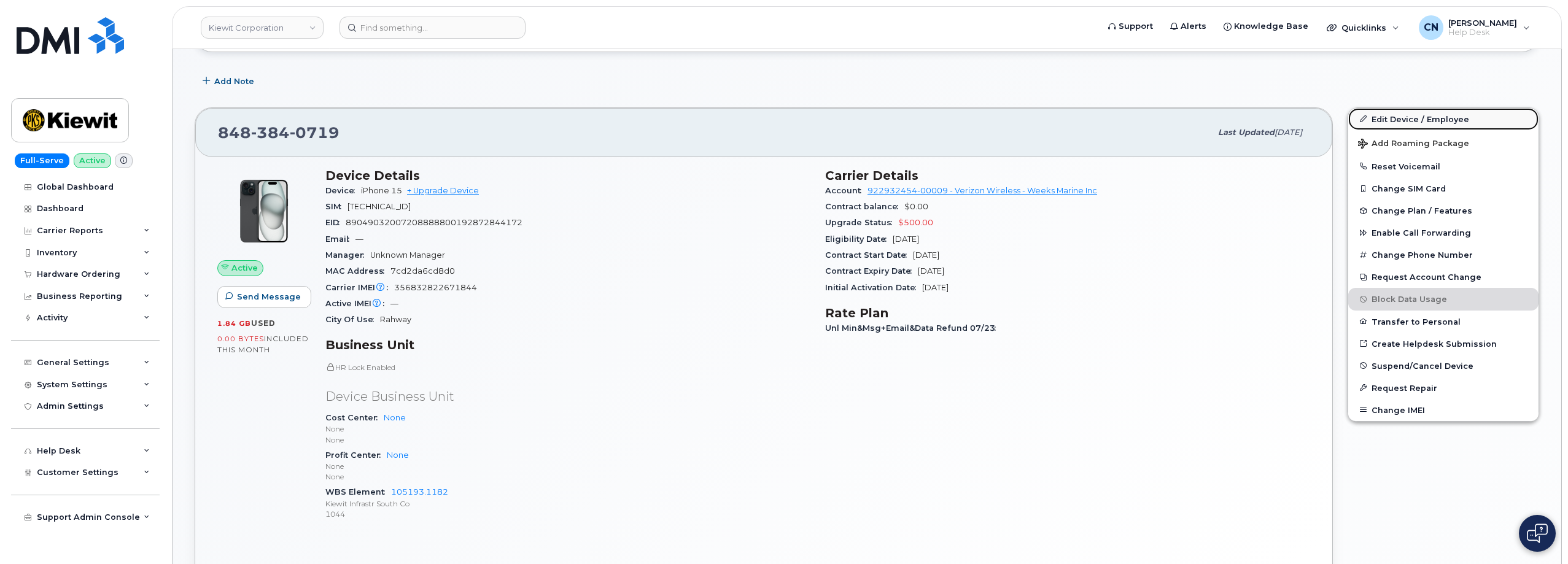
click at [1414, 124] on link "Edit Device / Employee" at bounding box center [1443, 118] width 190 height 22
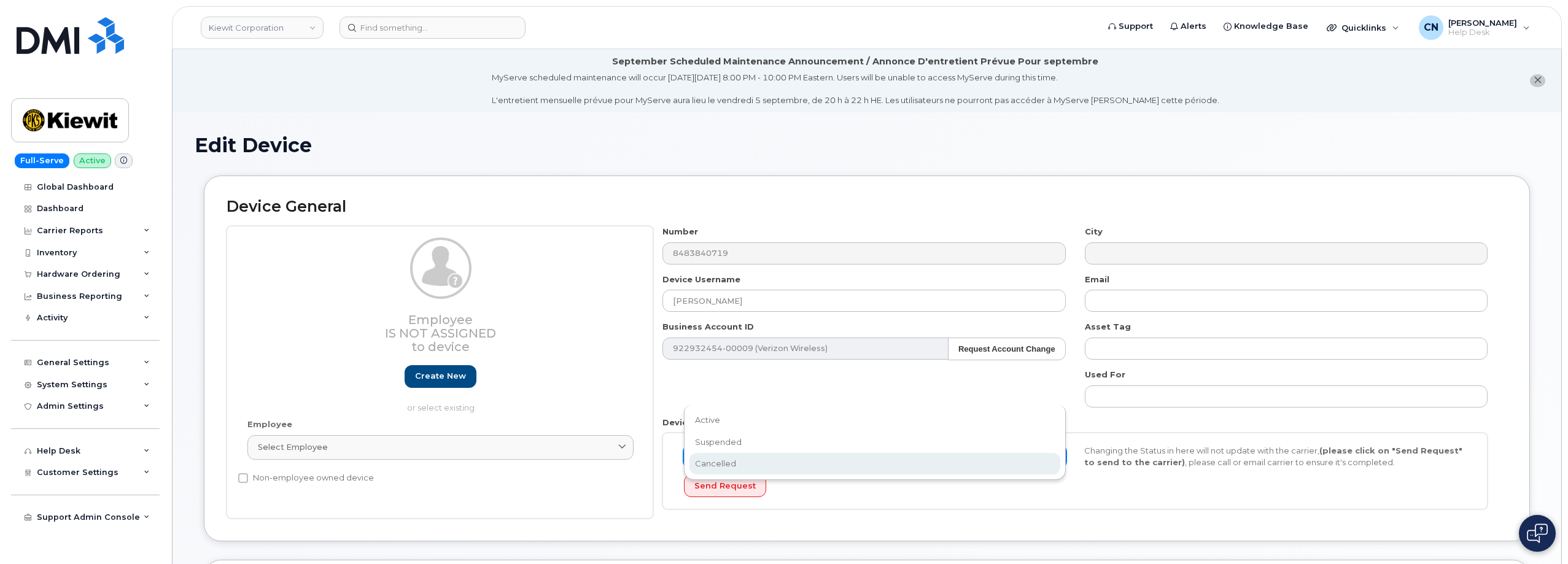
select select "cancelled"
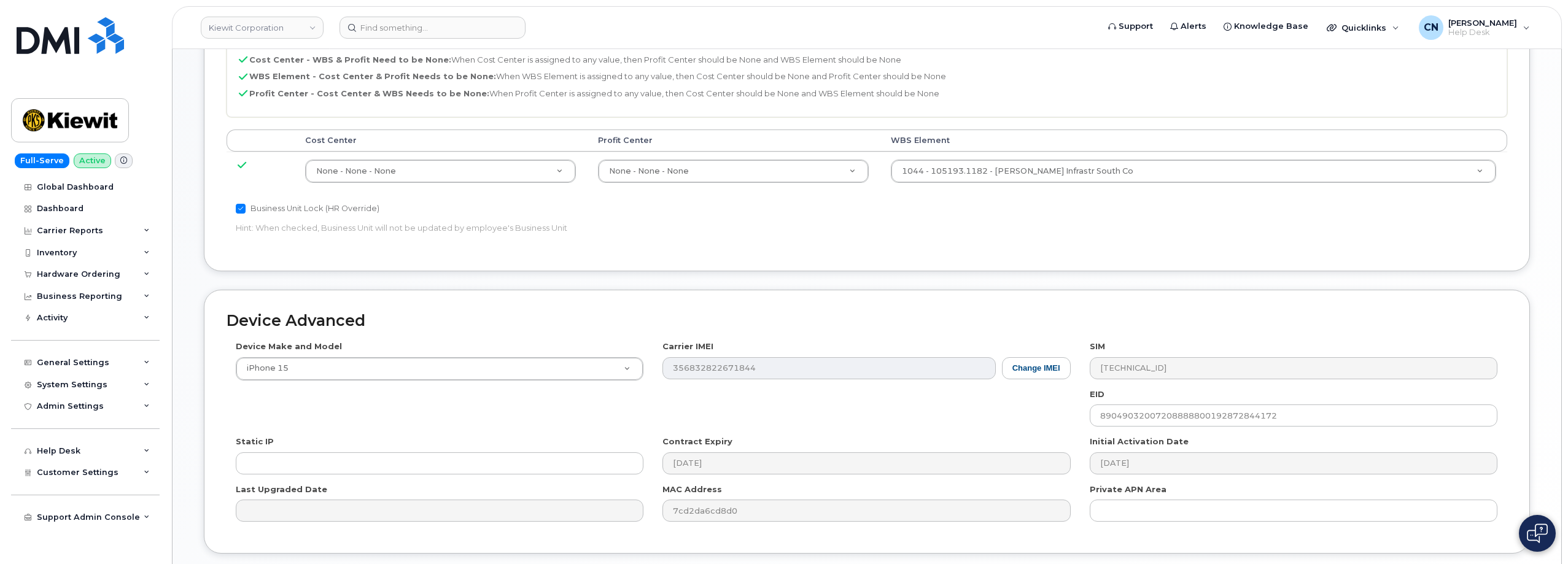
scroll to position [682, 0]
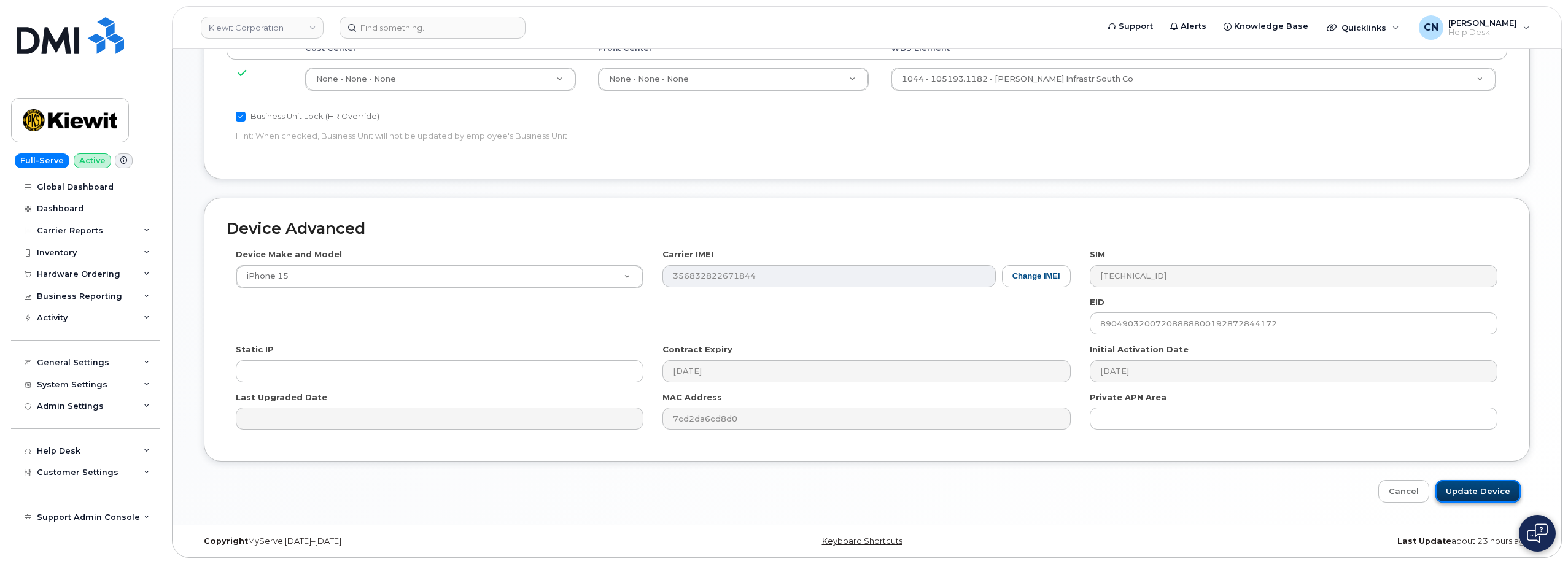
click at [1472, 493] on input "Update Device" at bounding box center [1478, 491] width 85 height 23
type input "Saving..."
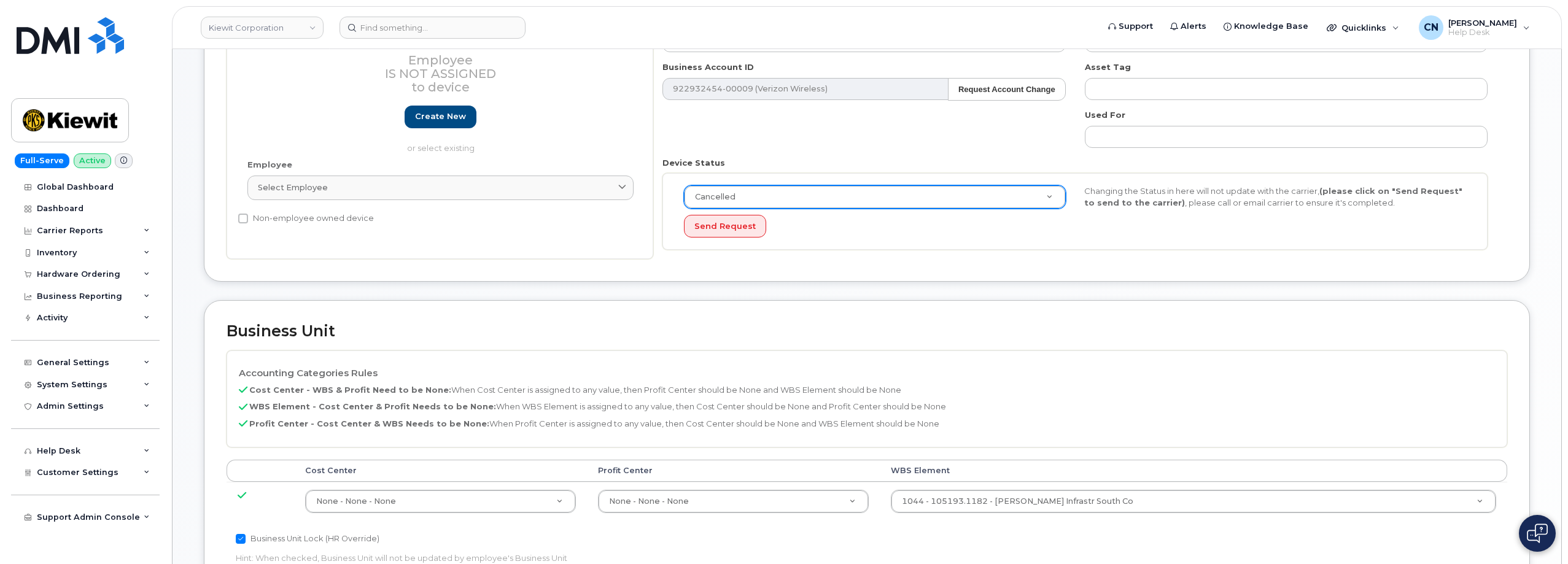
scroll to position [0, 0]
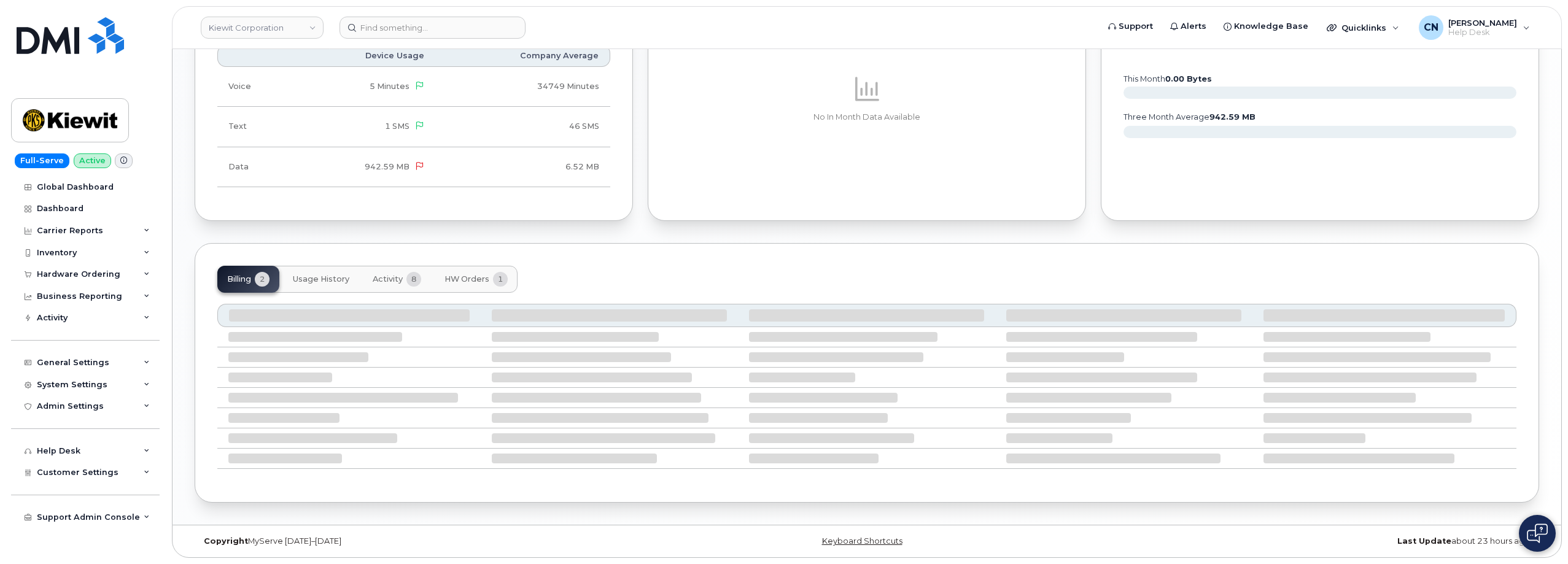
scroll to position [1018, 0]
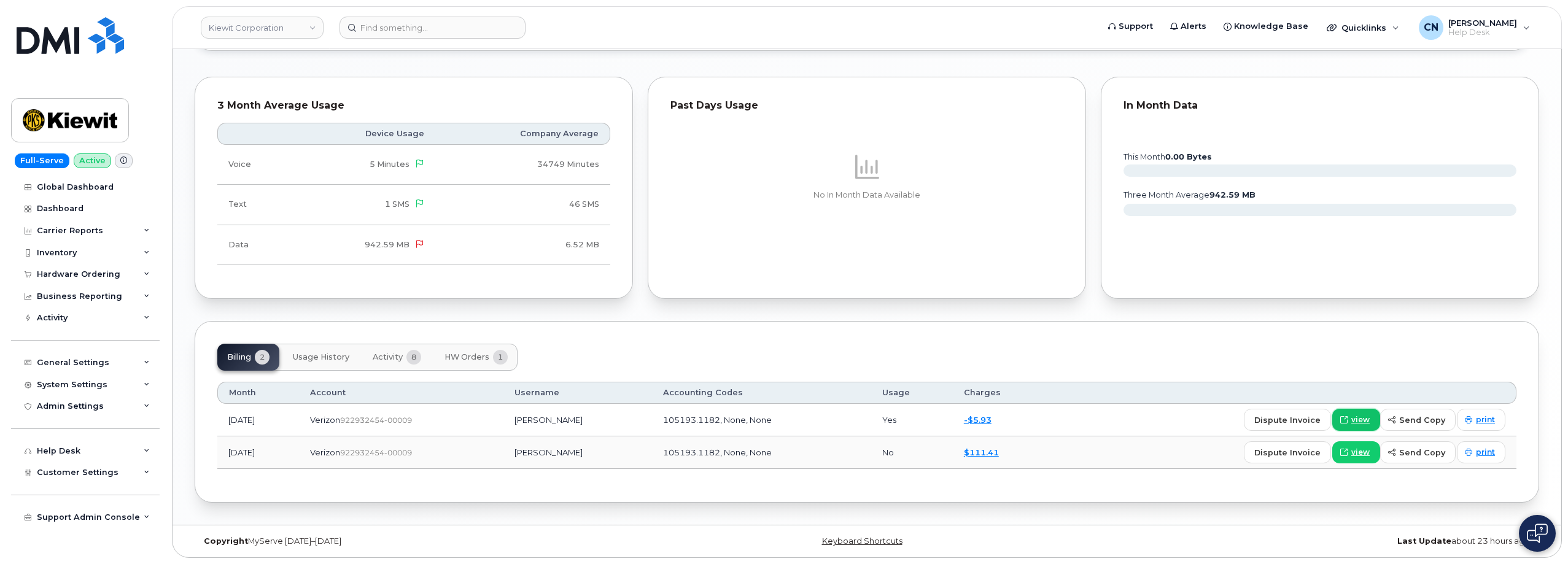
click at [1370, 419] on span "view" at bounding box center [1360, 420] width 18 height 11
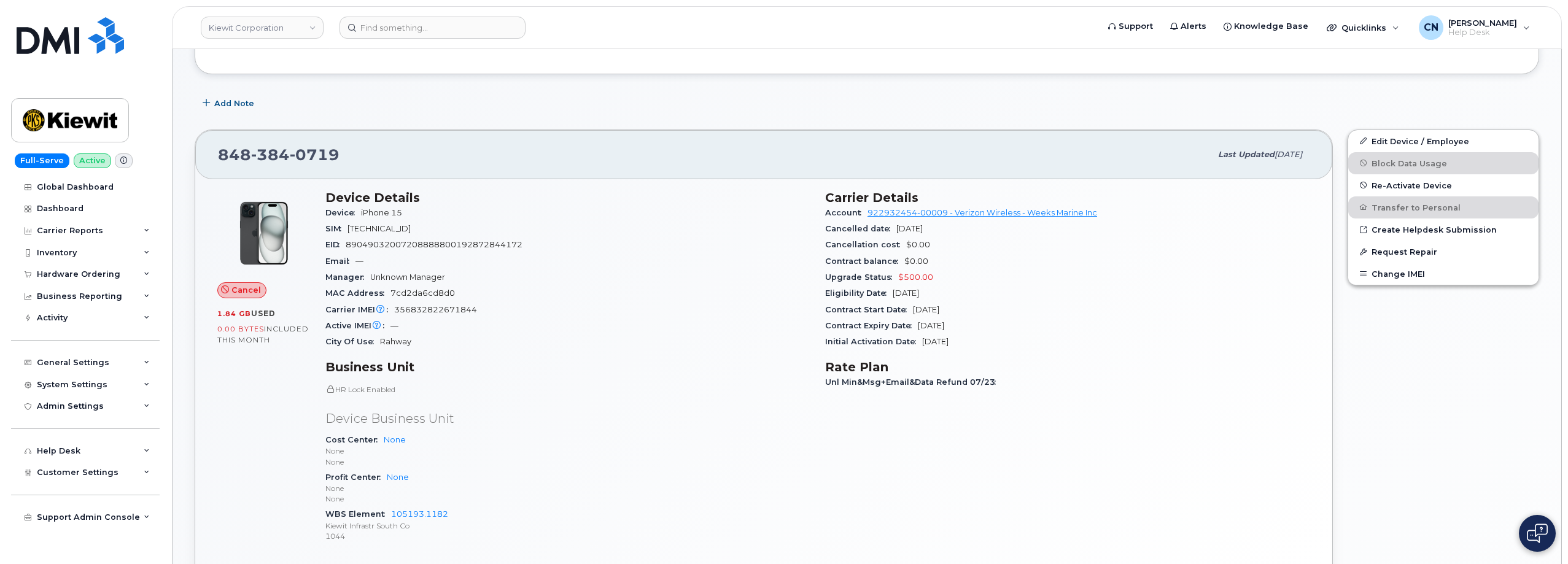
scroll to position [0, 0]
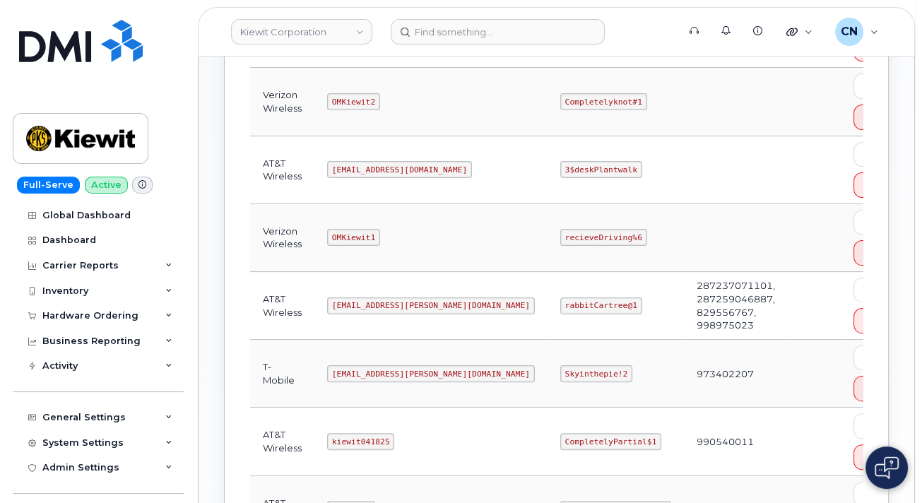
scroll to position [565, 0]
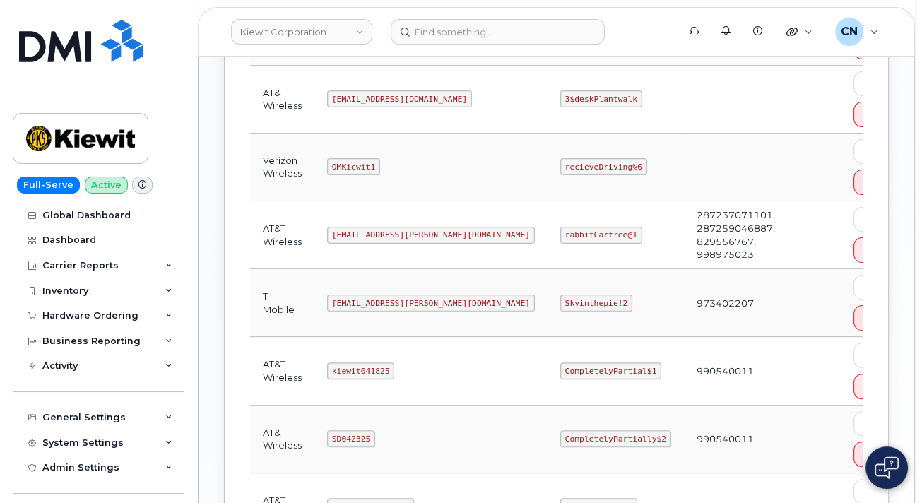
click at [328, 364] on td "kiewit041825" at bounding box center [430, 371] width 233 height 68
drag, startPoint x: 330, startPoint y: 365, endPoint x: 397, endPoint y: 366, distance: 67.1
click at [397, 366] on td "kiewit041825" at bounding box center [430, 371] width 233 height 68
copy code "kiewit041825"
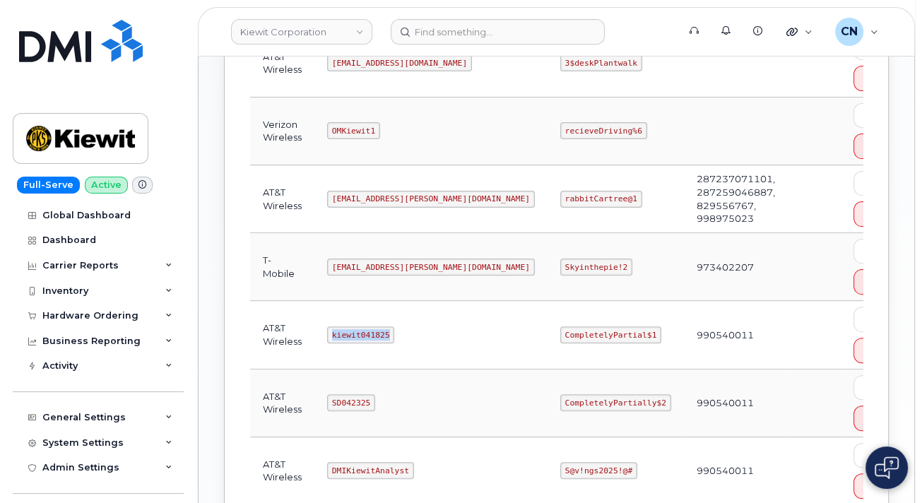
scroll to position [636, 0]
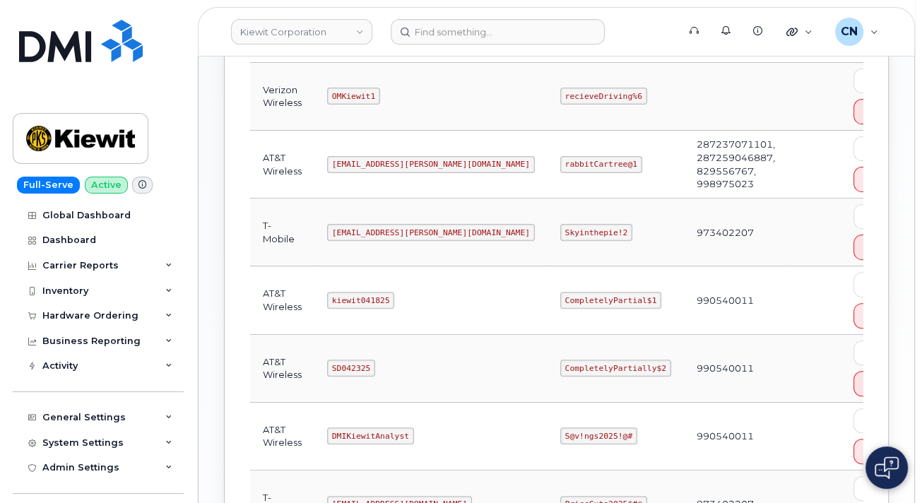
click at [338, 365] on code "SD042325" at bounding box center [351, 368] width 48 height 17
copy code "SD042325"
drag, startPoint x: 499, startPoint y: 364, endPoint x: 596, endPoint y: 362, distance: 96.8
click at [596, 362] on code "CompletelyPartially$2" at bounding box center [615, 368] width 111 height 17
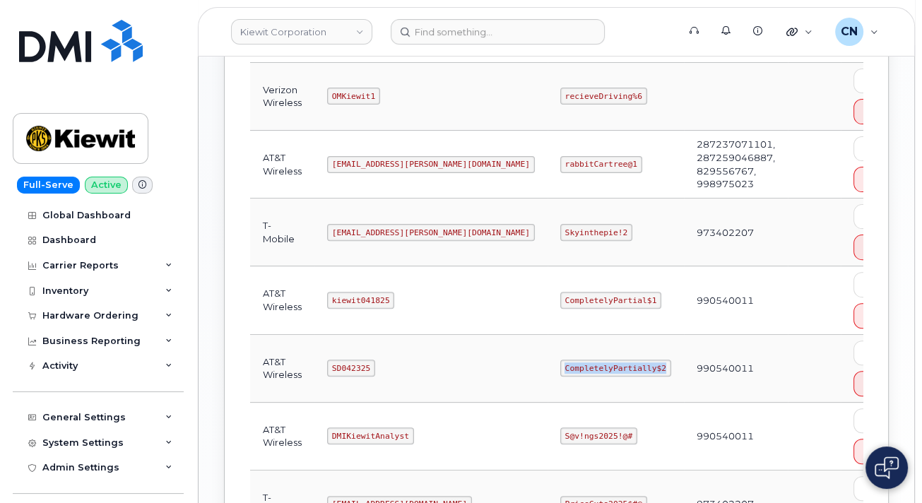
copy code "CompletelyPartially$2"
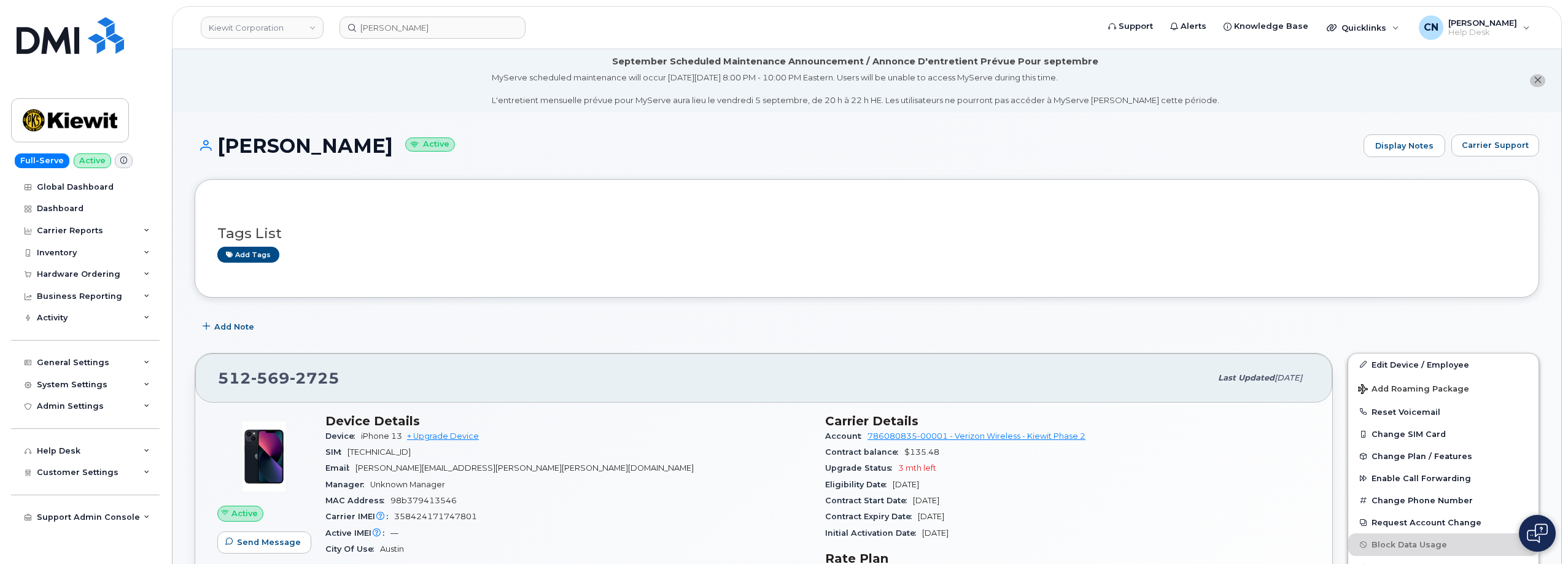
scroll to position [123, 0]
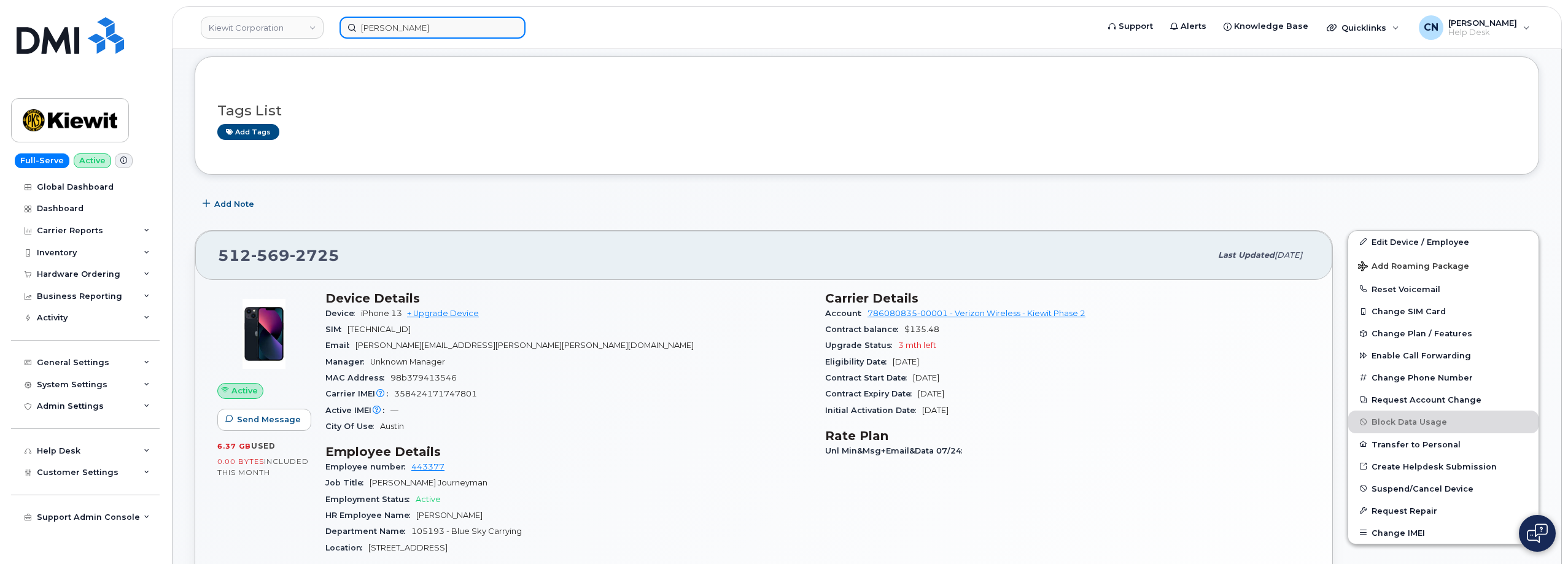
click at [401, 27] on input "[PERSON_NAME]" at bounding box center [433, 27] width 186 height 22
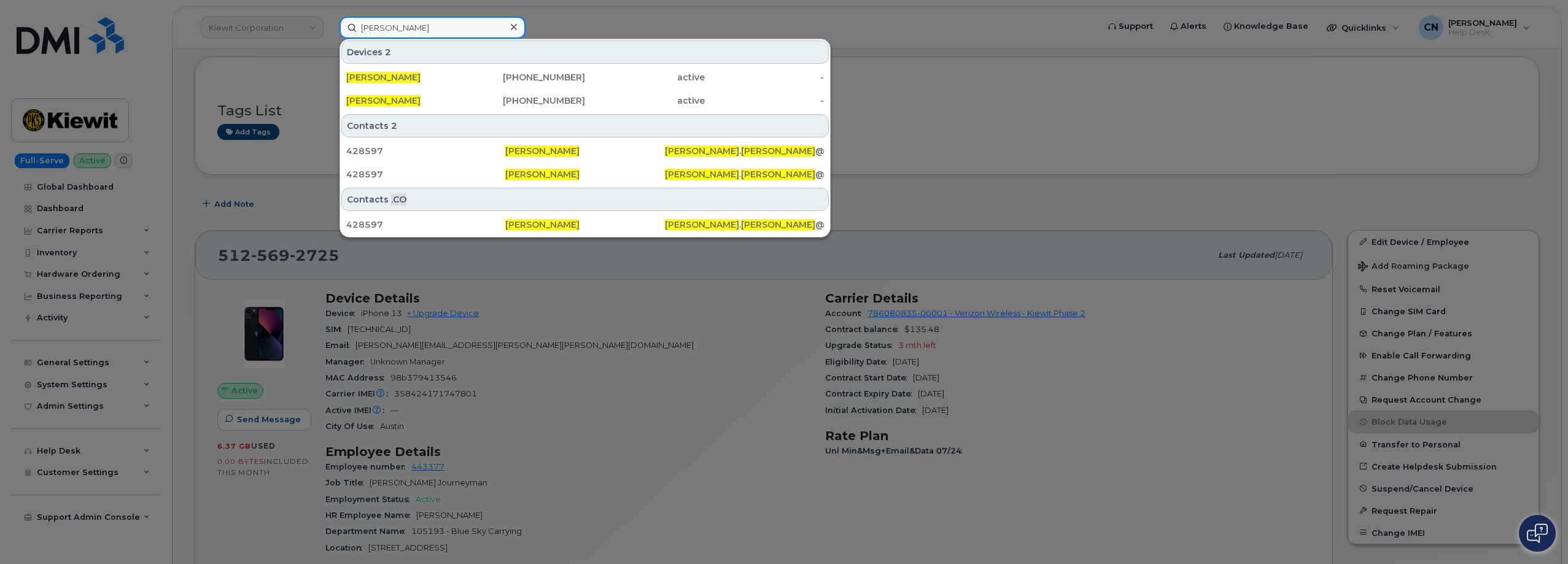
drag, startPoint x: 443, startPoint y: 24, endPoint x: 207, endPoint y: 50, distance: 237.4
click at [329, 39] on div "[PERSON_NAME] Devices 2 [PERSON_NAME] [PHONE_NUMBER] active - [PERSON_NAME] [PH…" at bounding box center [714, 27] width 770 height 22
paste input "6022062305"
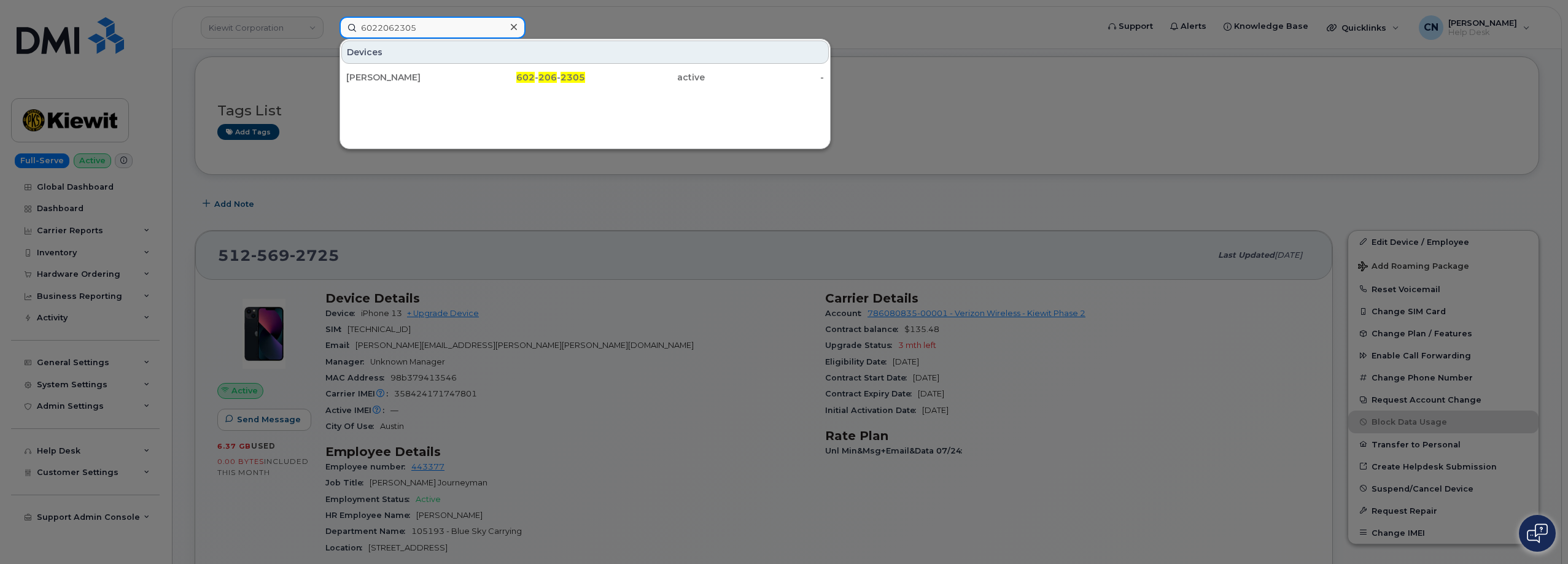
type input "6022062305"
click at [371, 78] on div "[PERSON_NAME]" at bounding box center [406, 77] width 120 height 12
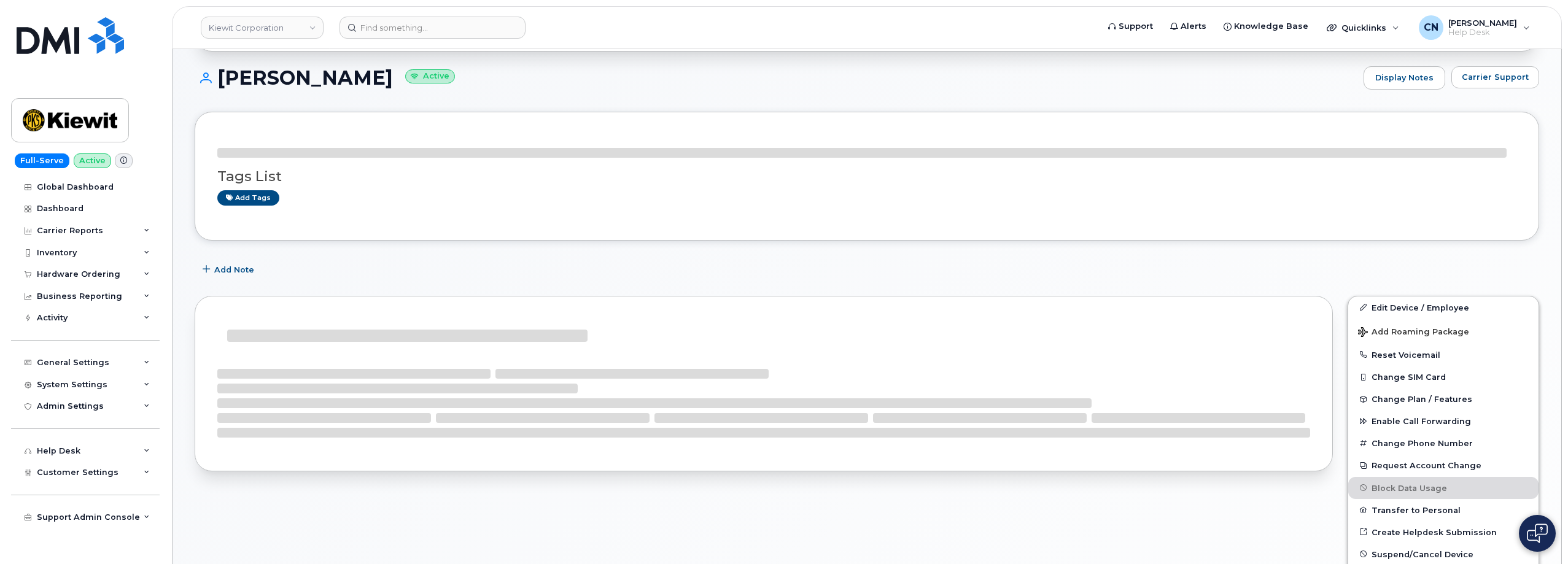
scroll to position [173, 0]
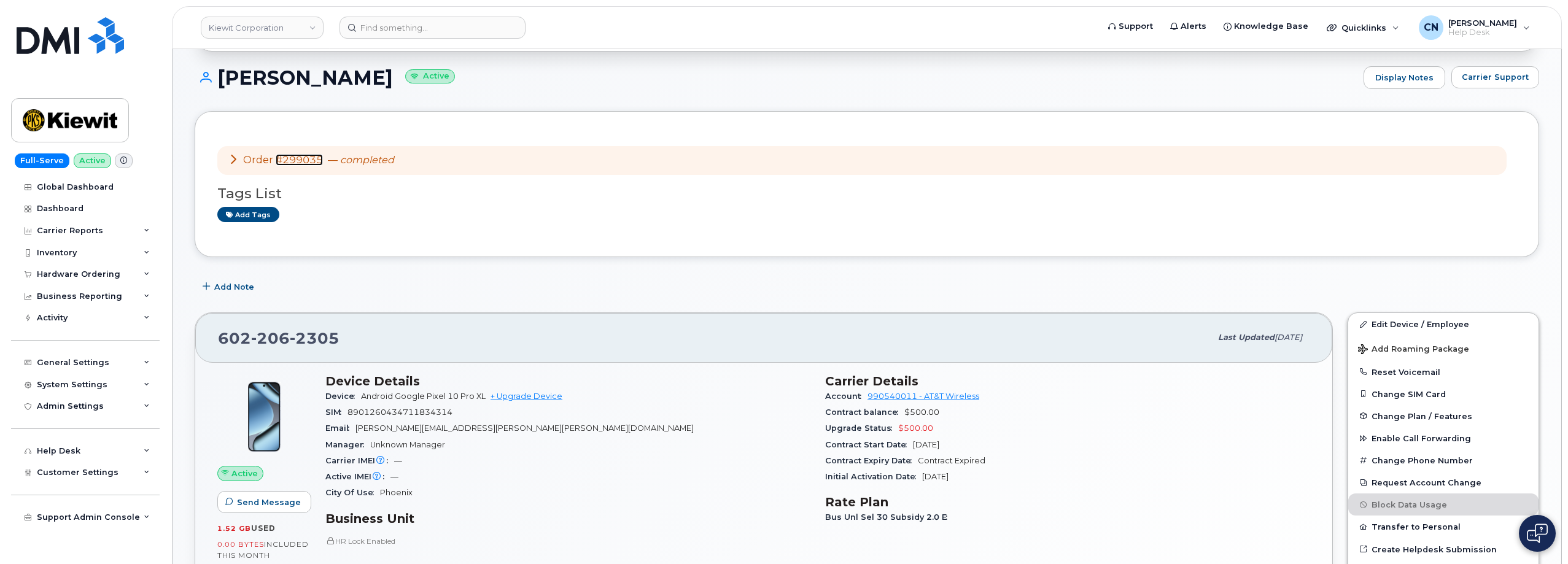
click at [297, 160] on link "#299035" at bounding box center [299, 159] width 47 height 11
click at [432, 30] on input at bounding box center [433, 27] width 186 height 22
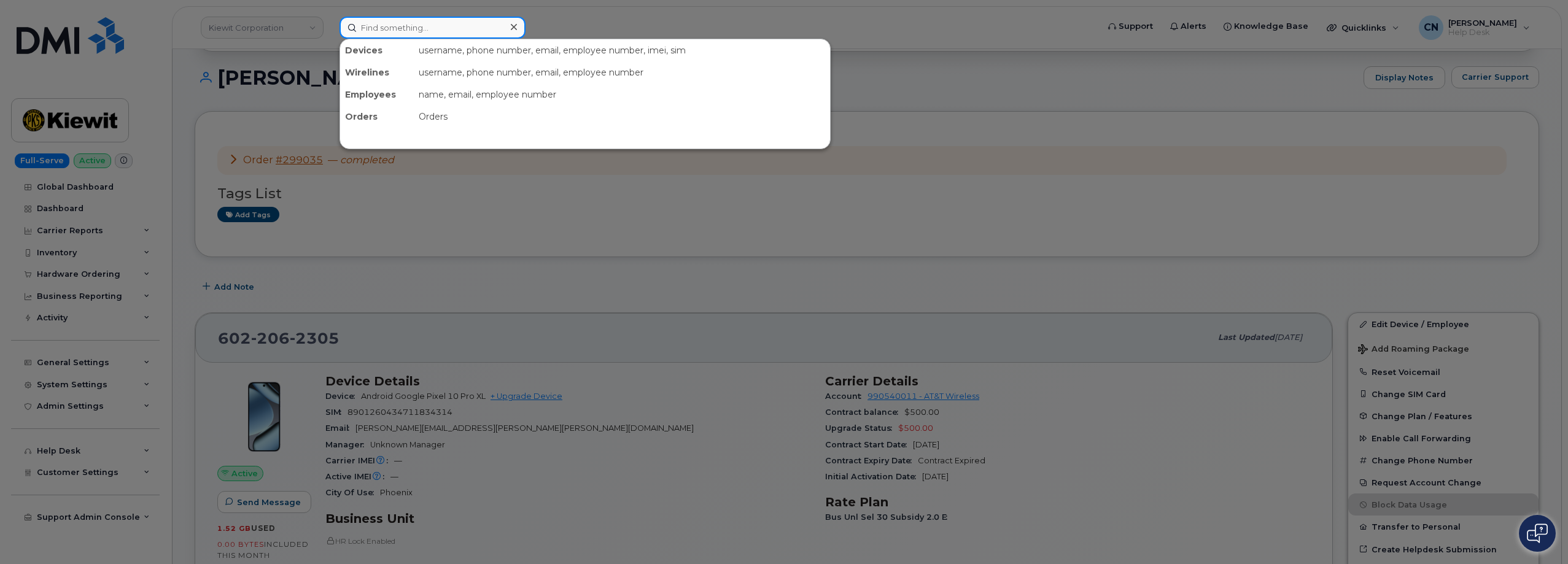
paste input "602.206.2305"
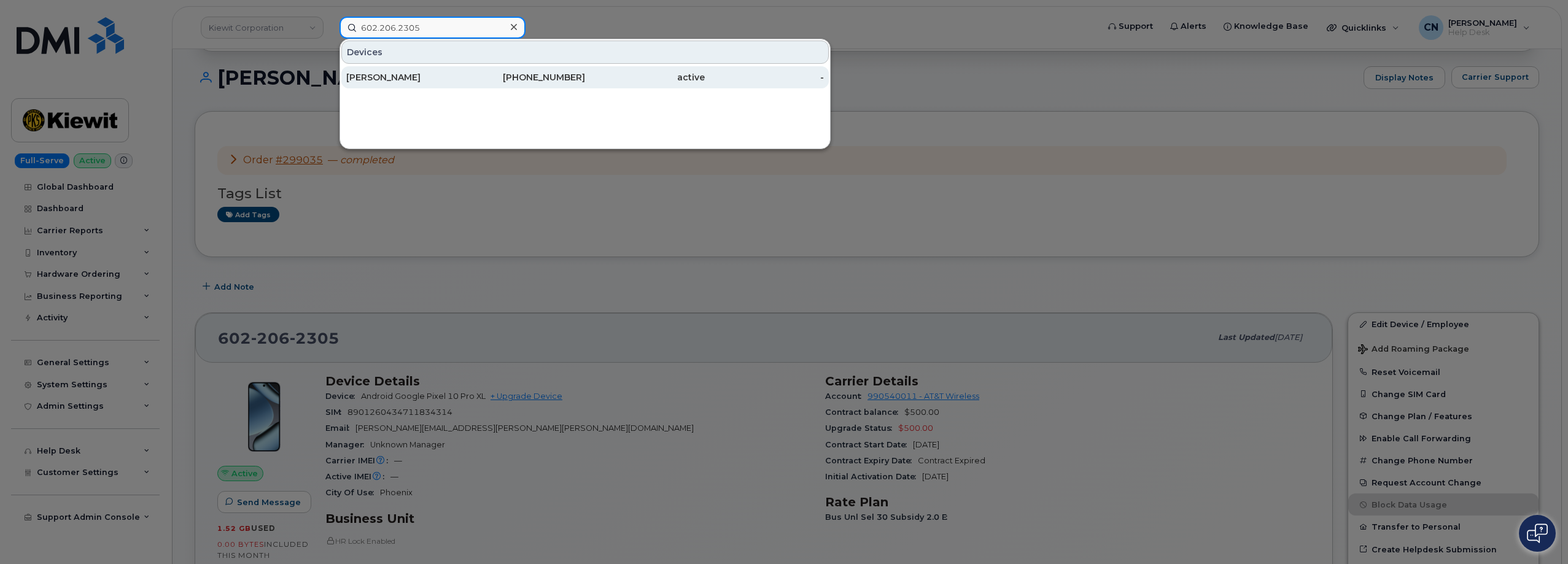
type input "602.206.2305"
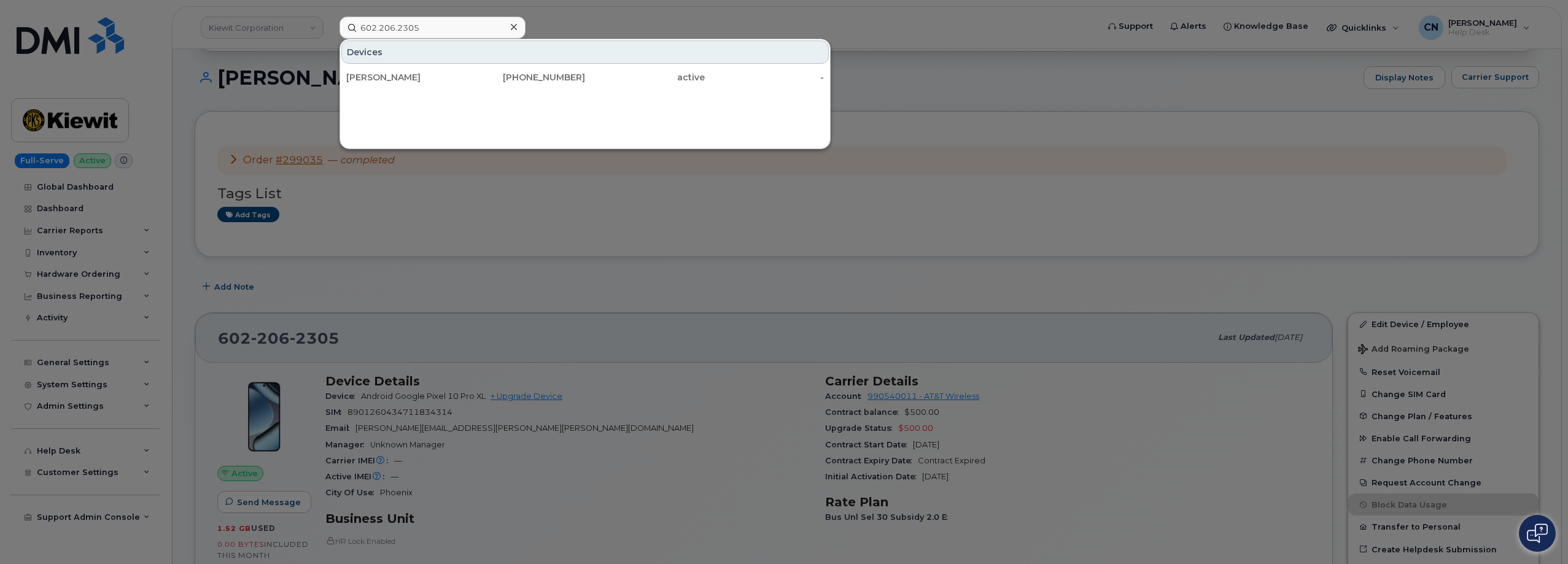
drag, startPoint x: 387, startPoint y: 83, endPoint x: 237, endPoint y: 7, distance: 168.2
click at [387, 83] on div "[PERSON_NAME]" at bounding box center [406, 77] width 120 height 12
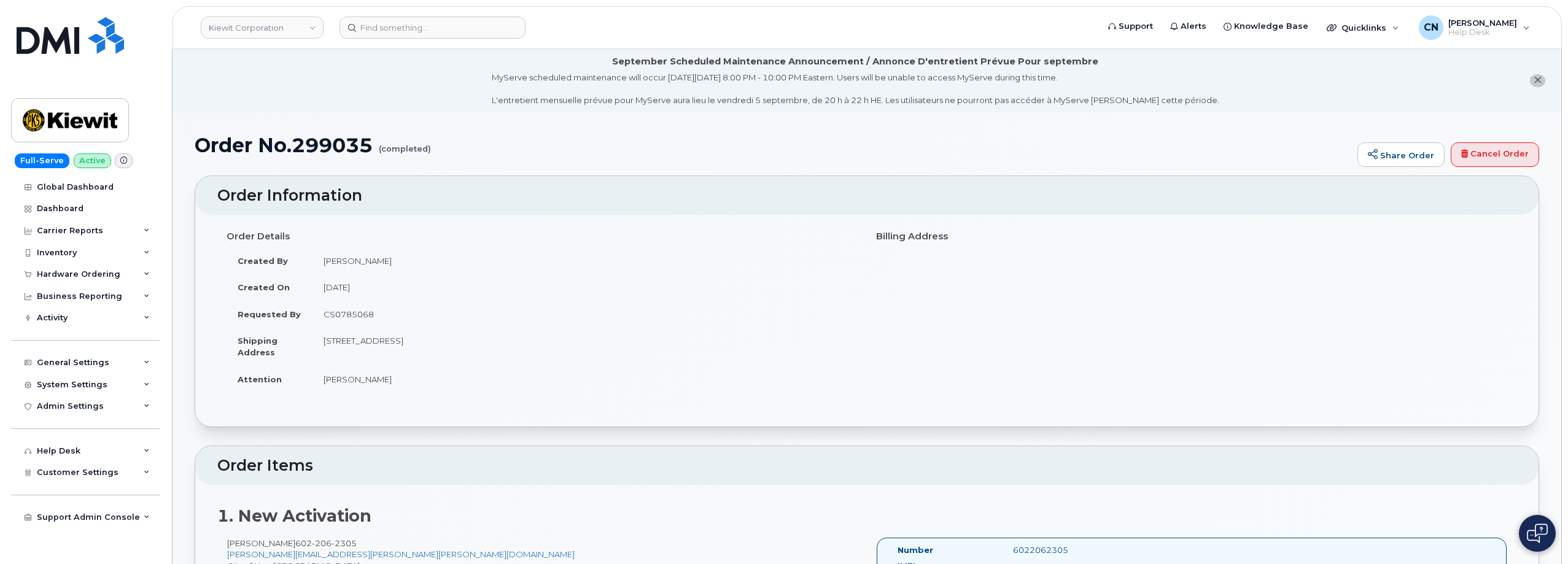
click at [489, 335] on td "3888 E Broadway Rd PHOENIX AZ 85040-2924 UNITED STATES" at bounding box center [585, 347] width 545 height 38
click at [468, 340] on td "3888 E Broadway Rd PHOENIX AZ 85040-2924 UNITED STATES" at bounding box center [585, 347] width 545 height 38
copy td "85040"
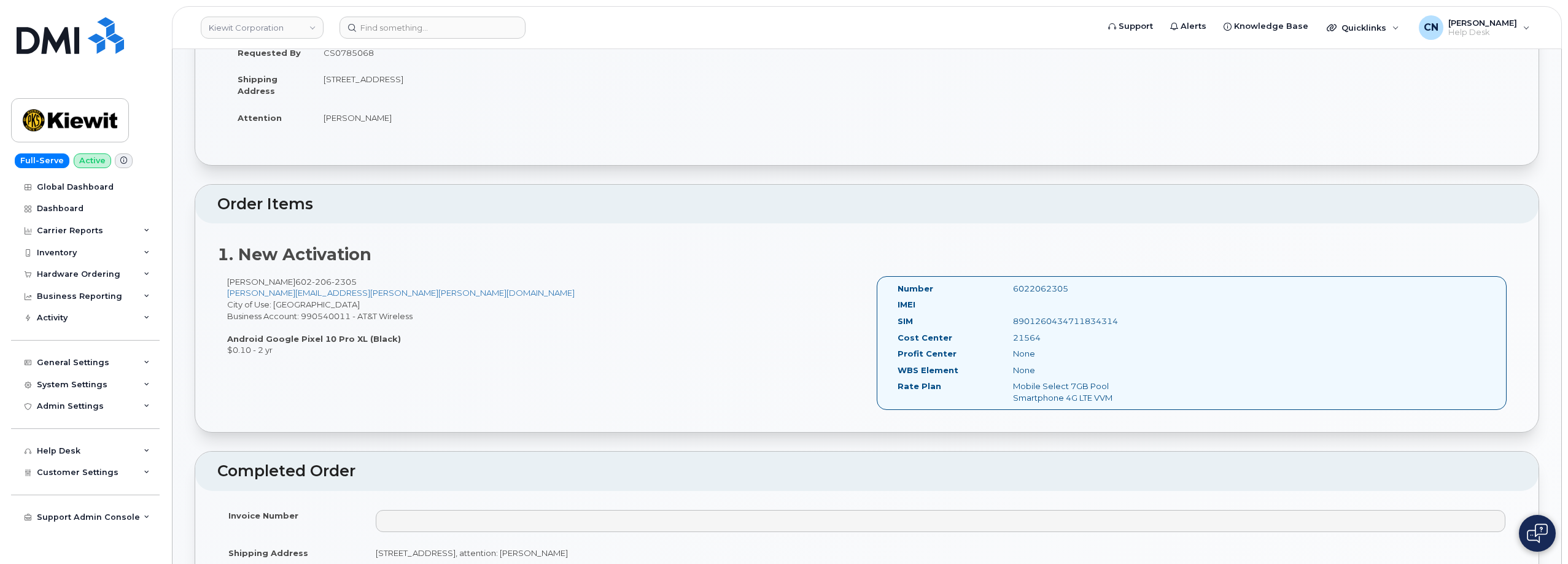
scroll to position [62, 0]
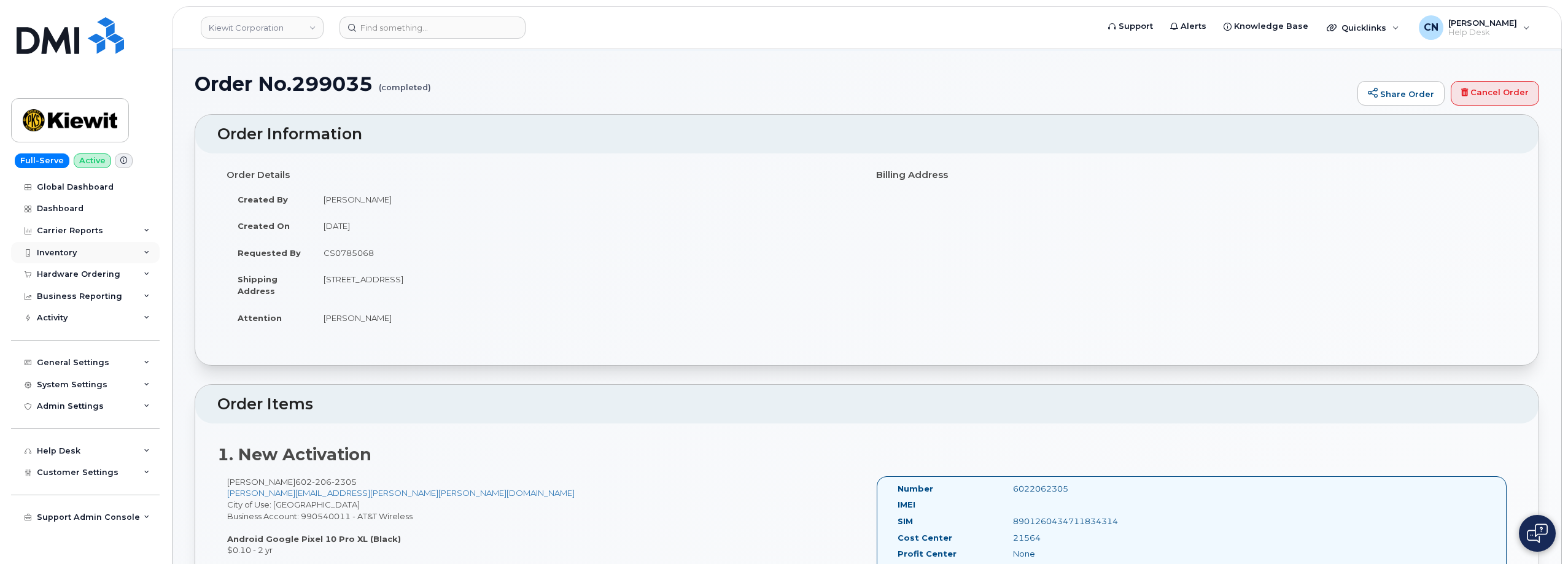
click at [70, 243] on div "Inventory" at bounding box center [85, 252] width 149 height 22
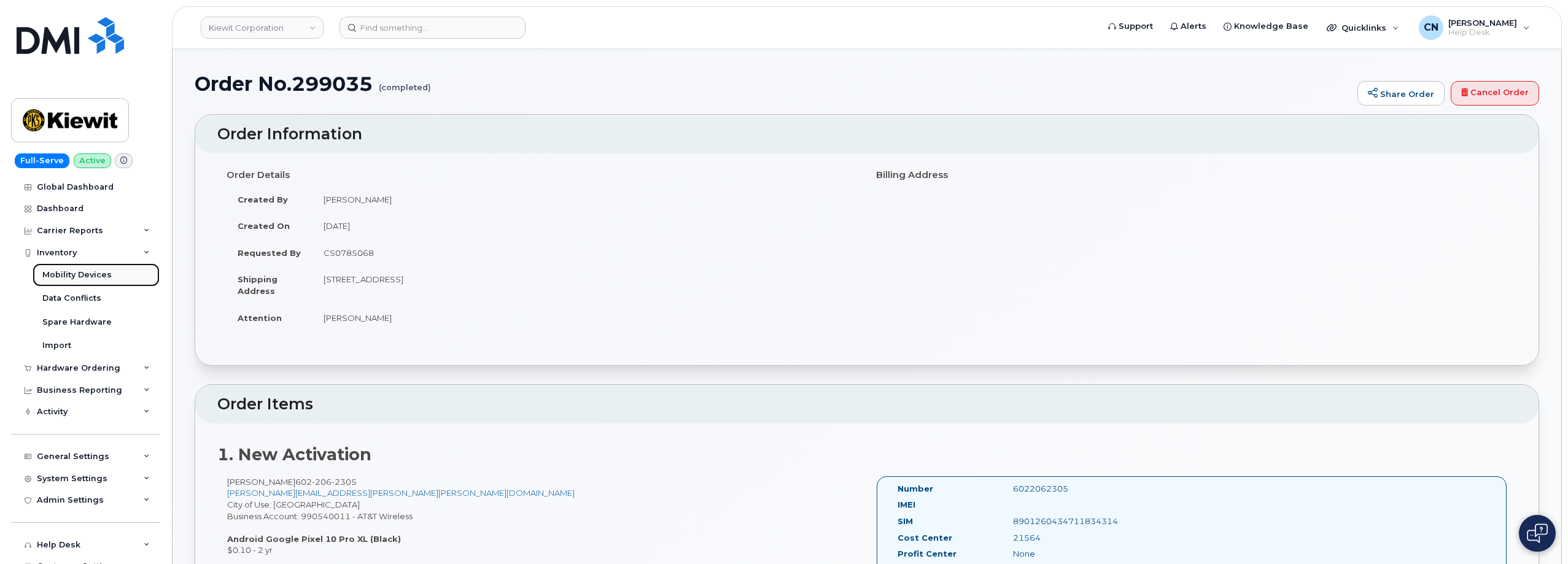
click at [55, 265] on link "Mobility Devices" at bounding box center [96, 275] width 127 height 23
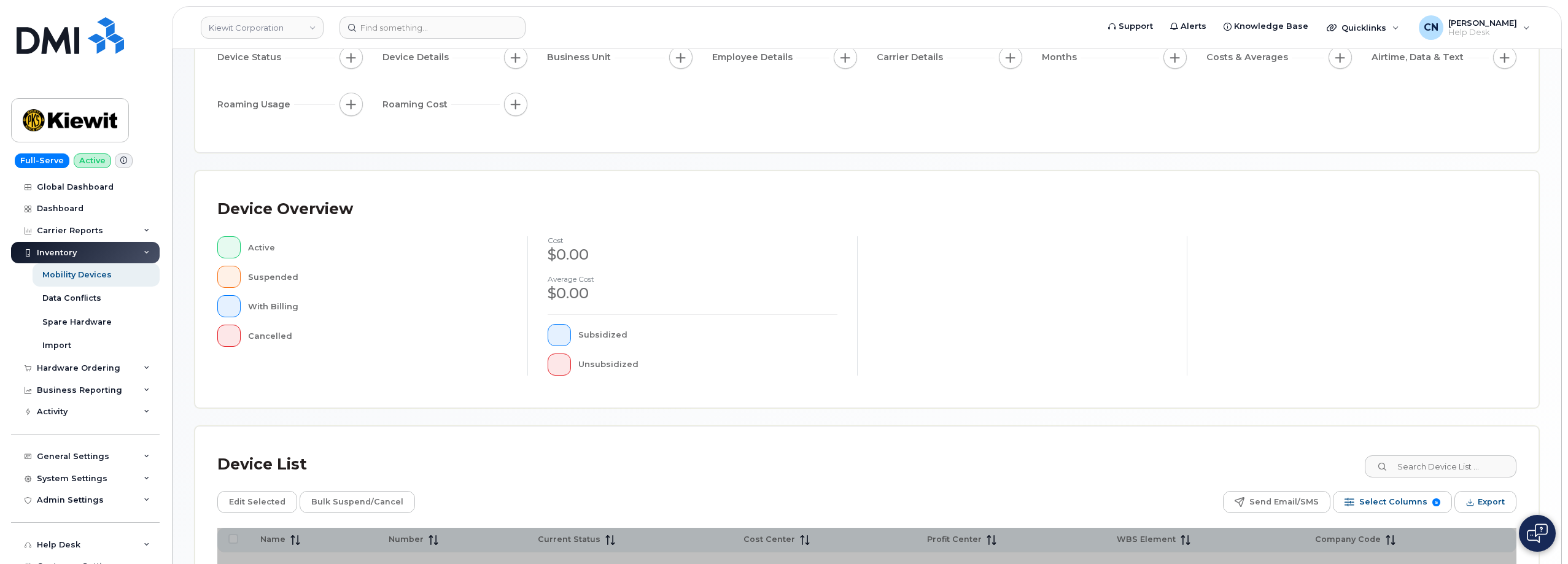
scroll to position [280, 0]
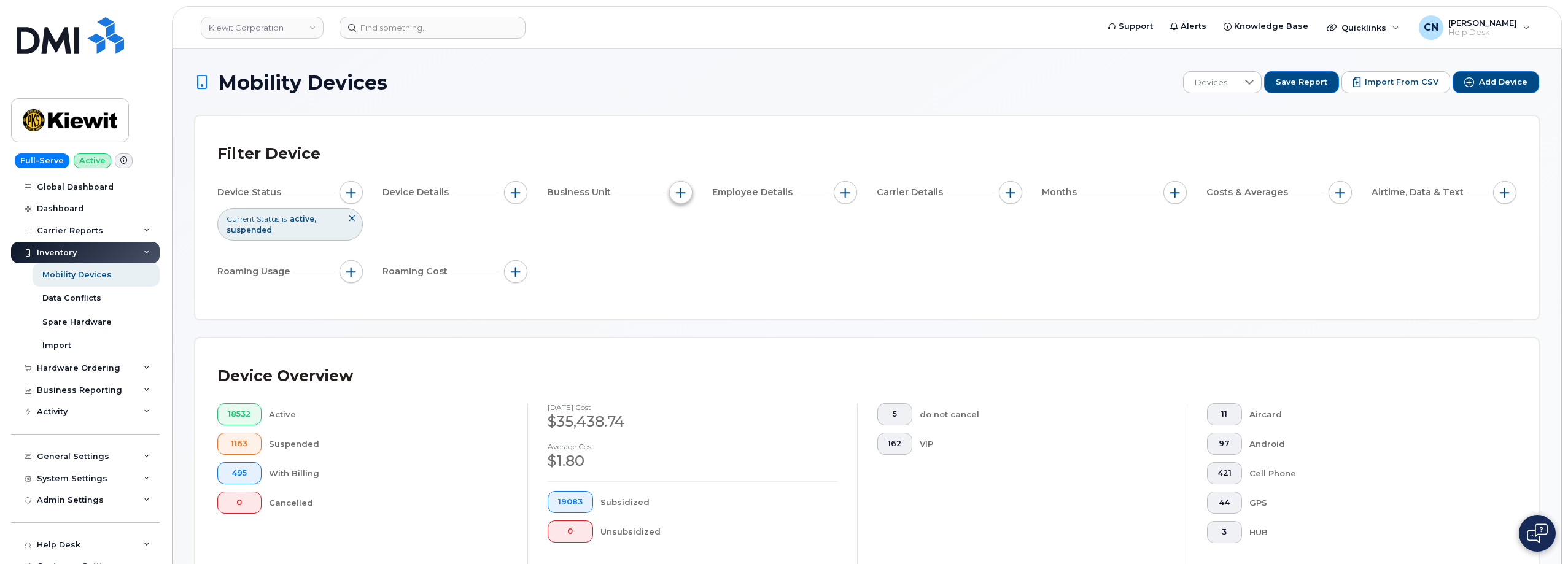
click at [681, 191] on span "button" at bounding box center [681, 192] width 10 height 10
click at [1024, 191] on div "Device Status Current Status is active suspended Device Details Business Unit E…" at bounding box center [867, 234] width 1299 height 107
click at [1014, 194] on span "button" at bounding box center [1010, 192] width 10 height 10
click at [1040, 231] on label "Carrier" at bounding box center [1040, 229] width 30 height 11
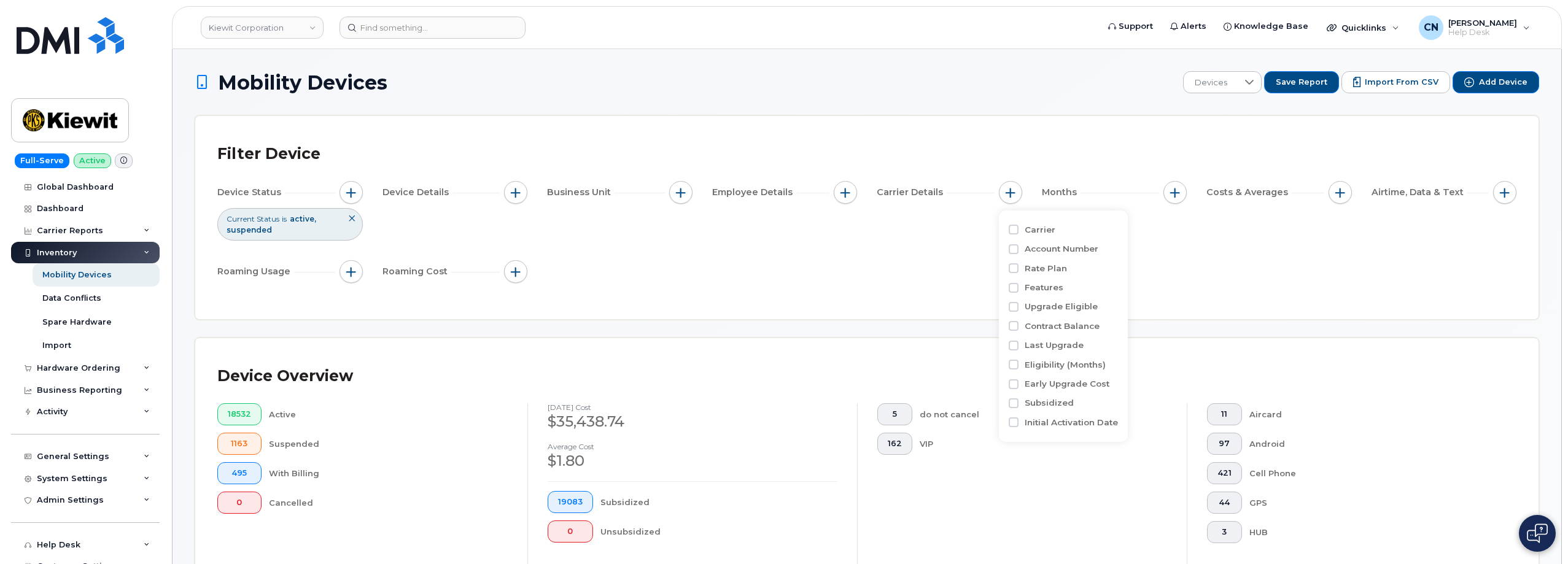
click at [1019, 231] on input "Carrier" at bounding box center [1013, 229] width 10 height 10
checkbox input "true"
click at [1052, 288] on div "empty" at bounding box center [1082, 280] width 110 height 21
click at [1054, 334] on span "AT&T Wireless" at bounding box center [1079, 334] width 56 height 11
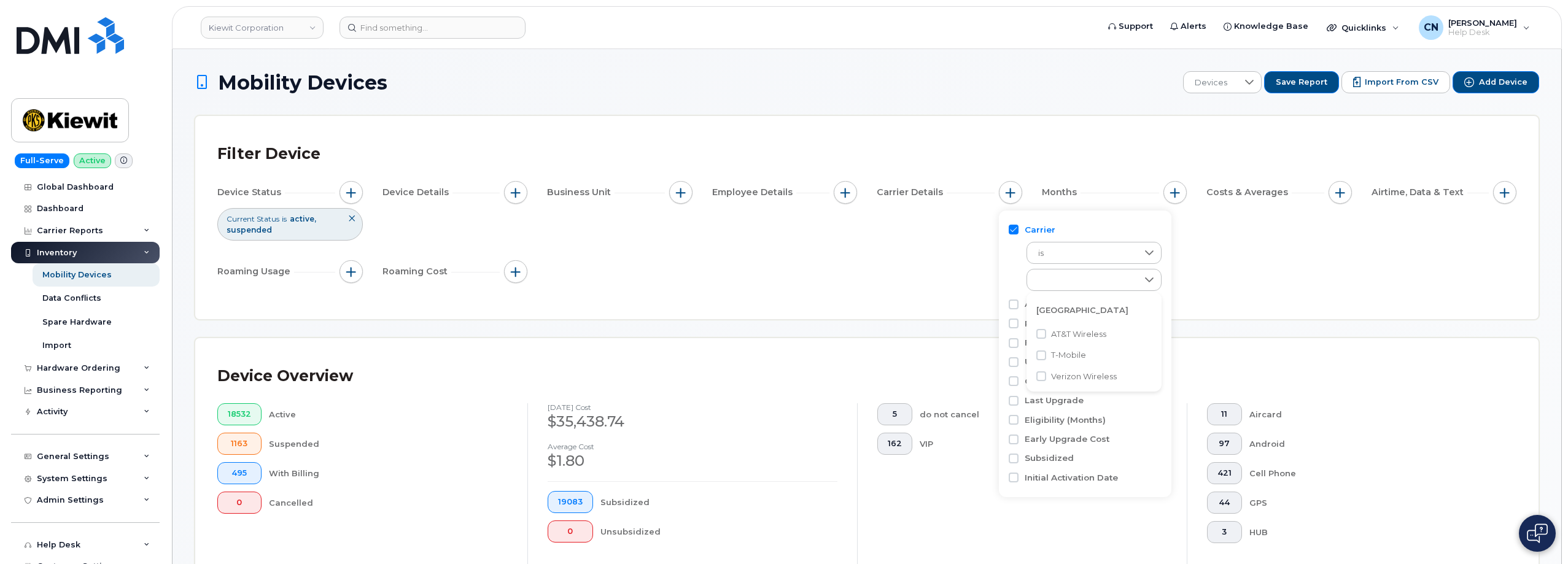
checkbox input "true"
click at [683, 287] on div "Device Status Current Status is active suspended Device Details Business Unit E…" at bounding box center [867, 234] width 1299 height 107
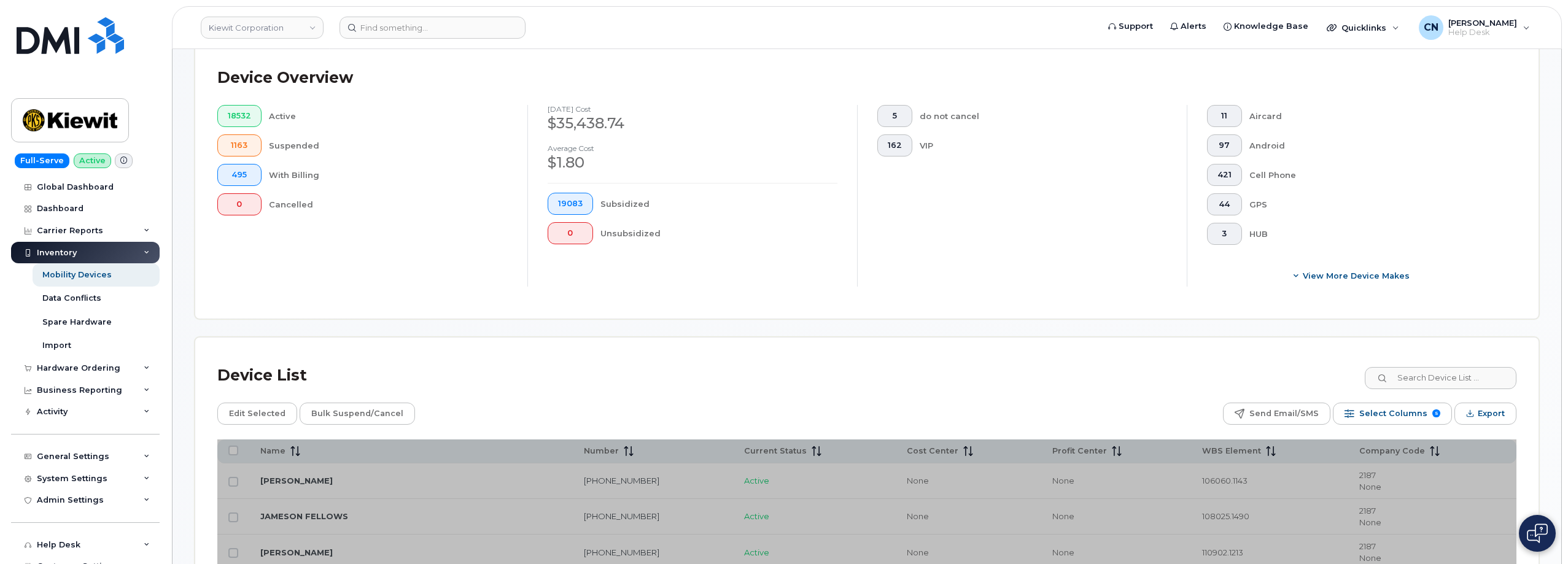
scroll to position [123, 0]
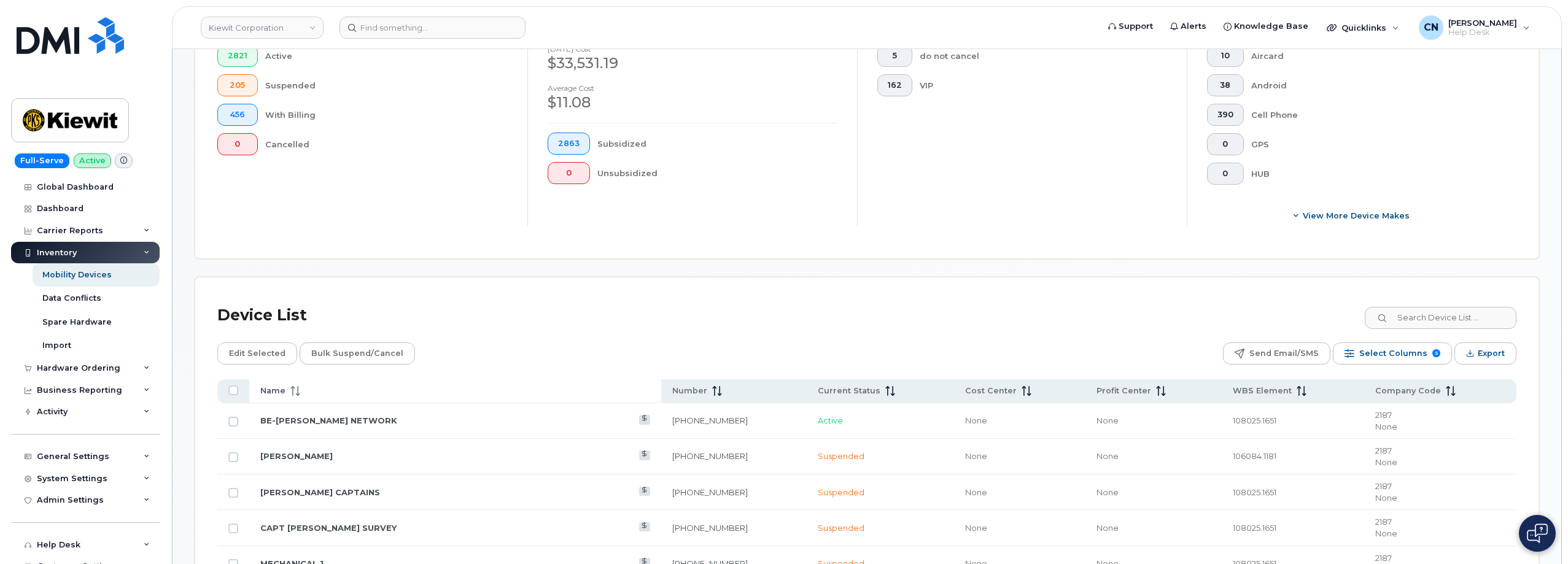
scroll to position [491, 0]
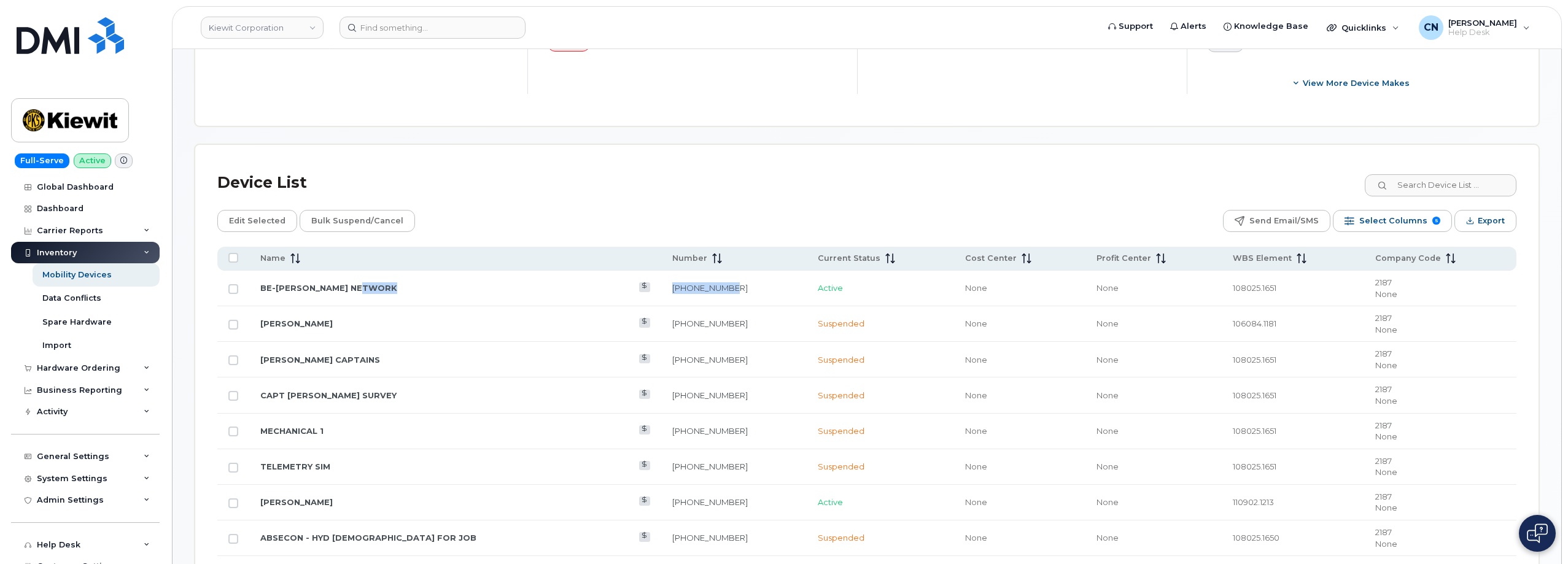
drag, startPoint x: 681, startPoint y: 289, endPoint x: 602, endPoint y: 289, distance: 79.0
click at [602, 342] on tr "BE-LINDHOLM NETWORK 985-773-2630 Active None None 108025.1651 2187 None" at bounding box center [867, 359] width 1299 height 36
copy tr "985-773-2630"
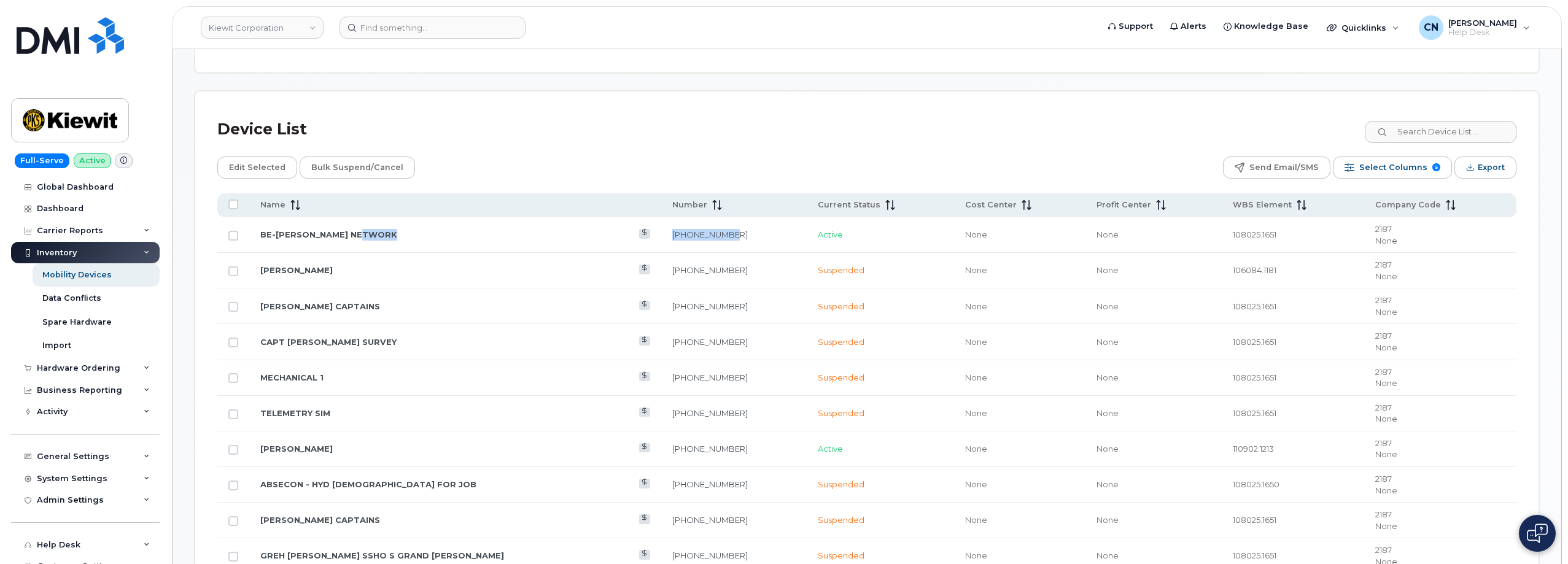
scroll to position [553, 0]
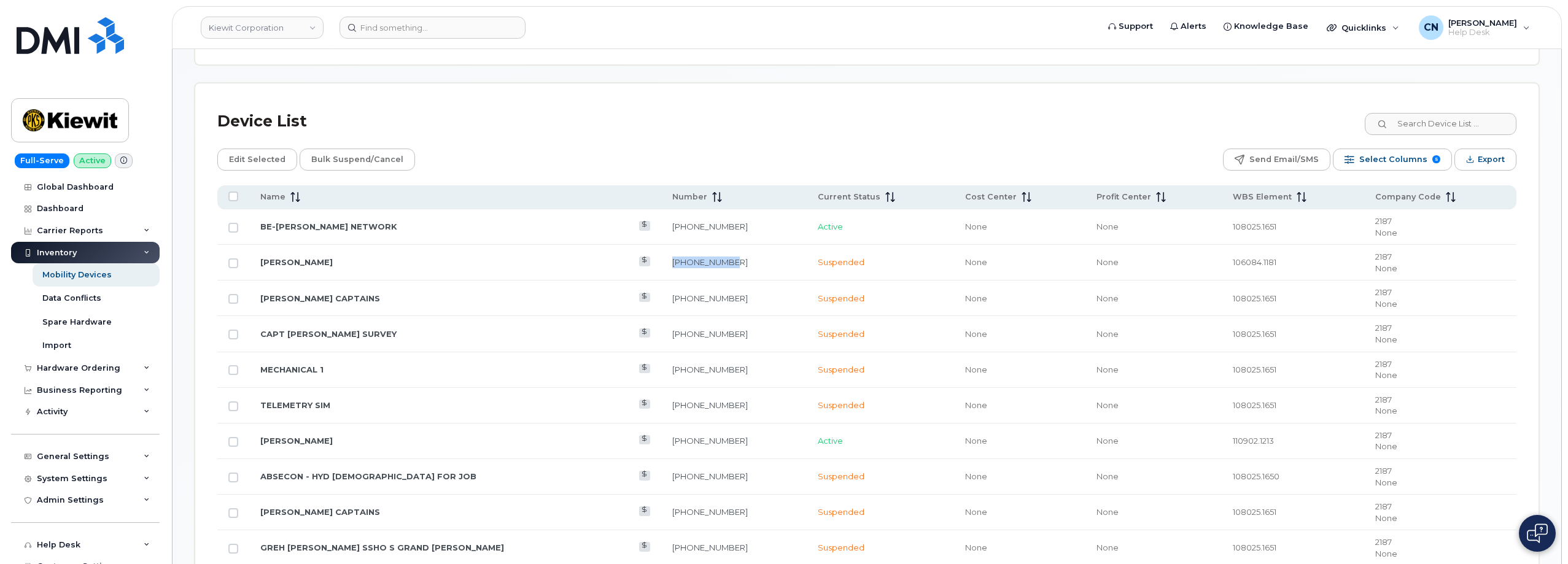
drag, startPoint x: 688, startPoint y: 262, endPoint x: 618, endPoint y: 269, distance: 70.3
click at [661, 269] on td "985-273-1105" at bounding box center [734, 262] width 145 height 36
copy link "985-273-1105"
drag, startPoint x: 677, startPoint y: 304, endPoint x: 609, endPoint y: 309, distance: 68.2
click at [661, 309] on td "985-773-0324" at bounding box center [734, 298] width 145 height 36
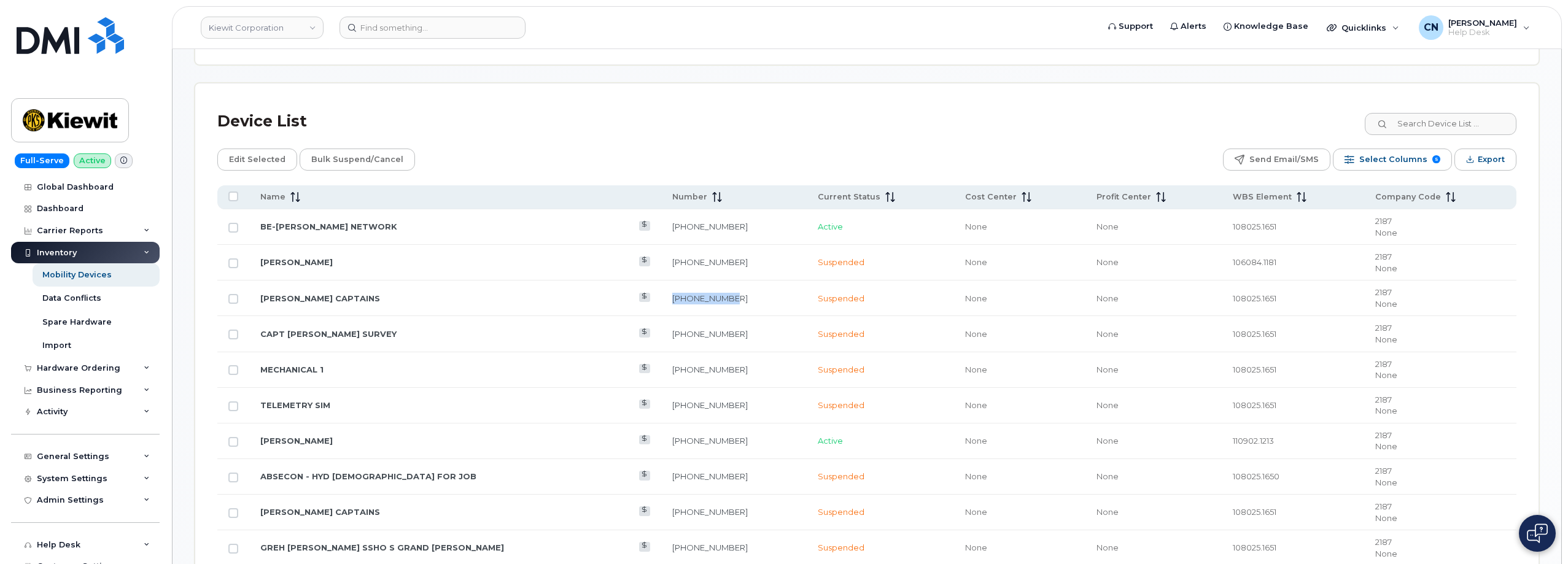
copy link "985-773-0324"
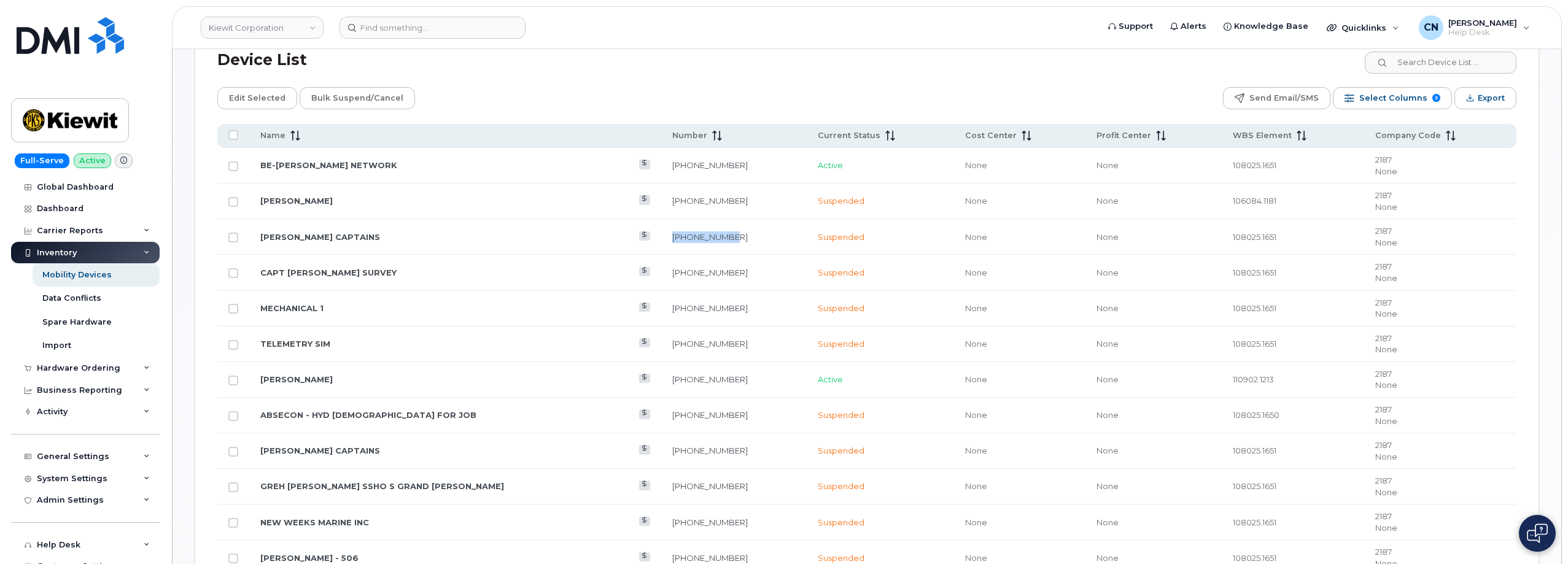
drag, startPoint x: 670, startPoint y: 377, endPoint x: 599, endPoint y: 380, distance: 71.1
copy tr "985-317-9162"
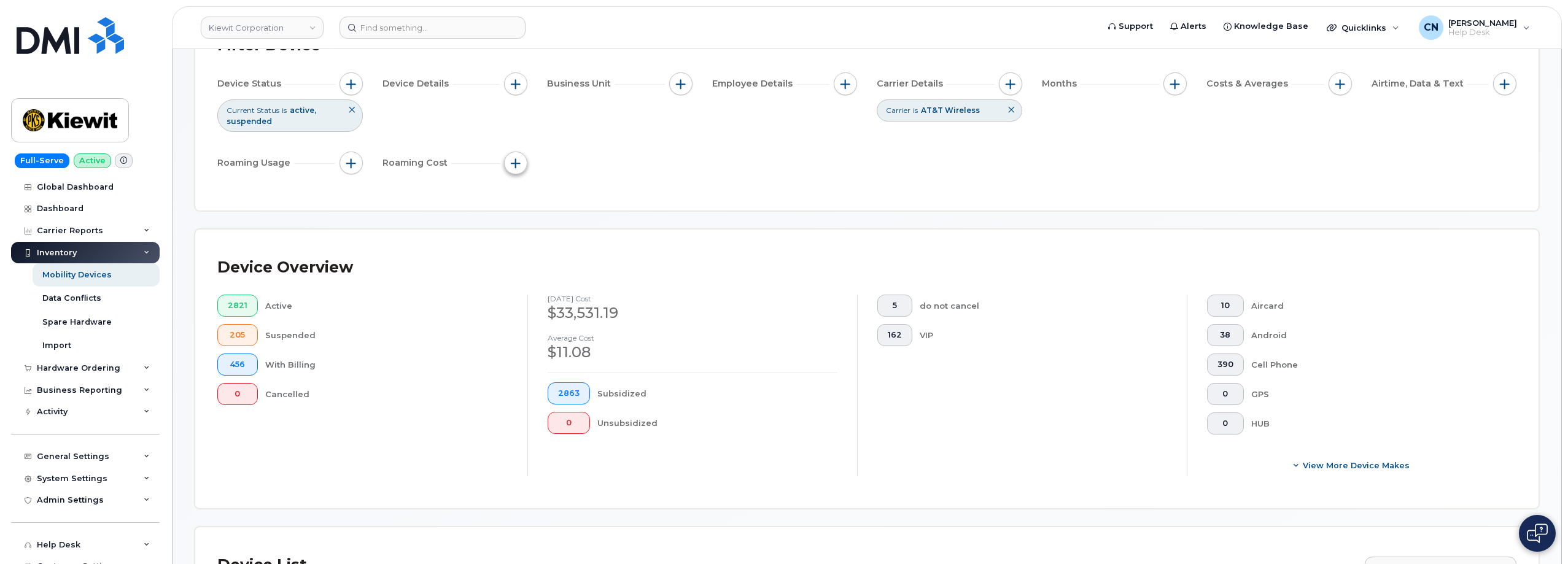
scroll to position [62, 0]
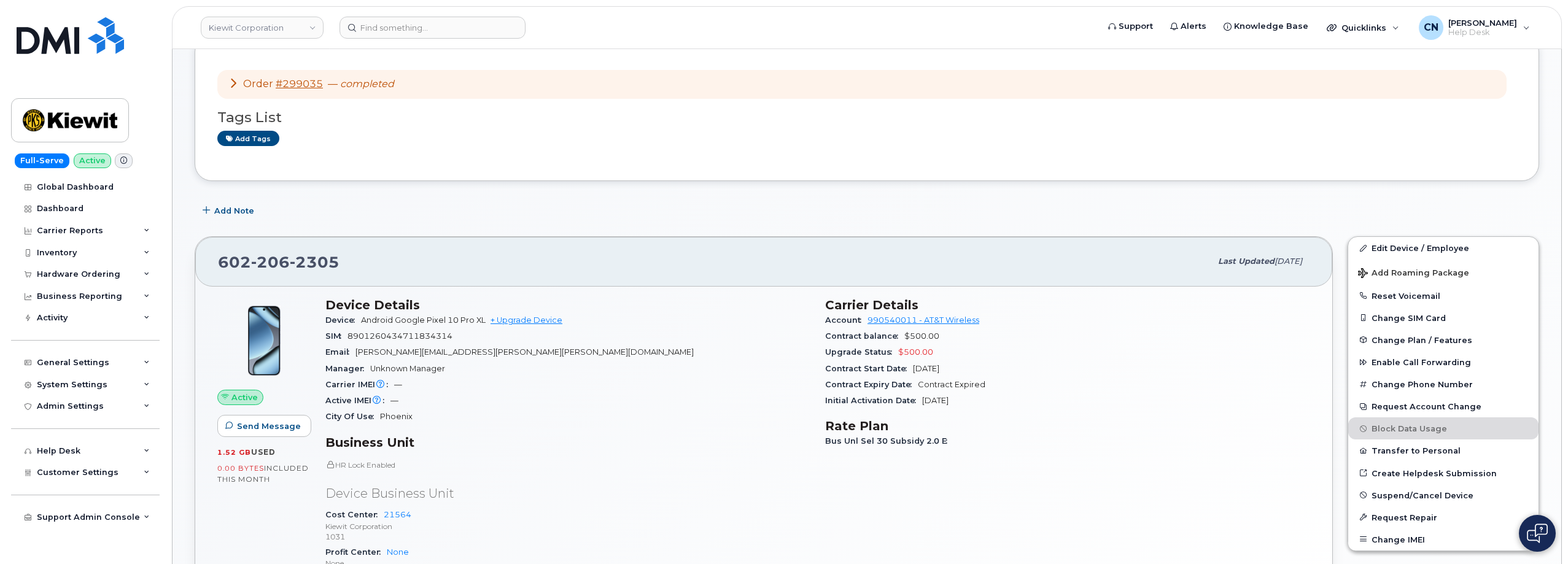
scroll to position [430, 0]
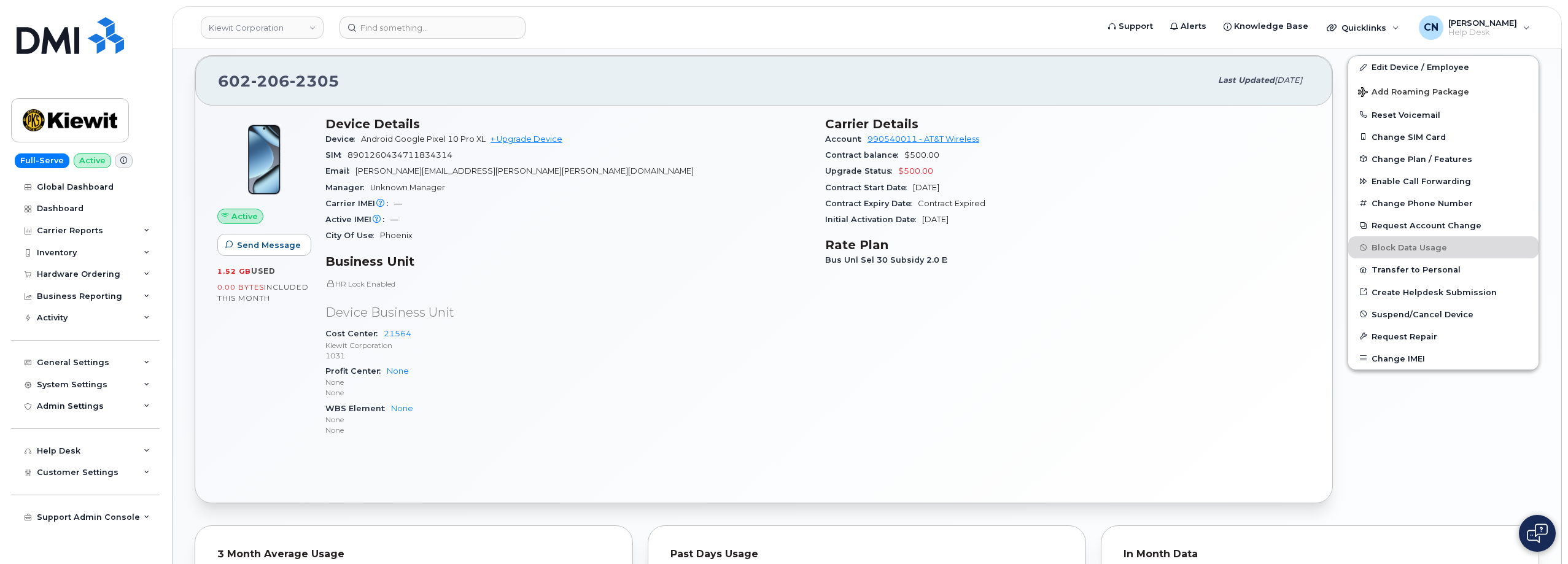
click at [1007, 133] on div "Account 990540011 - AT&T Wireless" at bounding box center [1067, 139] width 485 height 16
drag, startPoint x: 1007, startPoint y: 140, endPoint x: 971, endPoint y: 142, distance: 36.1
click at [999, 140] on div "Account 990540011 - AT&T Wireless" at bounding box center [1067, 139] width 485 height 16
click at [957, 137] on link "990540011 - AT&T Wireless" at bounding box center [923, 139] width 112 height 10
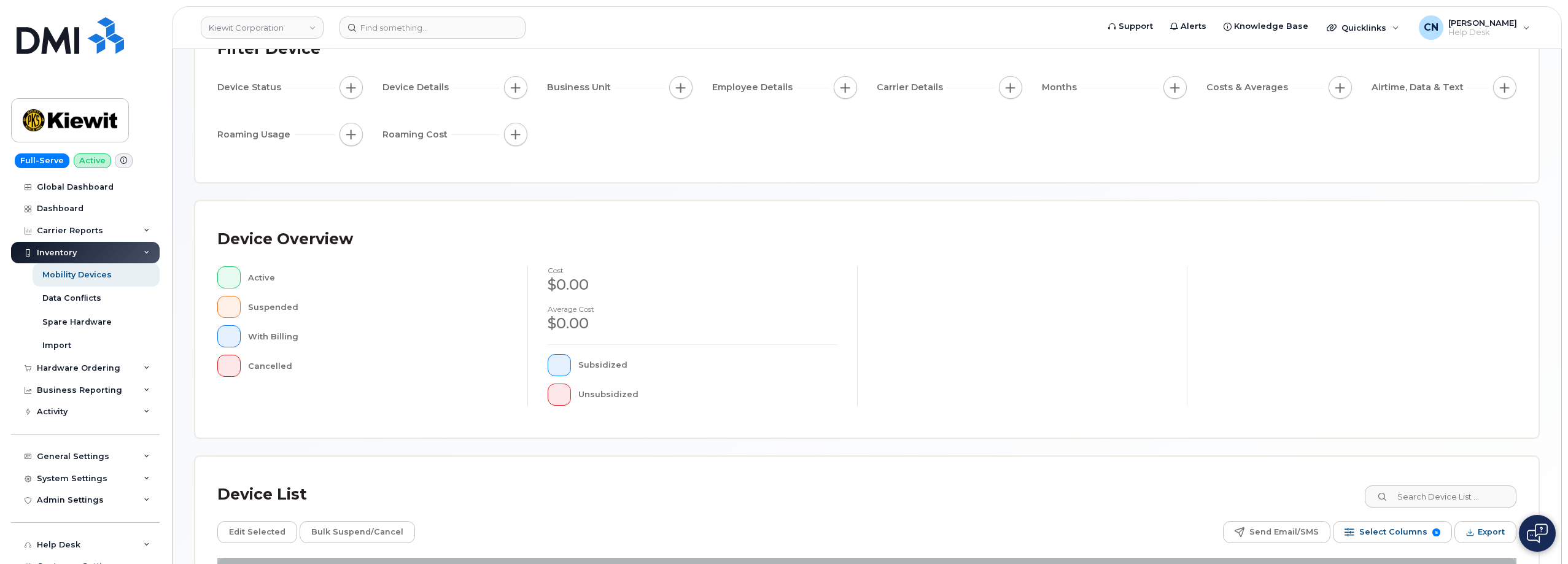
scroll to position [280, 0]
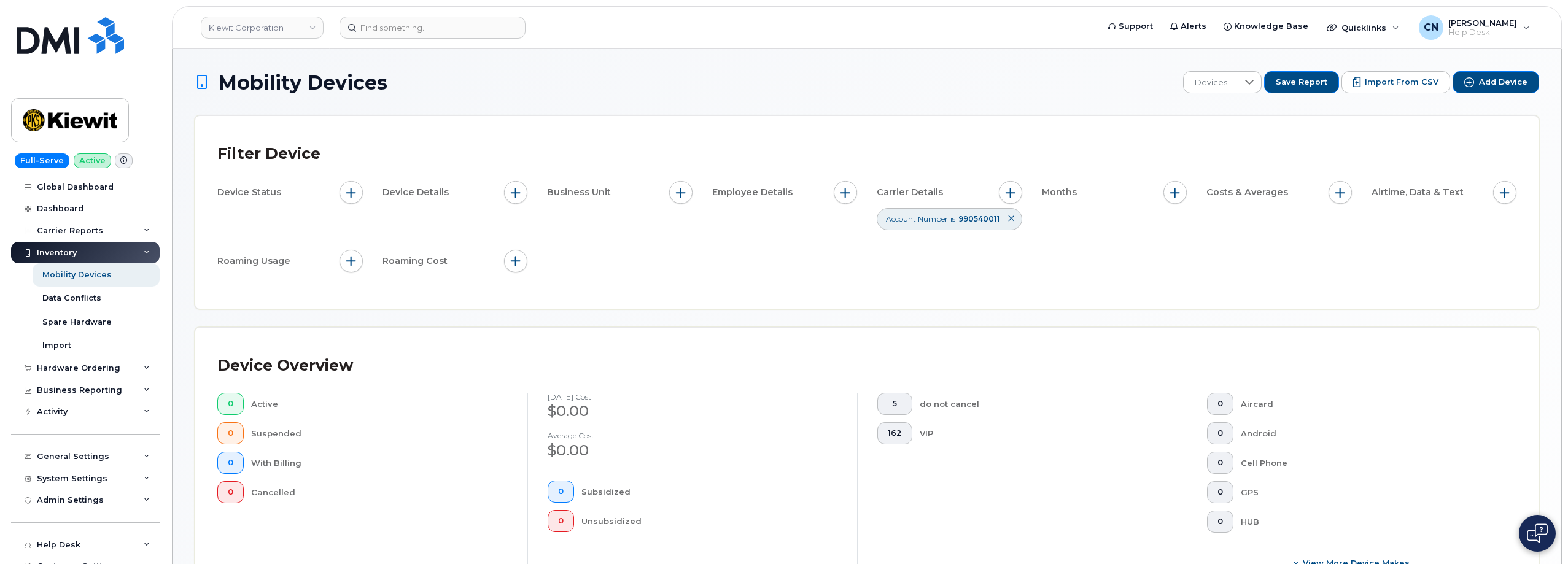
click at [374, 191] on div "Device Status Device Details Business Unit Employee Details Carrier Details Acc…" at bounding box center [867, 229] width 1299 height 96
click at [357, 194] on button "button" at bounding box center [351, 192] width 23 height 23
click at [1007, 201] on button "button" at bounding box center [1010, 192] width 23 height 23
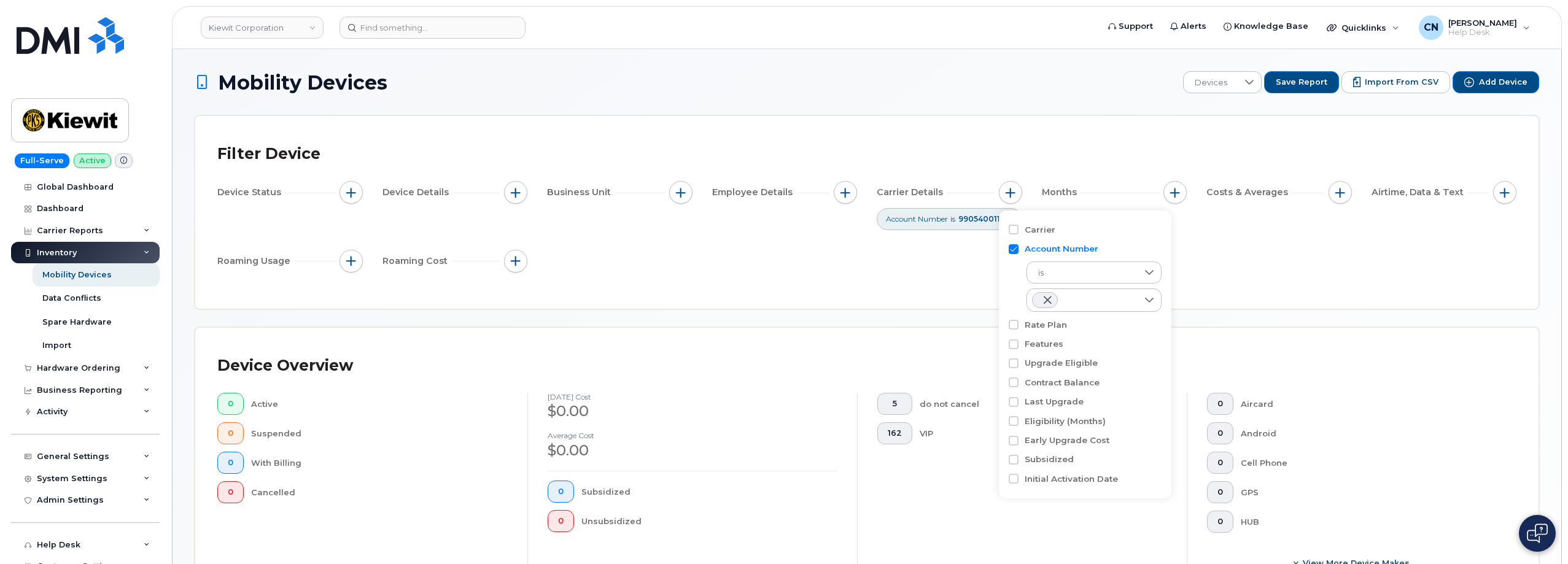
click at [1011, 246] on input "Account Number" at bounding box center [1013, 249] width 10 height 10
checkbox input "false"
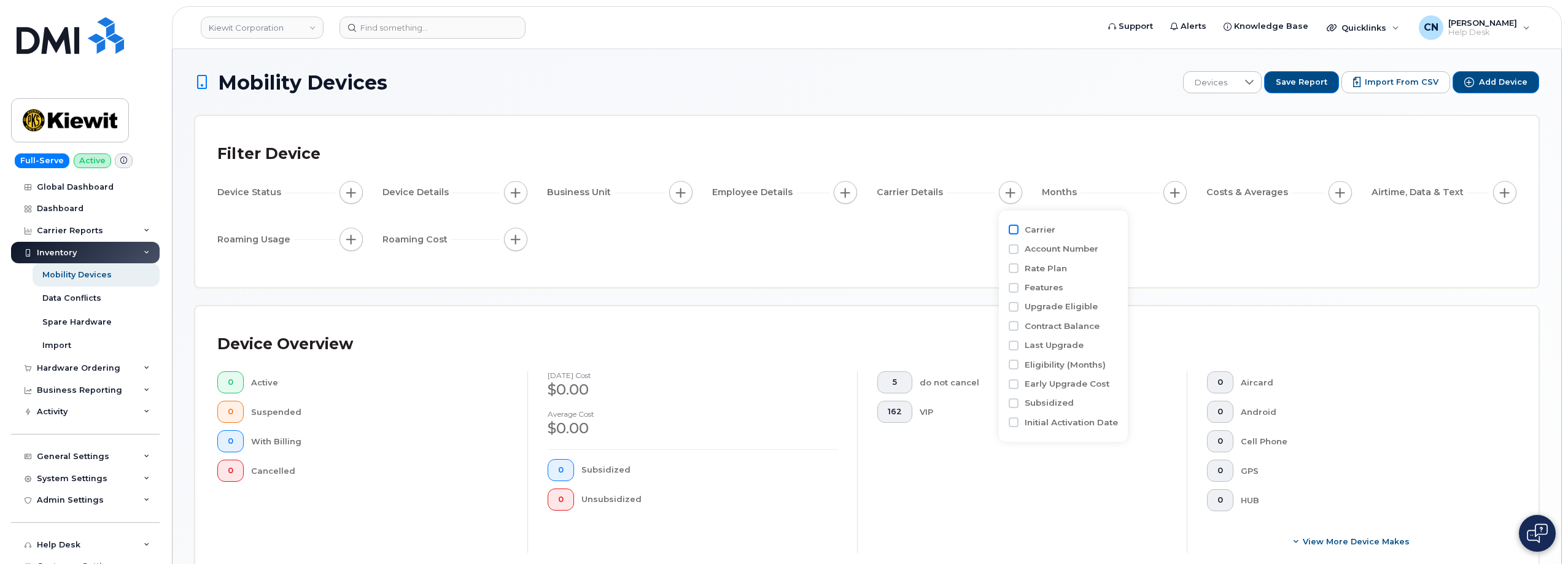
click at [1013, 231] on input "Carrier" at bounding box center [1013, 229] width 10 height 10
checkbox input "true"
click at [1046, 281] on div "empty" at bounding box center [1082, 280] width 110 height 21
click at [1091, 283] on div "empty" at bounding box center [1082, 280] width 110 height 21
checkbox input "true"
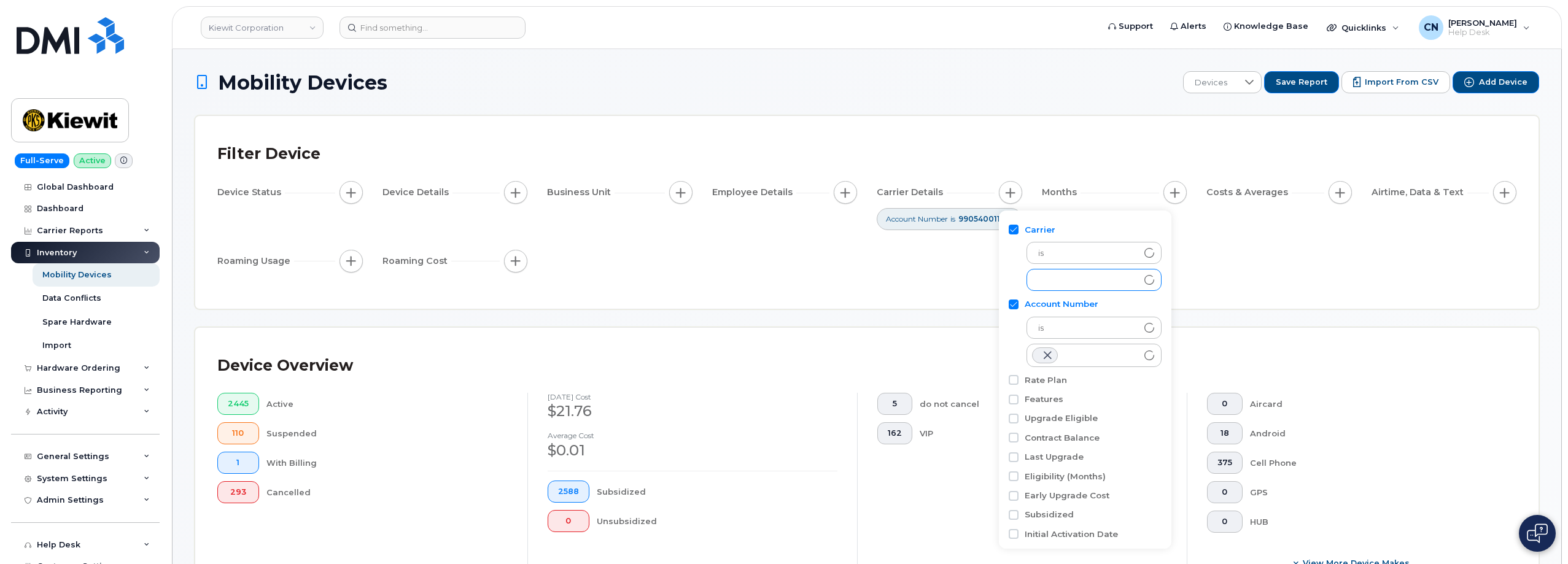
click at [1093, 283] on div "empty" at bounding box center [1082, 280] width 110 height 21
click at [1093, 283] on div "empty" at bounding box center [1083, 281] width 110 height 21
click at [1093, 283] on div "empty" at bounding box center [1083, 281] width 110 height 21
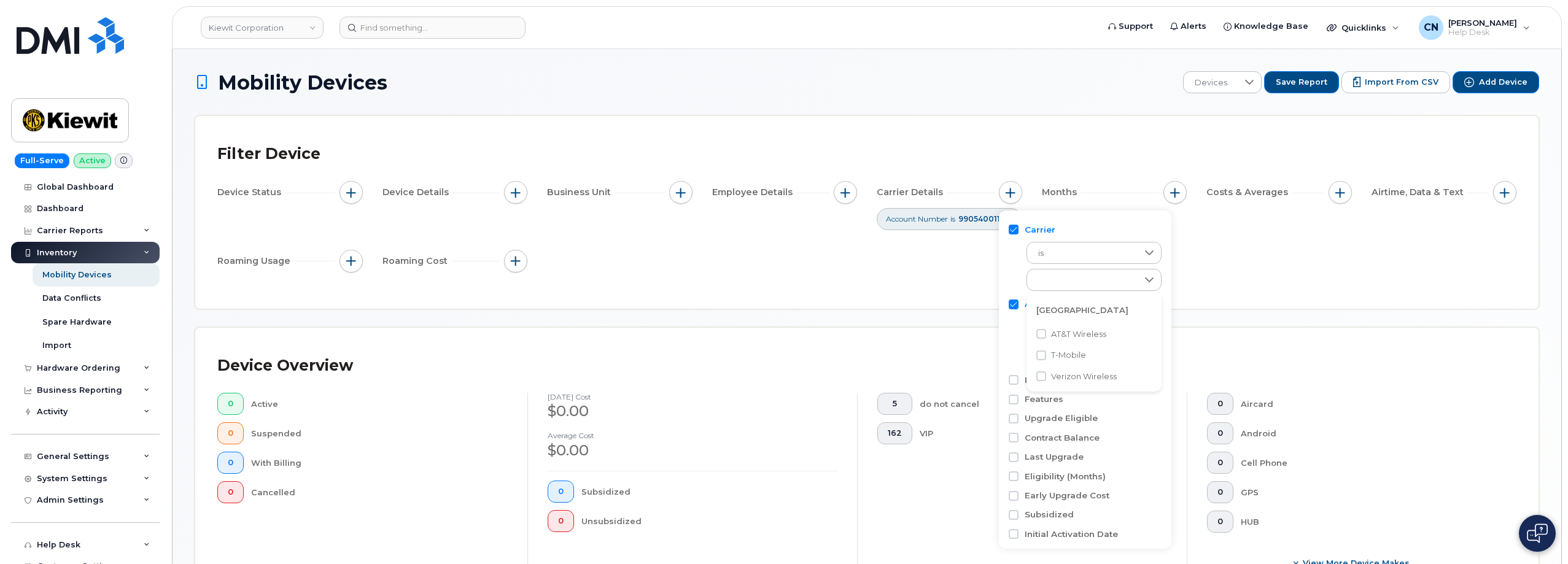
click at [1053, 330] on span "AT&T Wireless" at bounding box center [1079, 334] width 56 height 11
checkbox input "true"
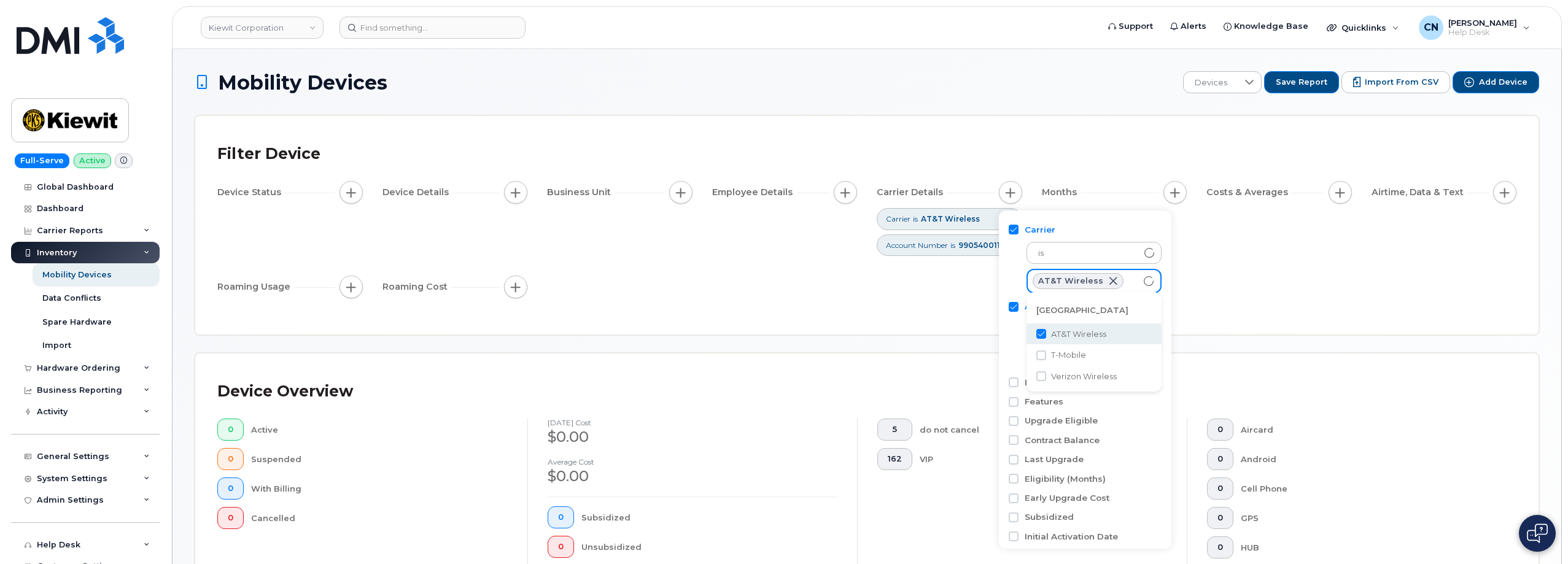
click at [787, 278] on div "Device Status Device Details Business Unit Employee Details Carrier Details Car…" at bounding box center [867, 242] width 1299 height 123
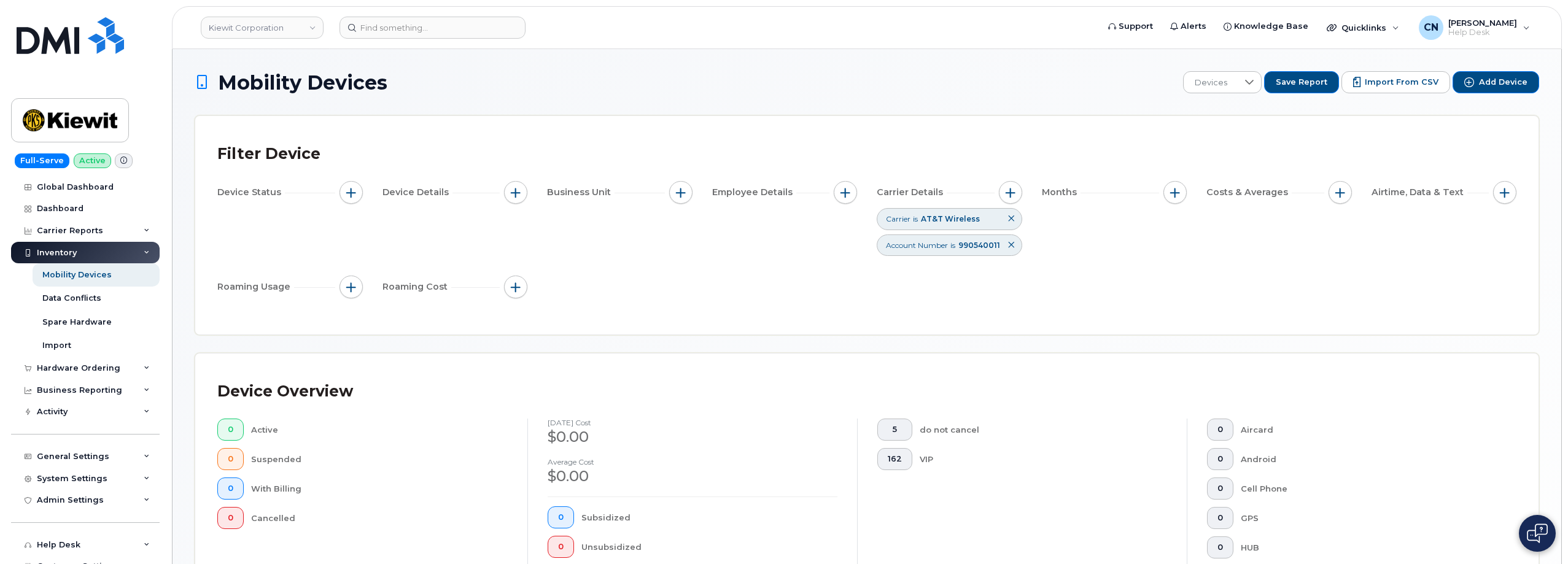
click at [459, 390] on div "Device Overview" at bounding box center [867, 391] width 1299 height 32
click at [1011, 246] on icon at bounding box center [1011, 245] width 7 height 7
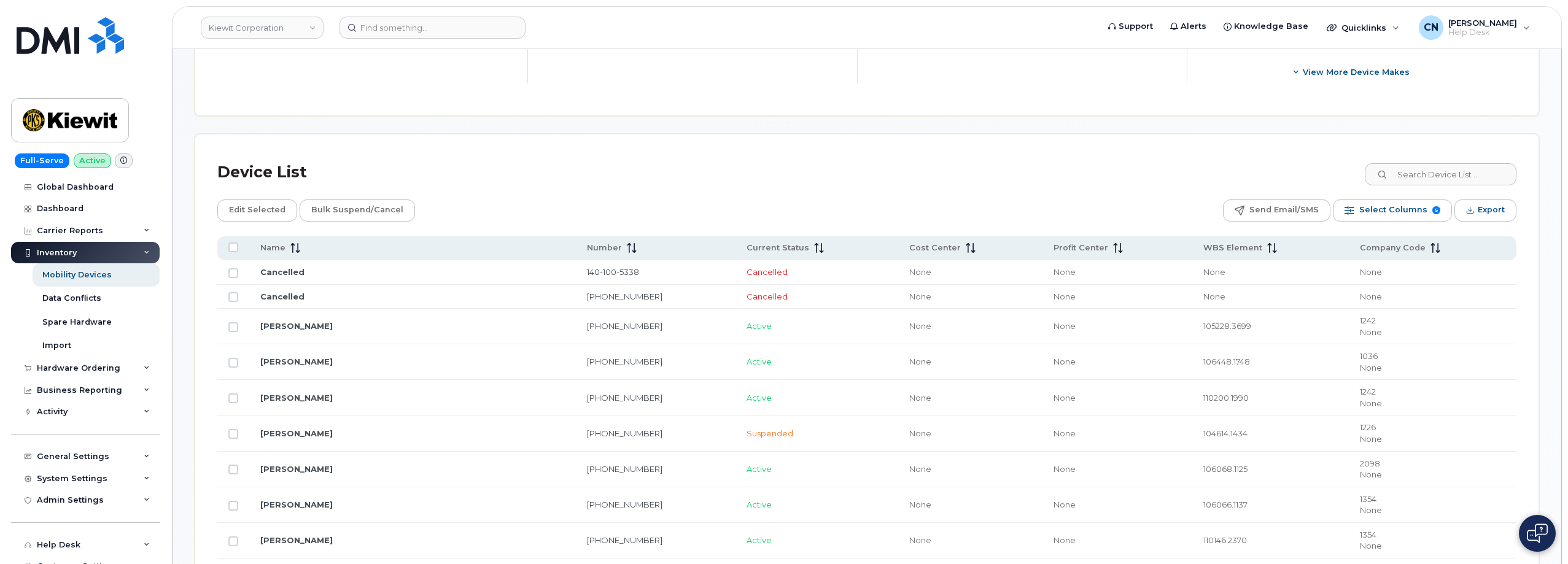
scroll to position [798, 0]
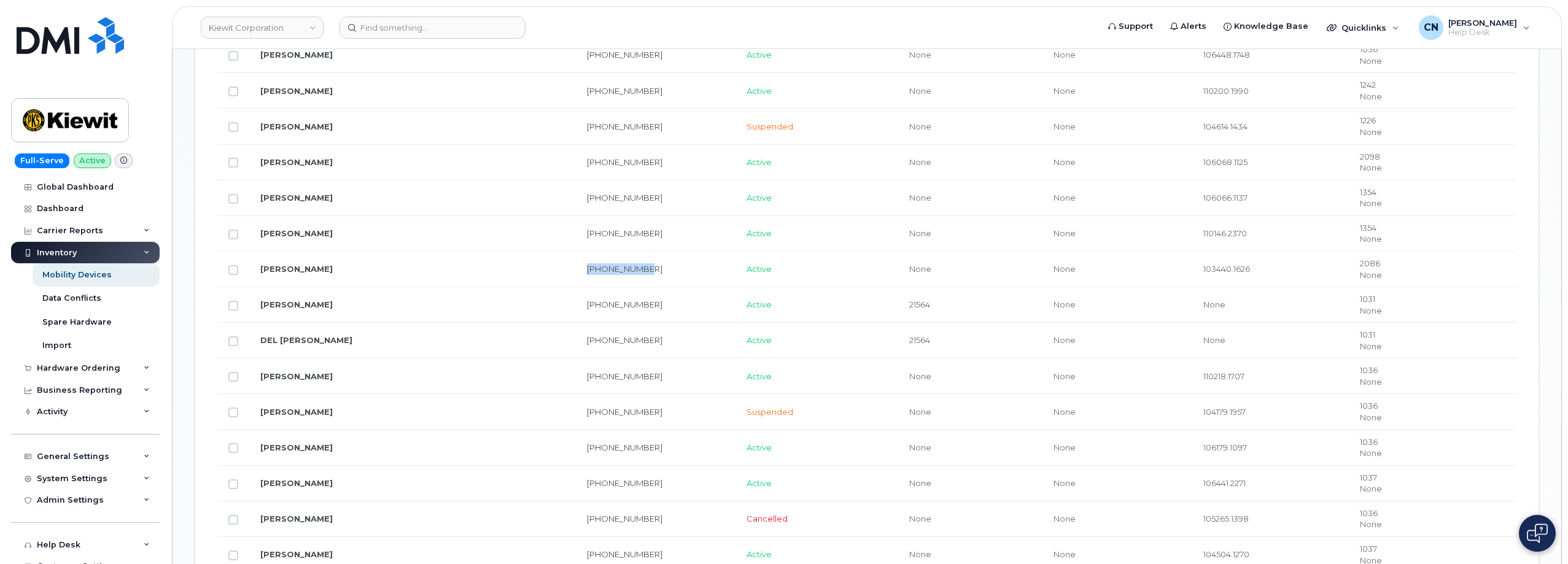
drag, startPoint x: 600, startPoint y: 270, endPoint x: 532, endPoint y: 269, distance: 68.0
click at [576, 269] on td "[PHONE_NUMBER]" at bounding box center [656, 269] width 160 height 36
copy link "[PHONE_NUMBER]"
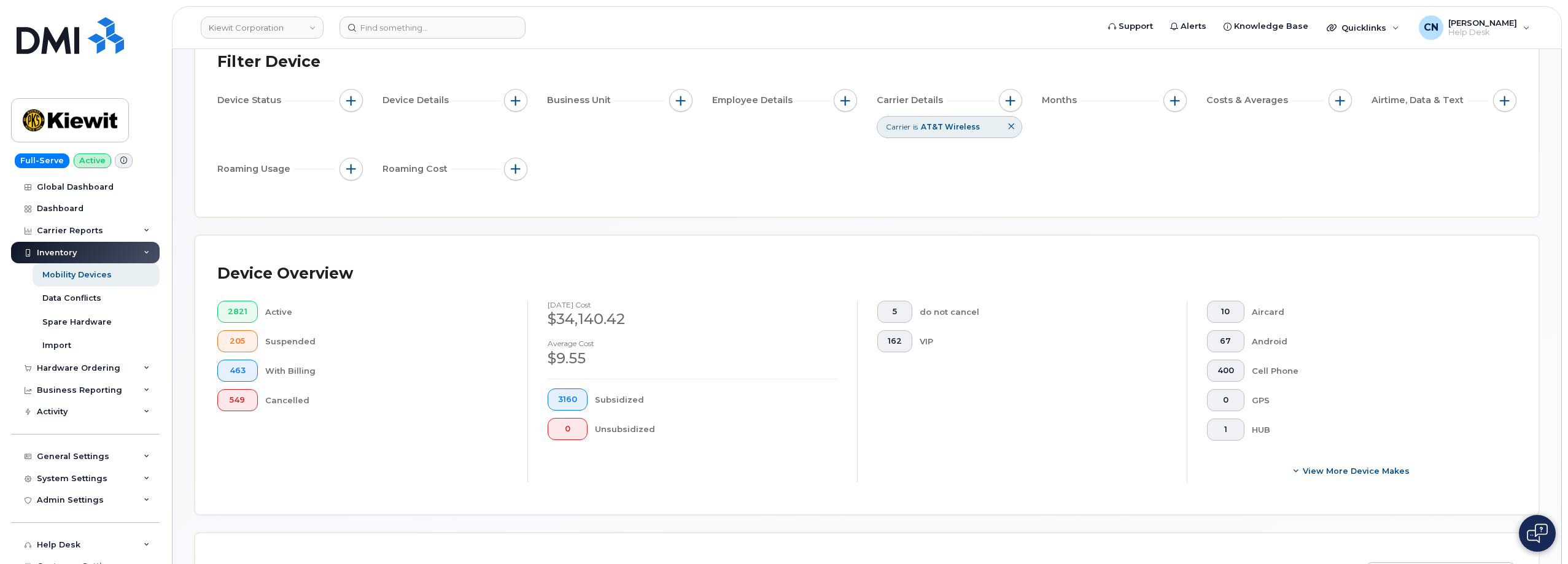
scroll to position [0, 0]
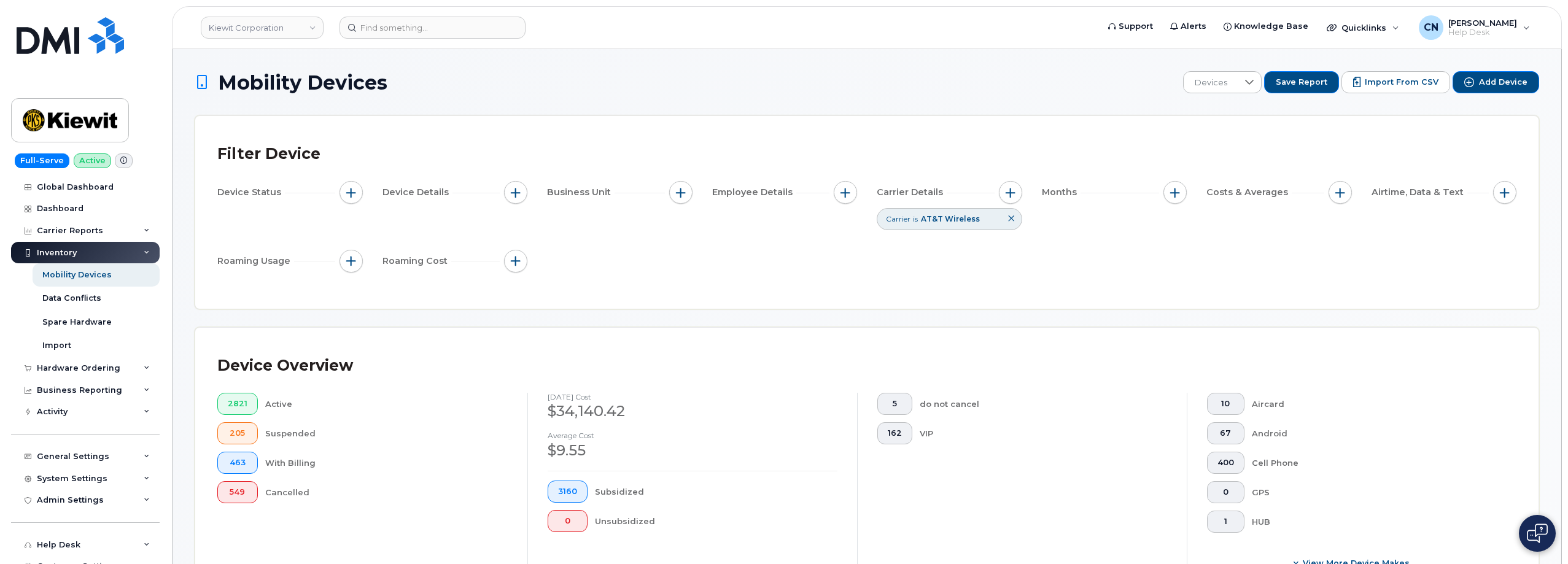
drag, startPoint x: 367, startPoint y: 62, endPoint x: 379, endPoint y: 54, distance: 14.4
drag, startPoint x: 338, startPoint y: 35, endPoint x: 240, endPoint y: 24, distance: 98.6
drag, startPoint x: 126, startPoint y: 35, endPoint x: 162, endPoint y: 9, distance: 44.4
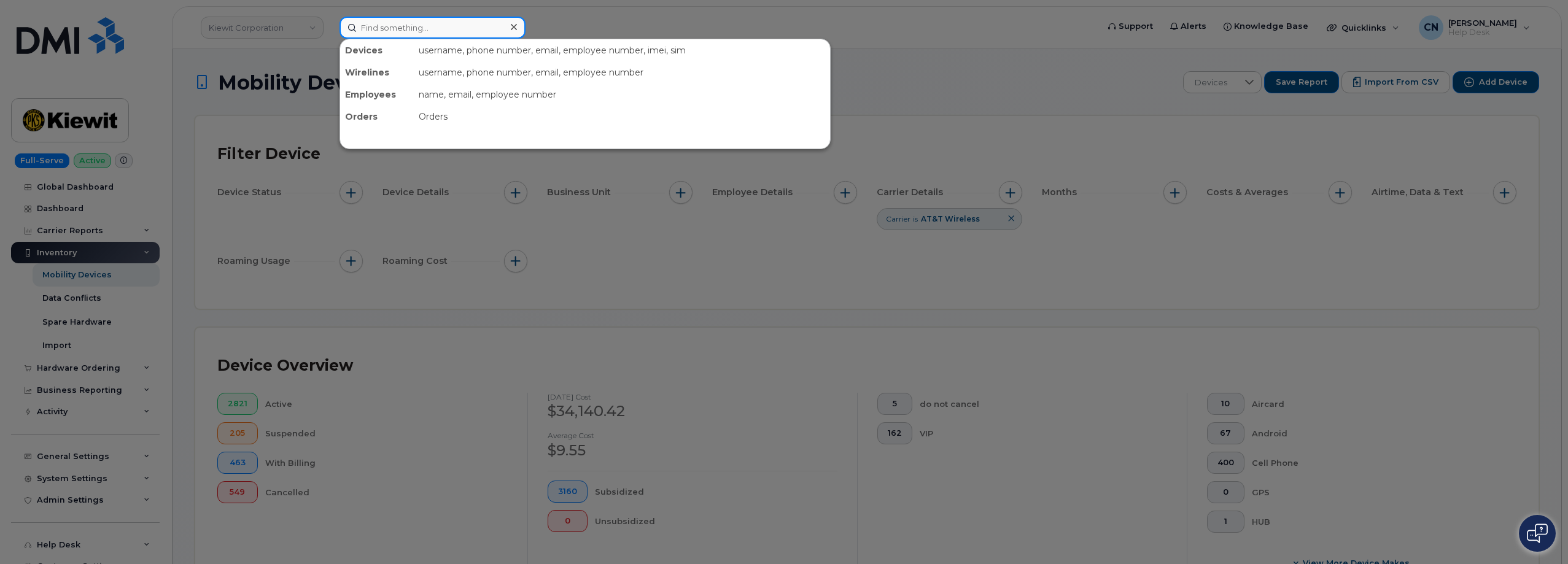
click at [401, 33] on input at bounding box center [433, 27] width 186 height 22
paste input "6022062305"
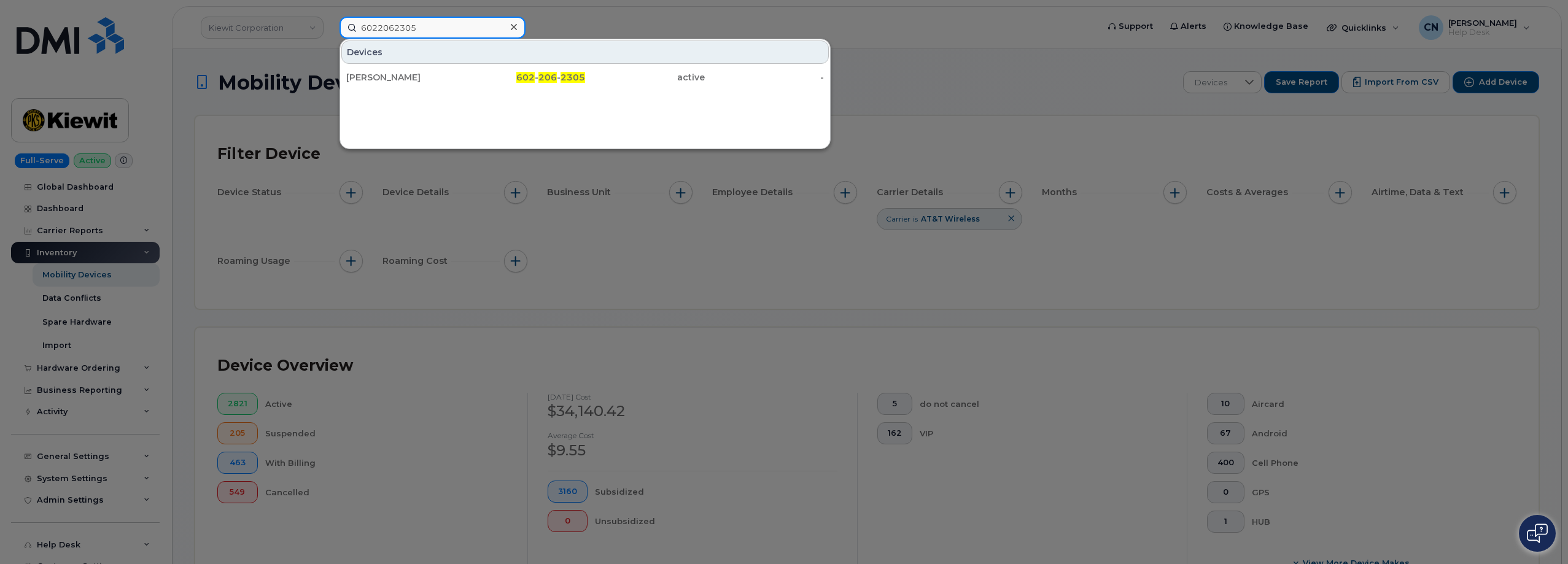
type input "6022062305"
click at [434, 79] on div "Corey Schmitz" at bounding box center [406, 77] width 120 height 12
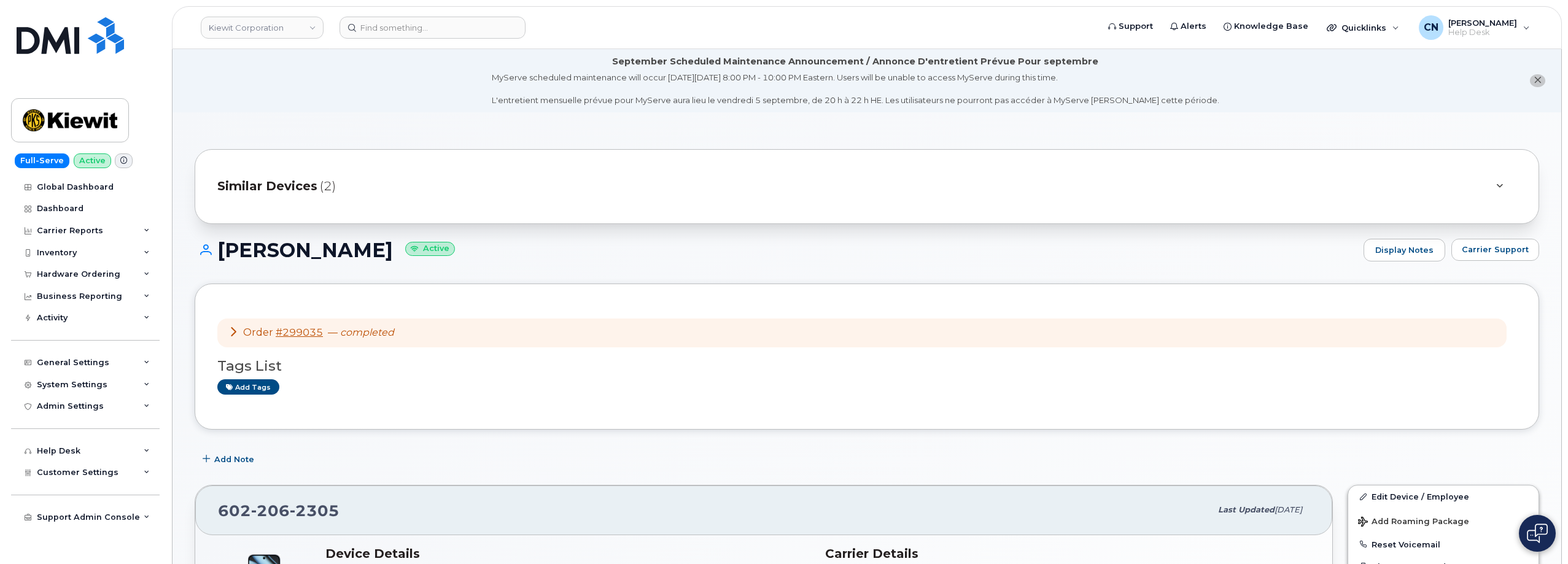
scroll to position [246, 0]
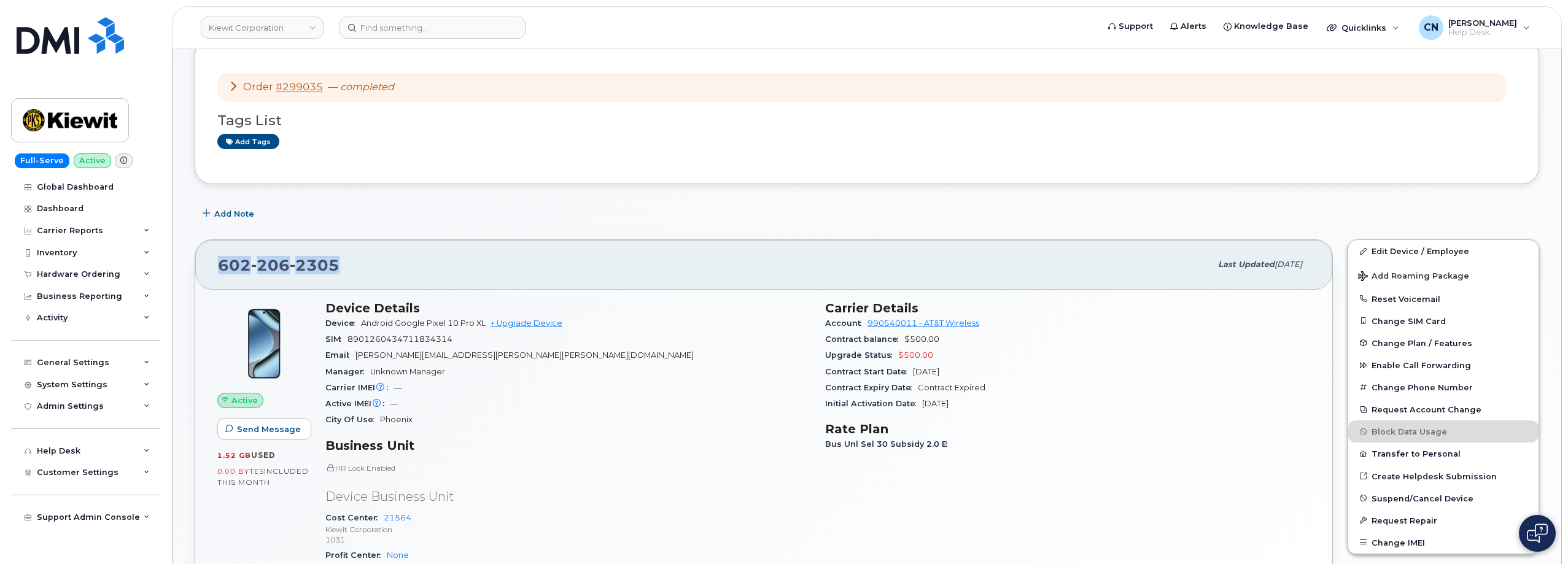
drag, startPoint x: 342, startPoint y: 269, endPoint x: 193, endPoint y: 266, distance: 149.0
click at [193, 266] on div "[PHONE_NUMBER] Last updated [DATE] Active Send Message 1.52 GB  used 0.00 Bytes…" at bounding box center [763, 463] width 1153 height 463
copy span "[PHONE_NUMBER]"
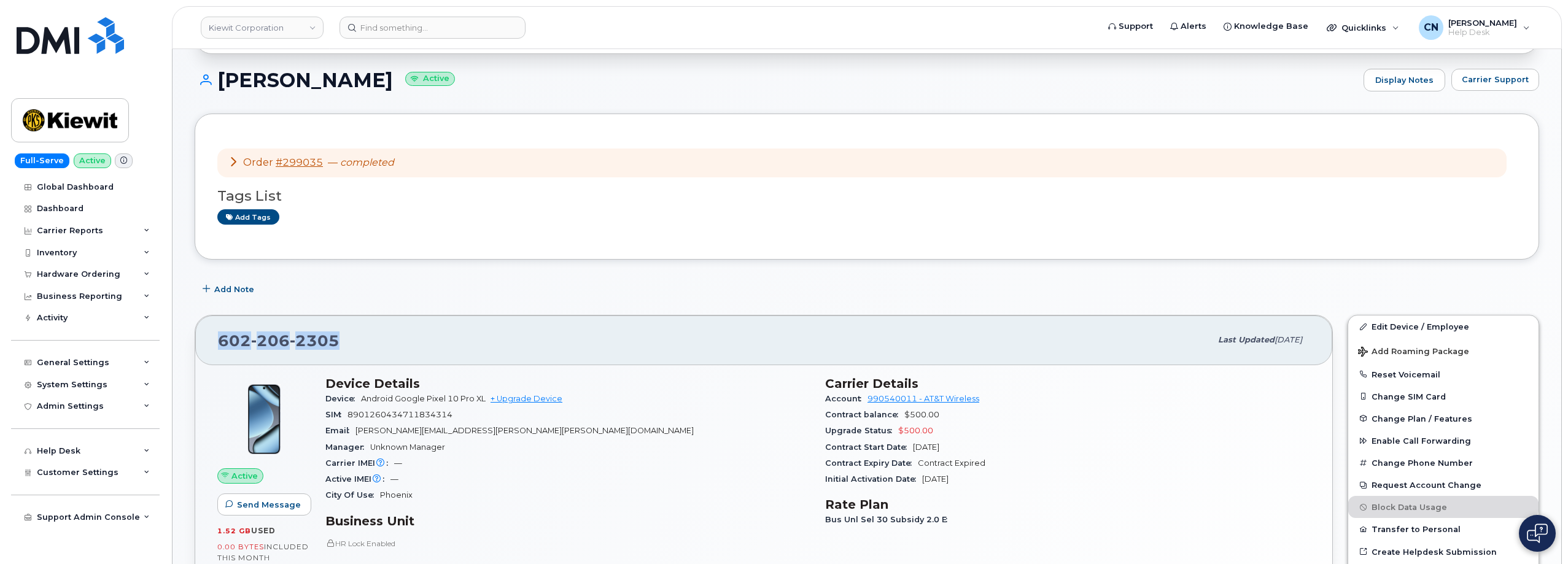
scroll to position [185, 0]
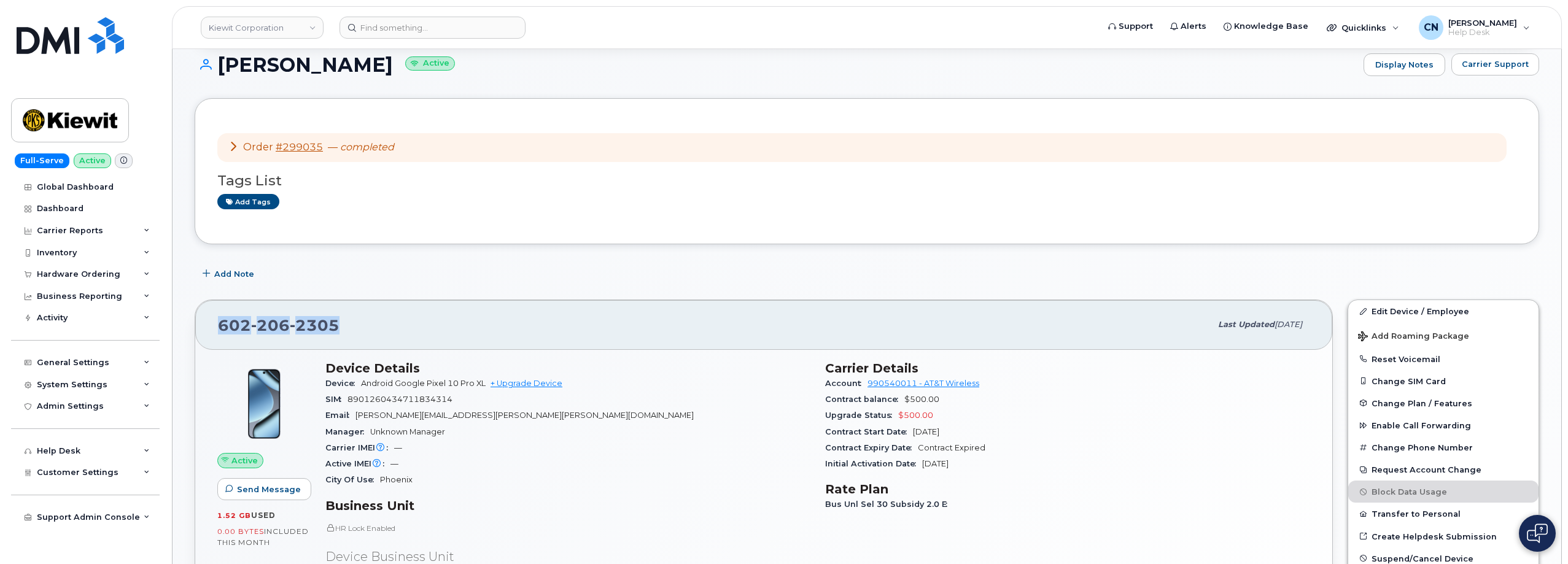
copy span "[PHONE_NUMBER]"
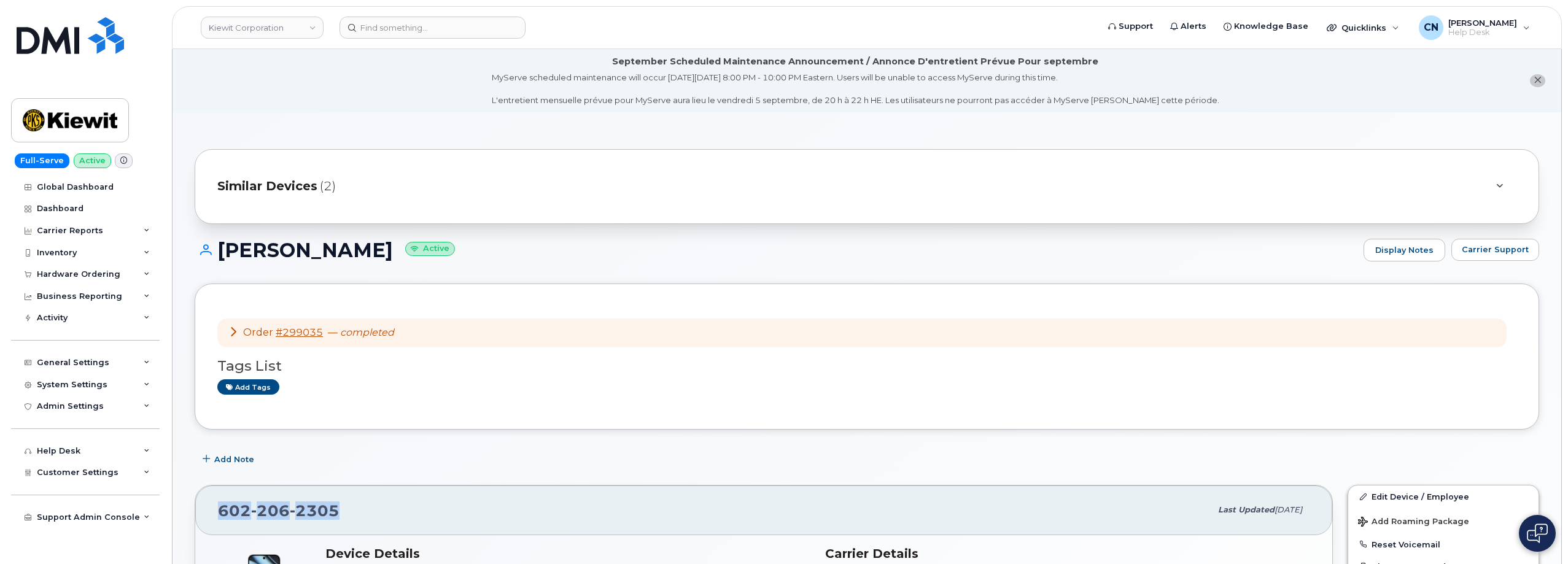
scroll to position [368, 0]
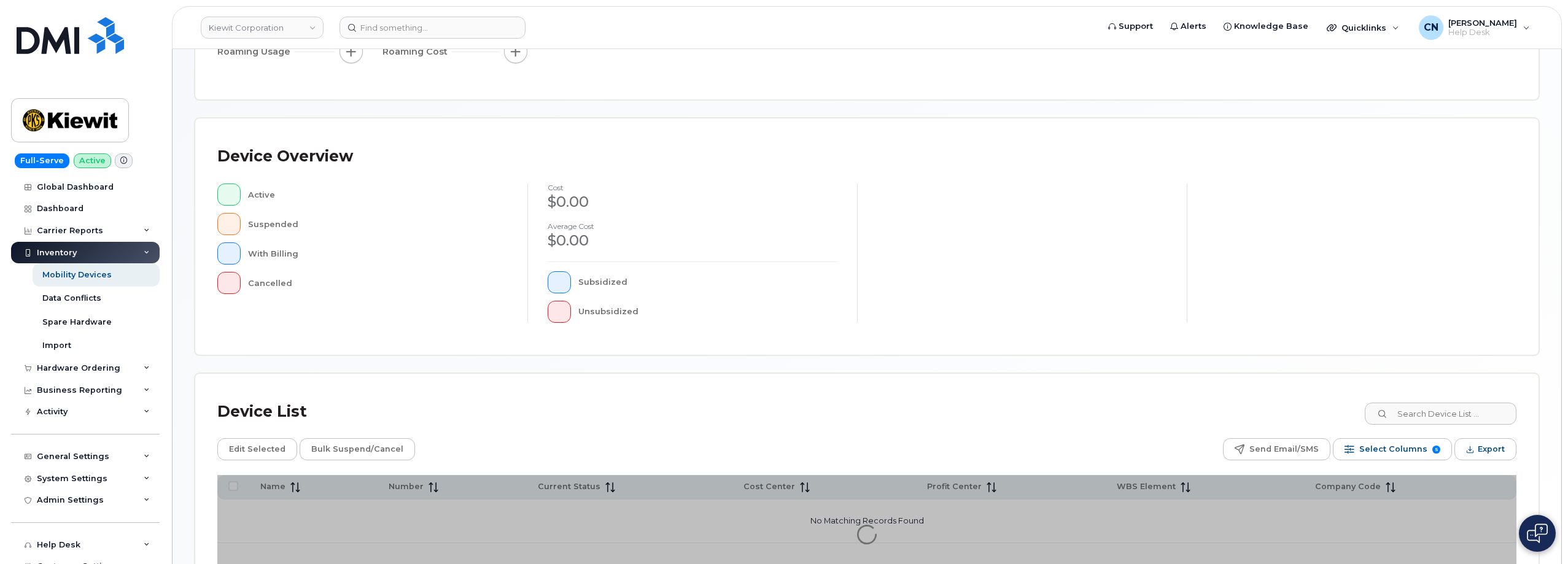
scroll to position [96, 0]
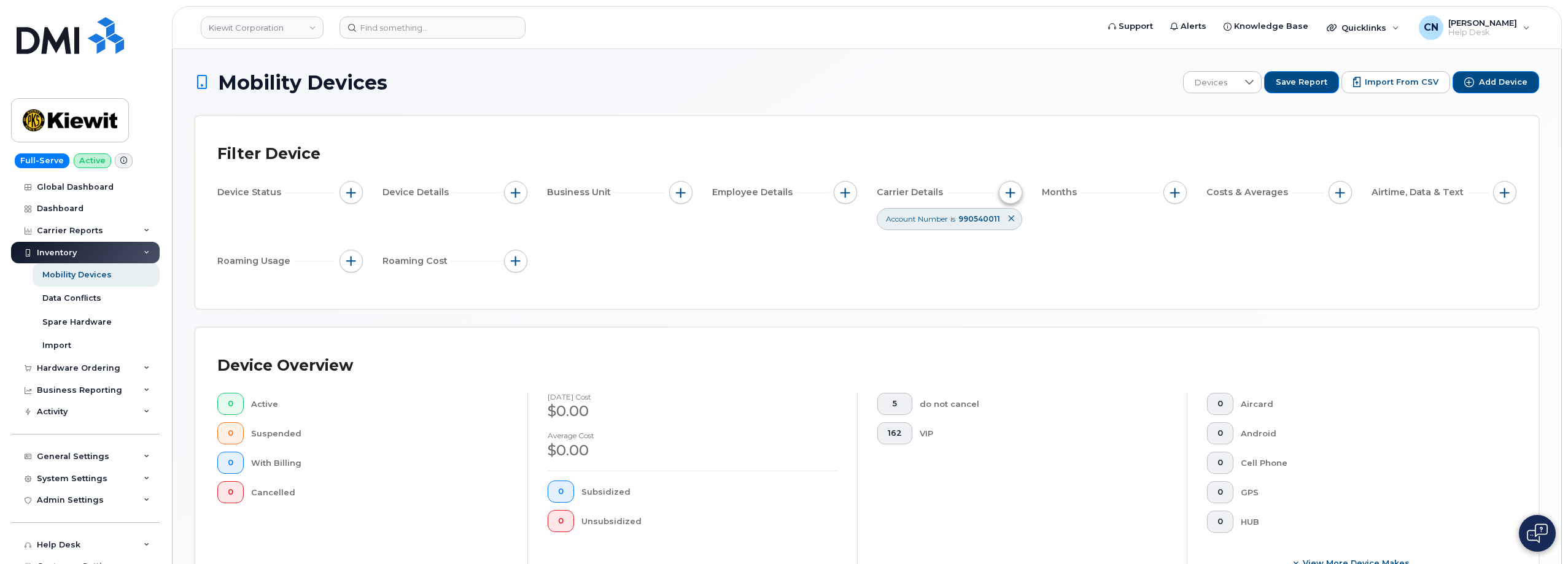
click at [1006, 194] on span "button" at bounding box center [1010, 192] width 10 height 10
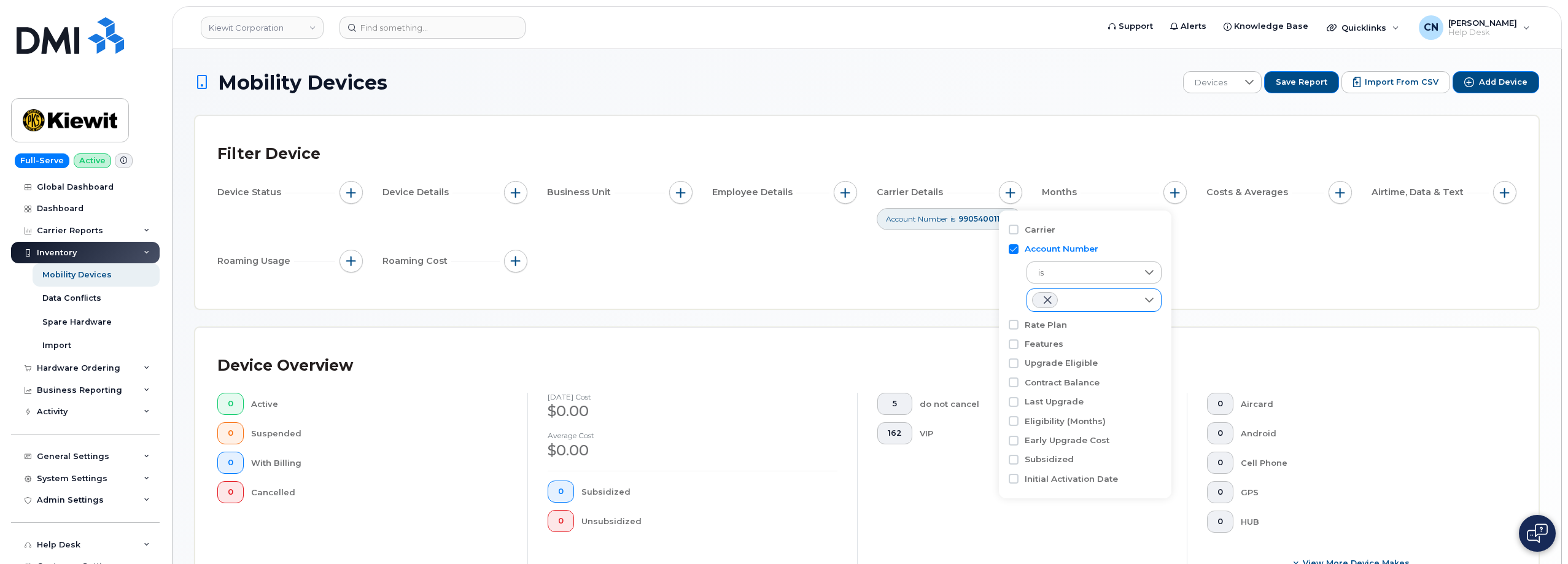
click at [1049, 300] on span at bounding box center [1047, 300] width 10 height 10
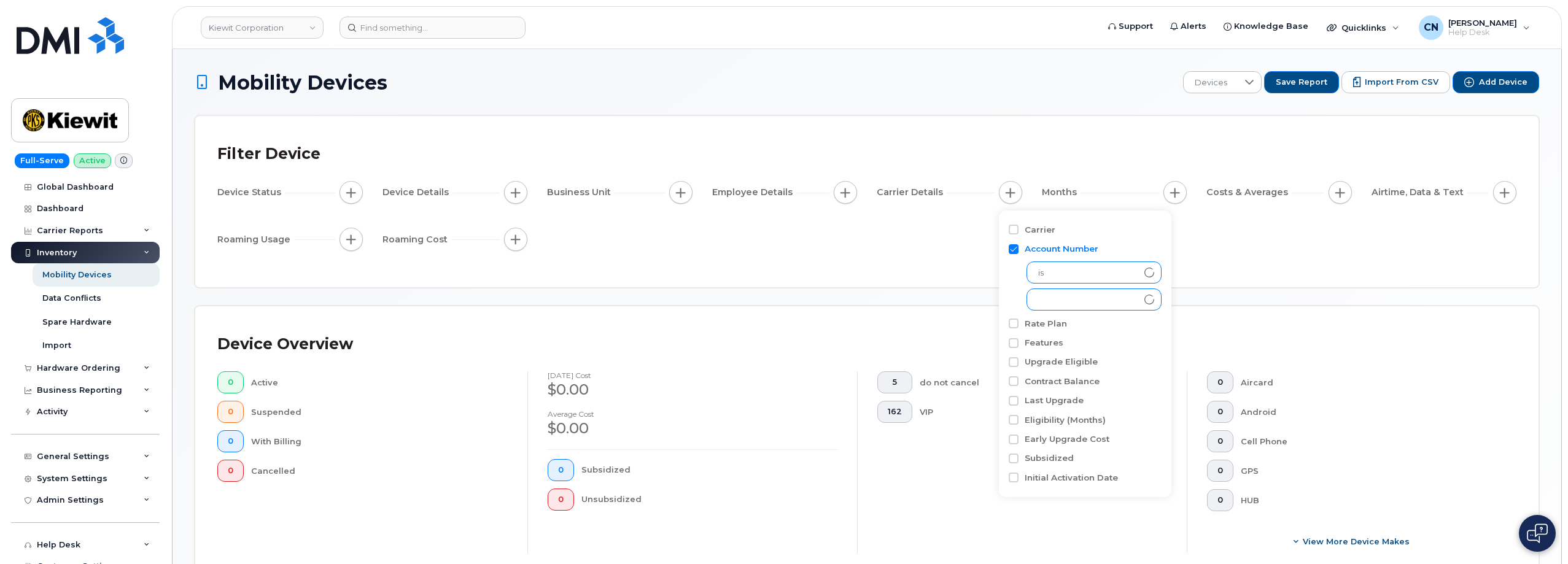
click at [1140, 275] on div at bounding box center [1149, 273] width 23 height 21
click at [1021, 228] on div "Carrier" at bounding box center [1086, 229] width 153 height 11
click at [1019, 229] on div "Carrier" at bounding box center [1086, 229] width 153 height 11
click at [1012, 231] on input "Carrier" at bounding box center [1013, 229] width 10 height 10
checkbox input "true"
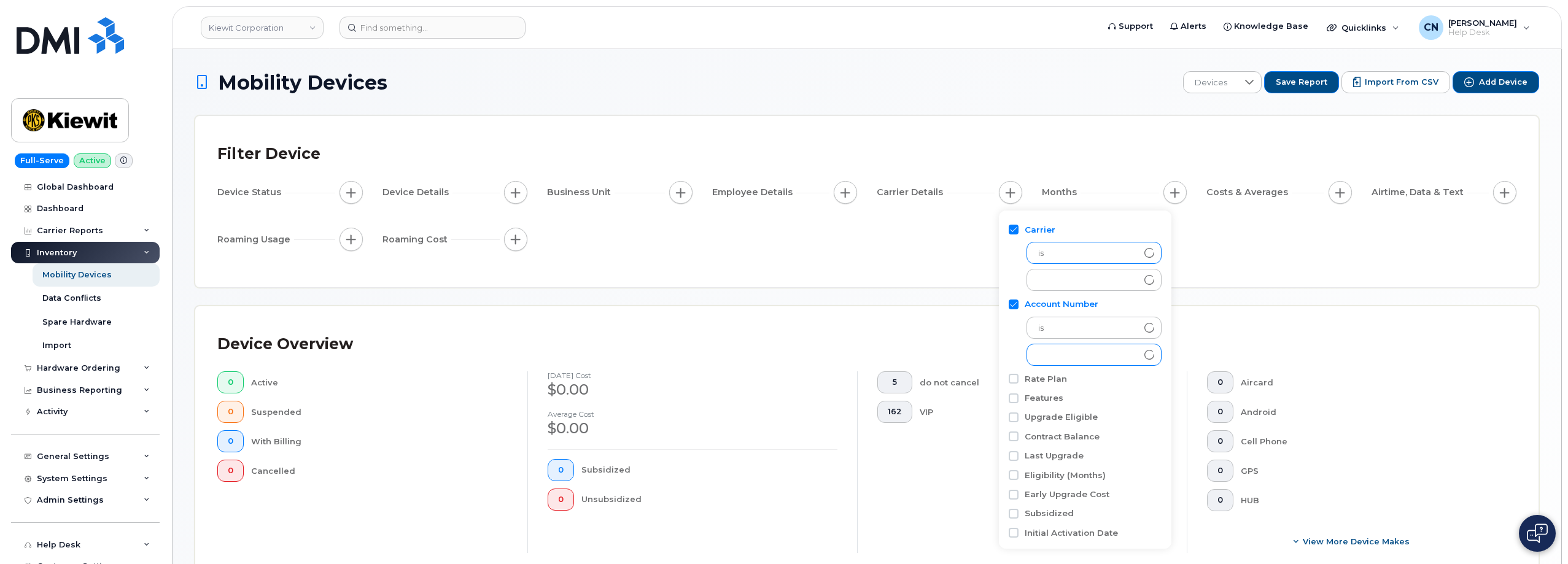
click at [1124, 259] on span "is" at bounding box center [1082, 253] width 110 height 22
click at [1125, 284] on div "empty" at bounding box center [1082, 280] width 110 height 21
click at [1015, 302] on input "Account Number" at bounding box center [1013, 304] width 10 height 10
checkbox input "false"
click at [1097, 280] on div "empty" at bounding box center [1082, 280] width 110 height 21
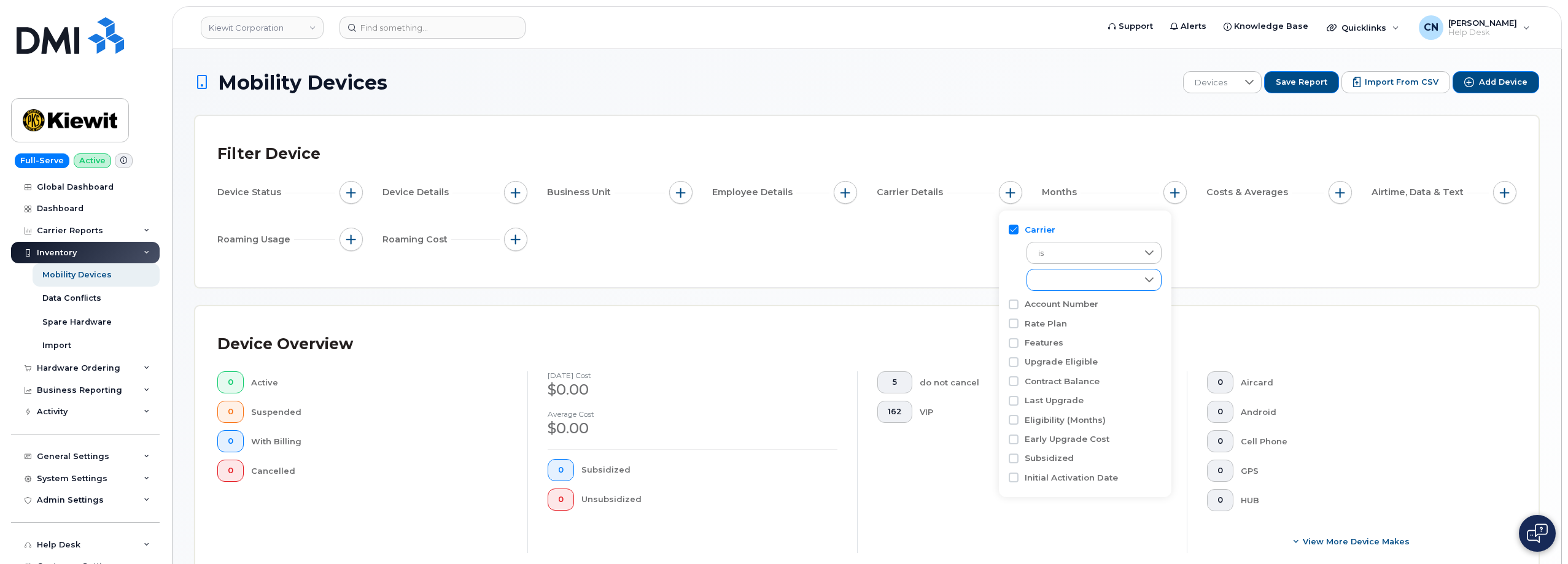
scroll to position [7, 50]
click at [1057, 338] on span "AT&T Wireless" at bounding box center [1079, 334] width 56 height 11
checkbox input "true"
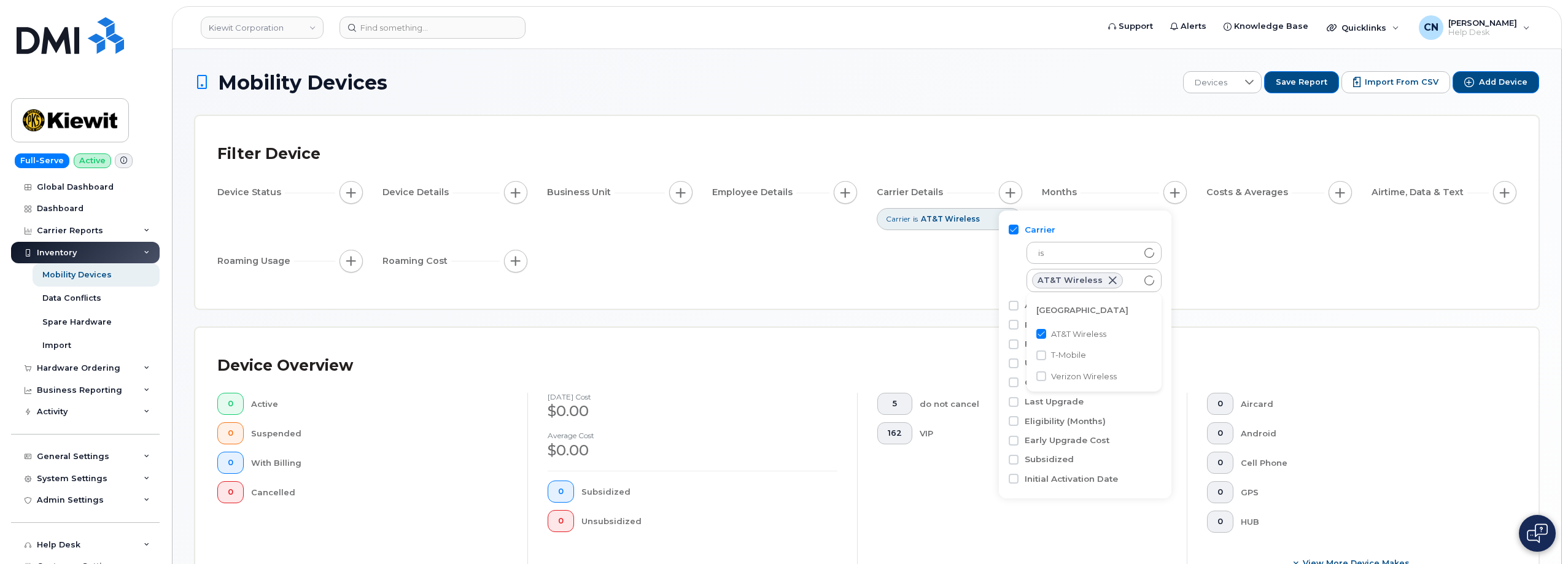
click at [735, 284] on div "Filter Device Device Status Device Details Business Unit Employee Details Carri…" at bounding box center [867, 212] width 1299 height 149
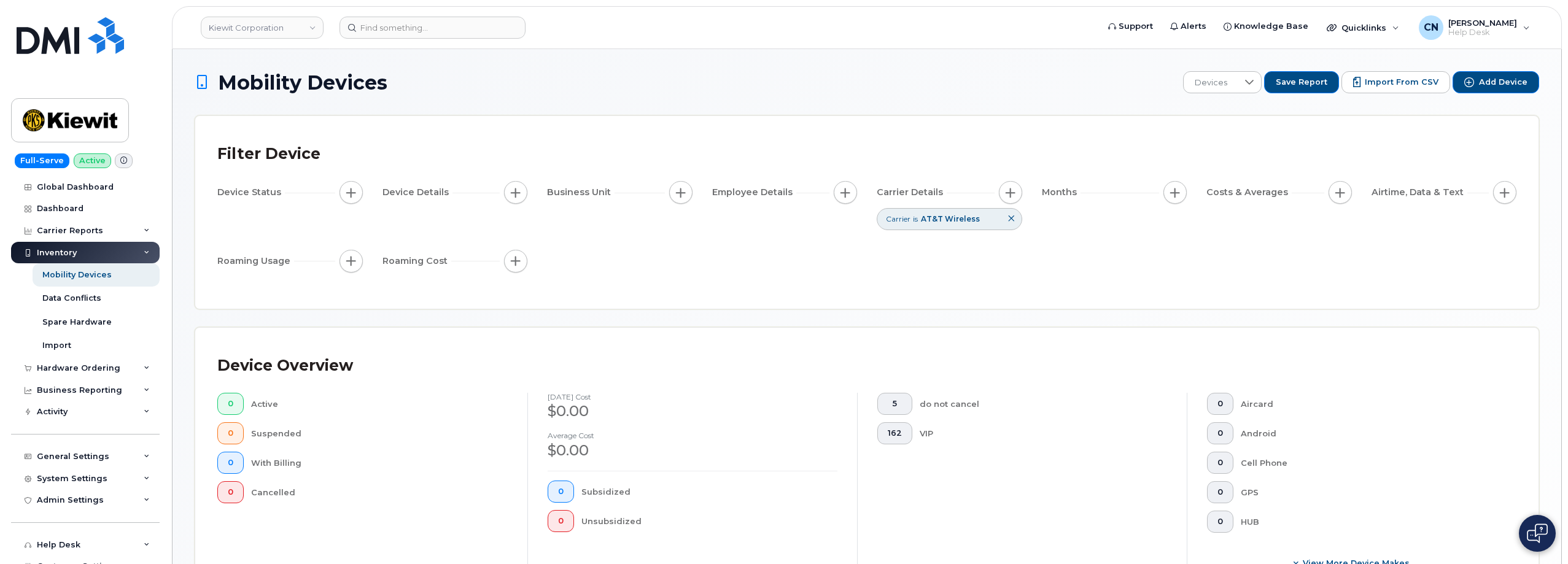
scroll to position [123, 0]
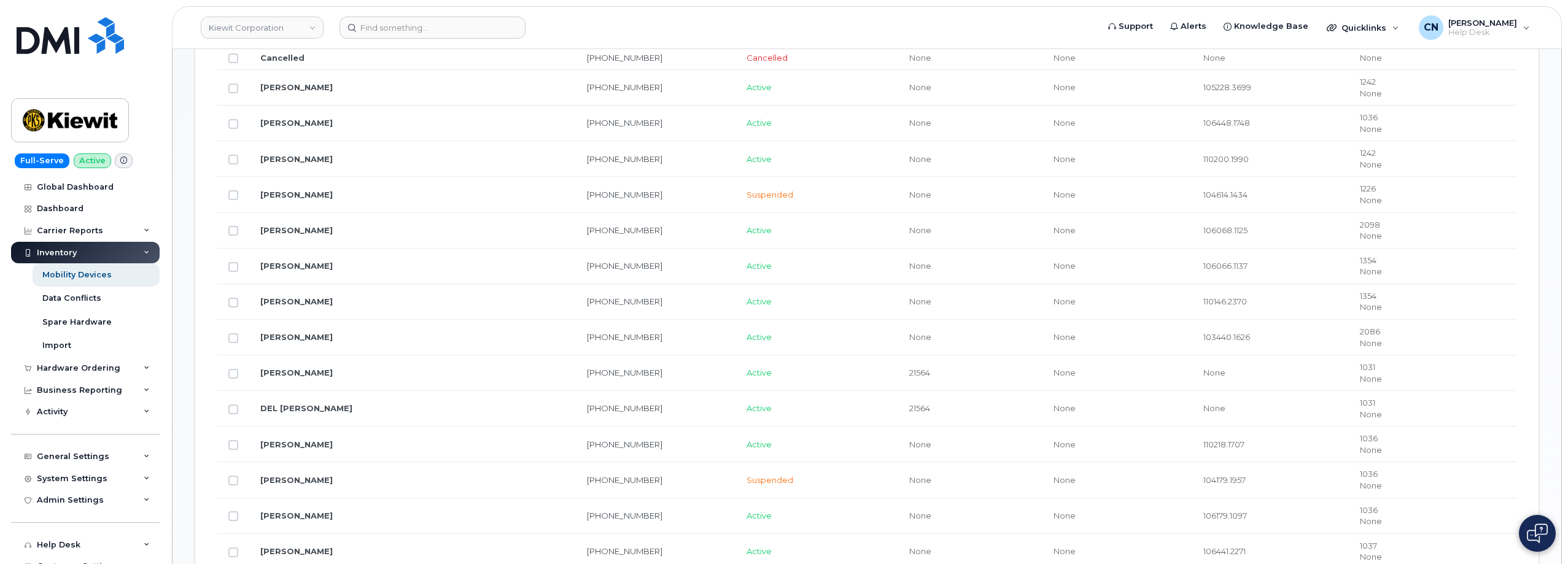
scroll to position [737, 0]
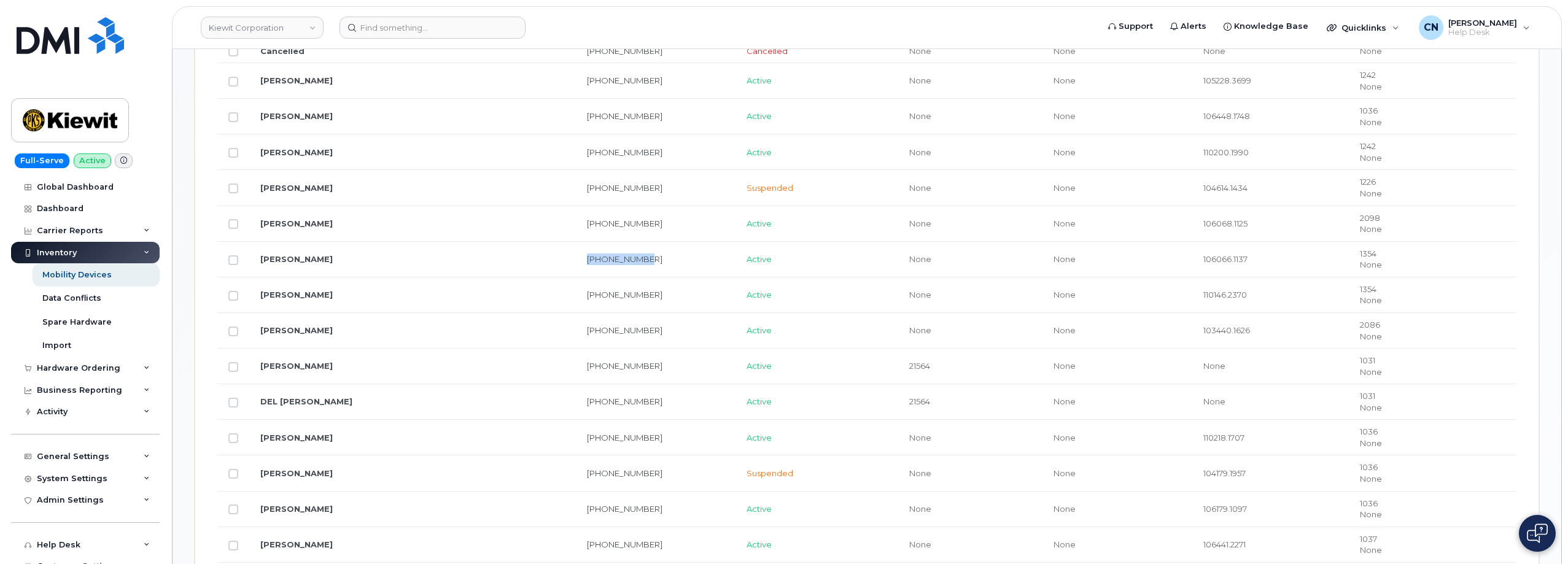
drag, startPoint x: 610, startPoint y: 260, endPoint x: 532, endPoint y: 262, distance: 78.0
click at [576, 262] on td "[PHONE_NUMBER]" at bounding box center [656, 259] width 160 height 36
copy link "[PHONE_NUMBER]"
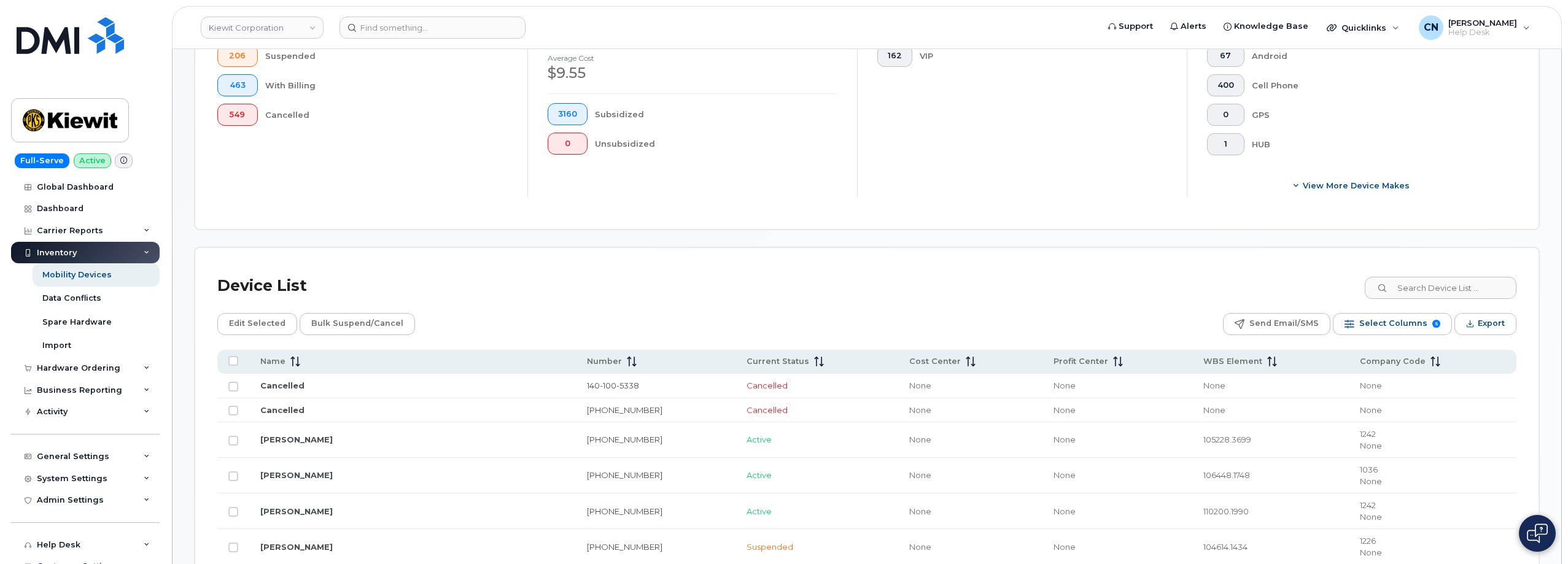
scroll to position [307, 0]
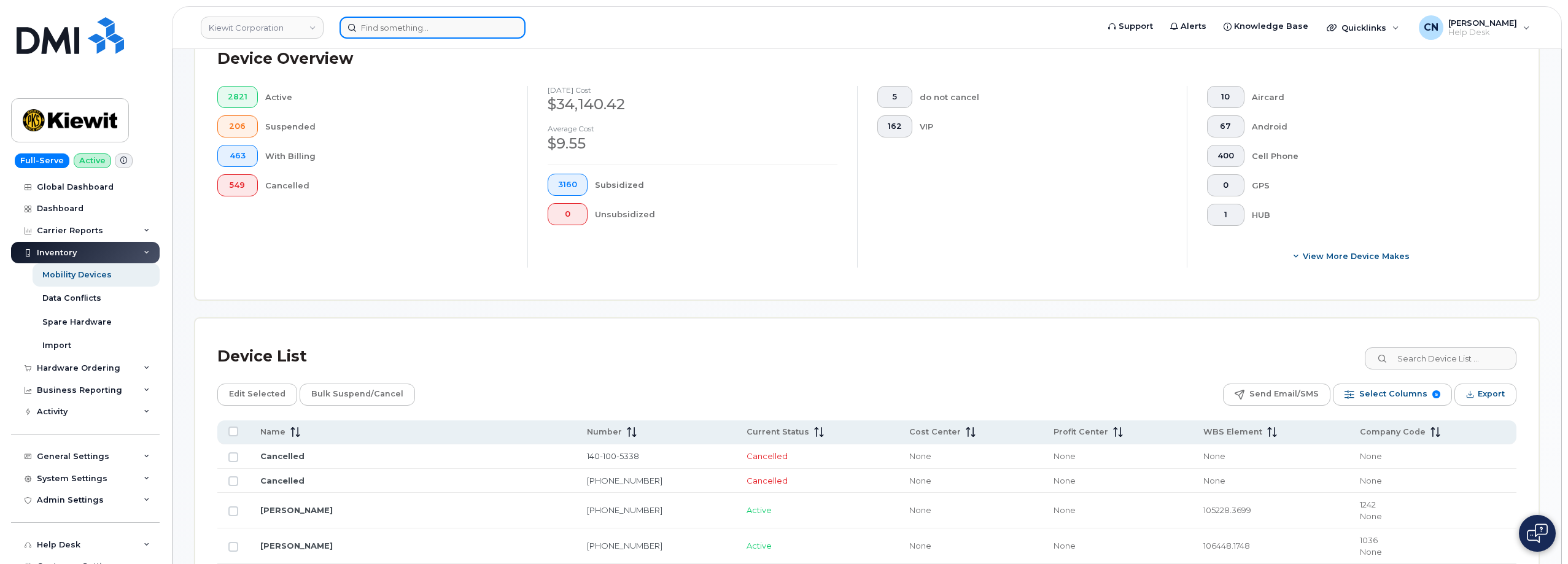
click at [365, 31] on input at bounding box center [433, 27] width 186 height 22
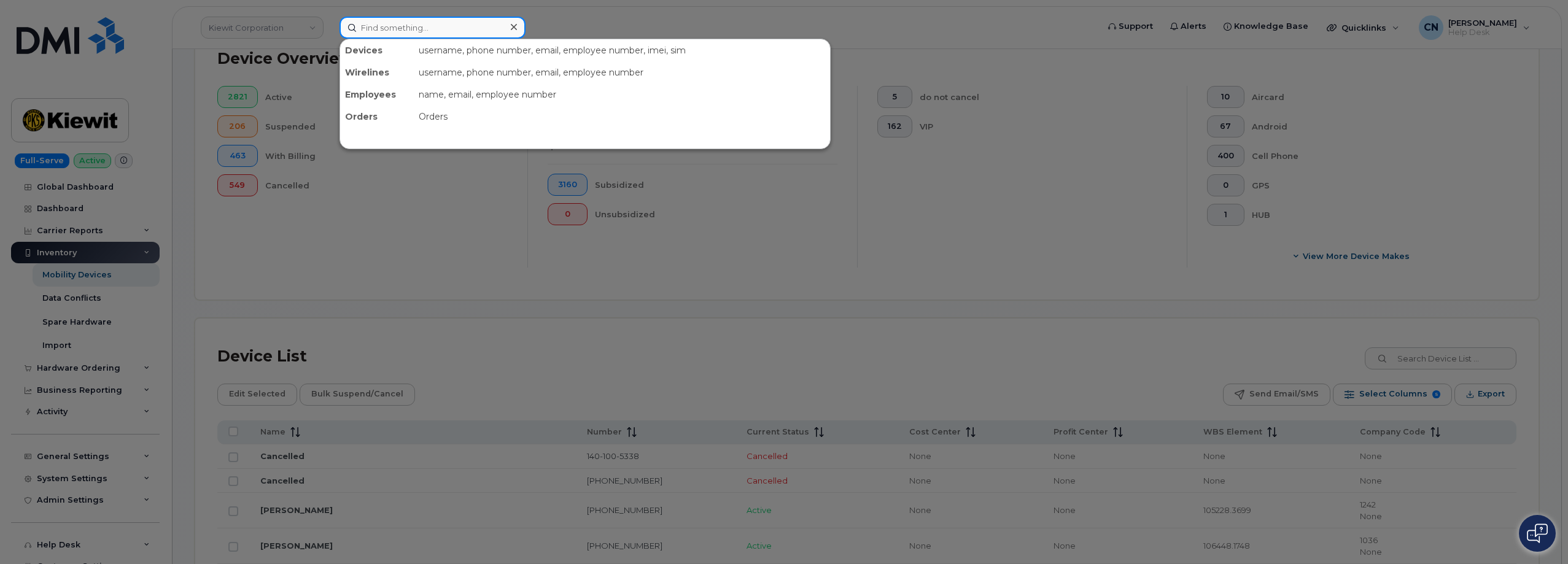
paste input "2503009971"
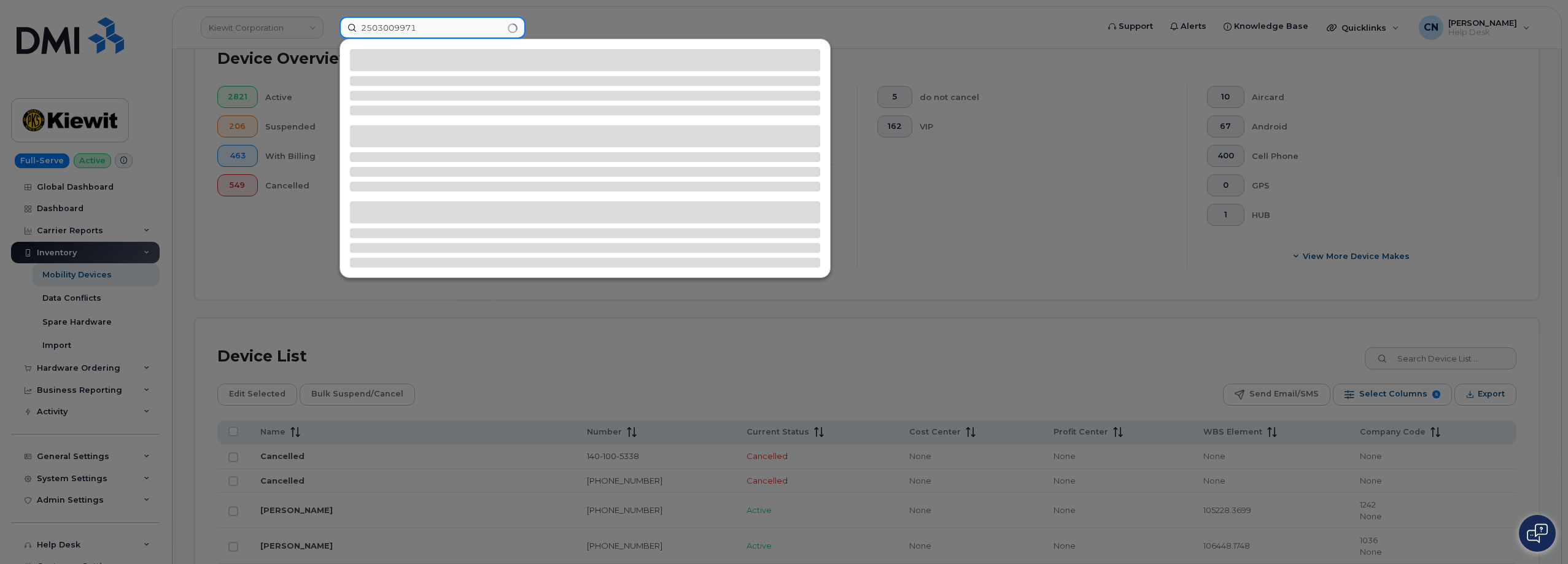
type input "2503009971"
